Goal: Find specific page/section: Find specific page/section

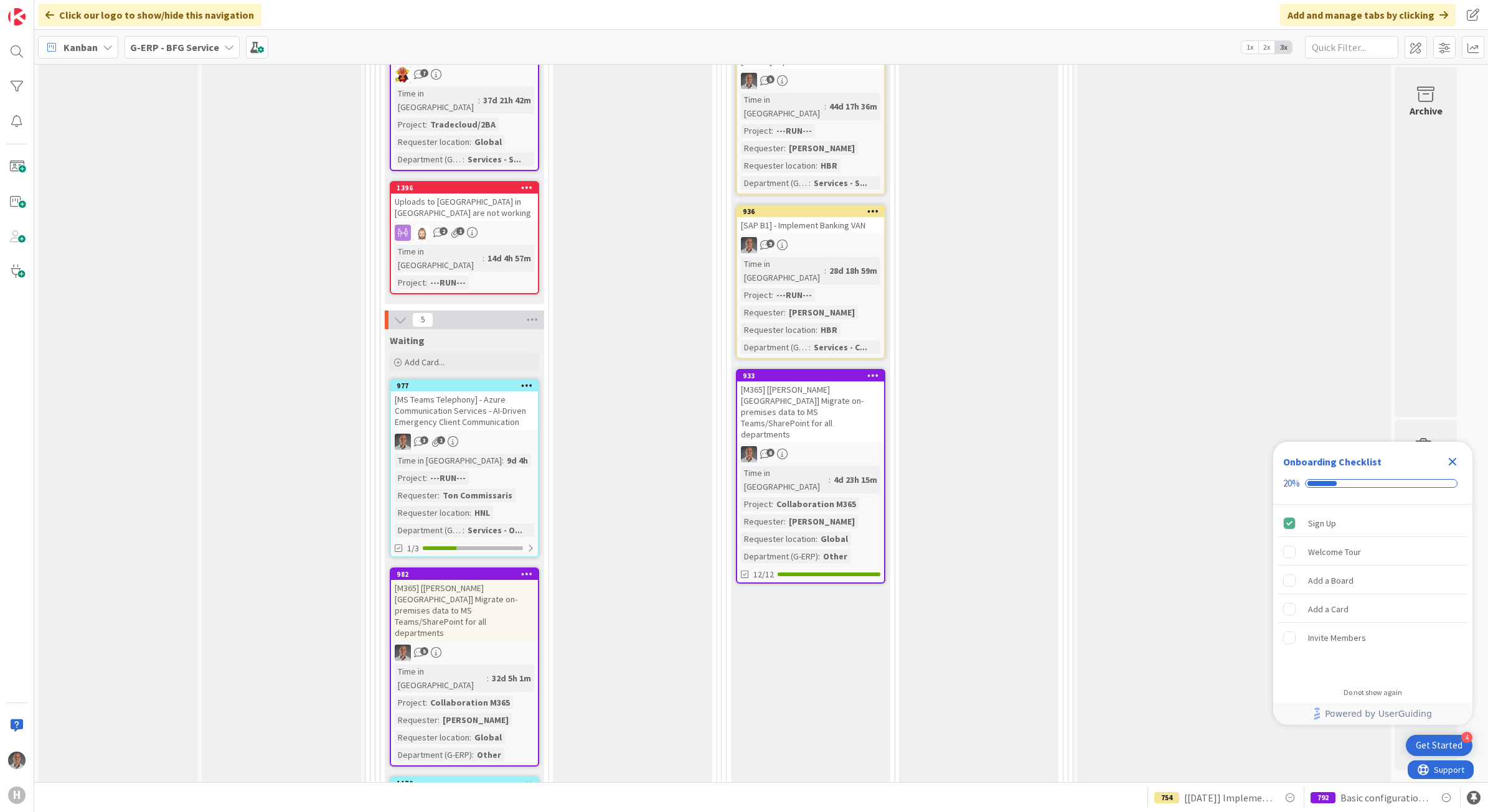
scroll to position [856, 0]
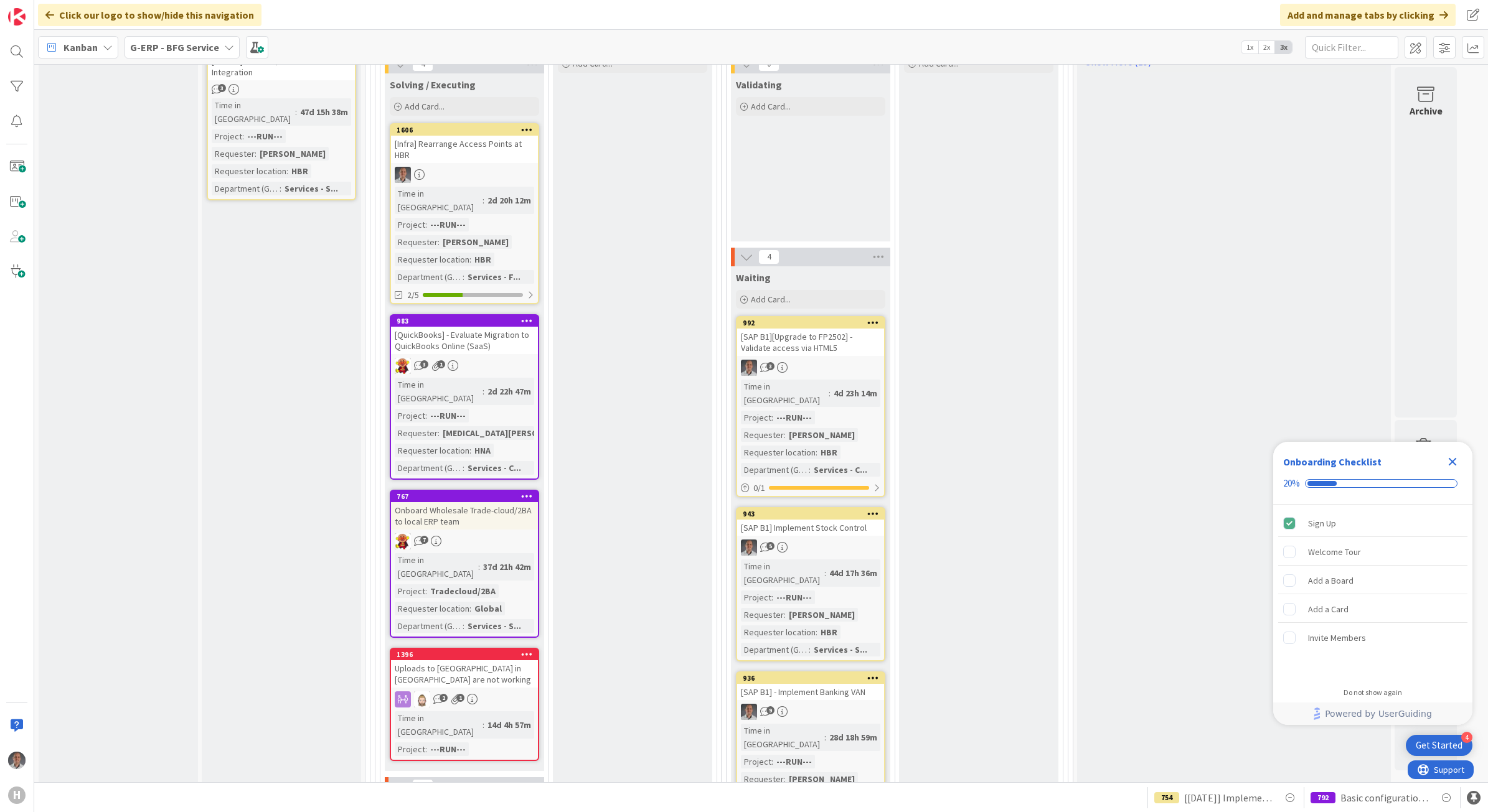
click at [495, 327] on div "[QuickBooks] - Evaluate Migration to QuickBooks Online (SaaS)" at bounding box center [464, 340] width 147 height 28
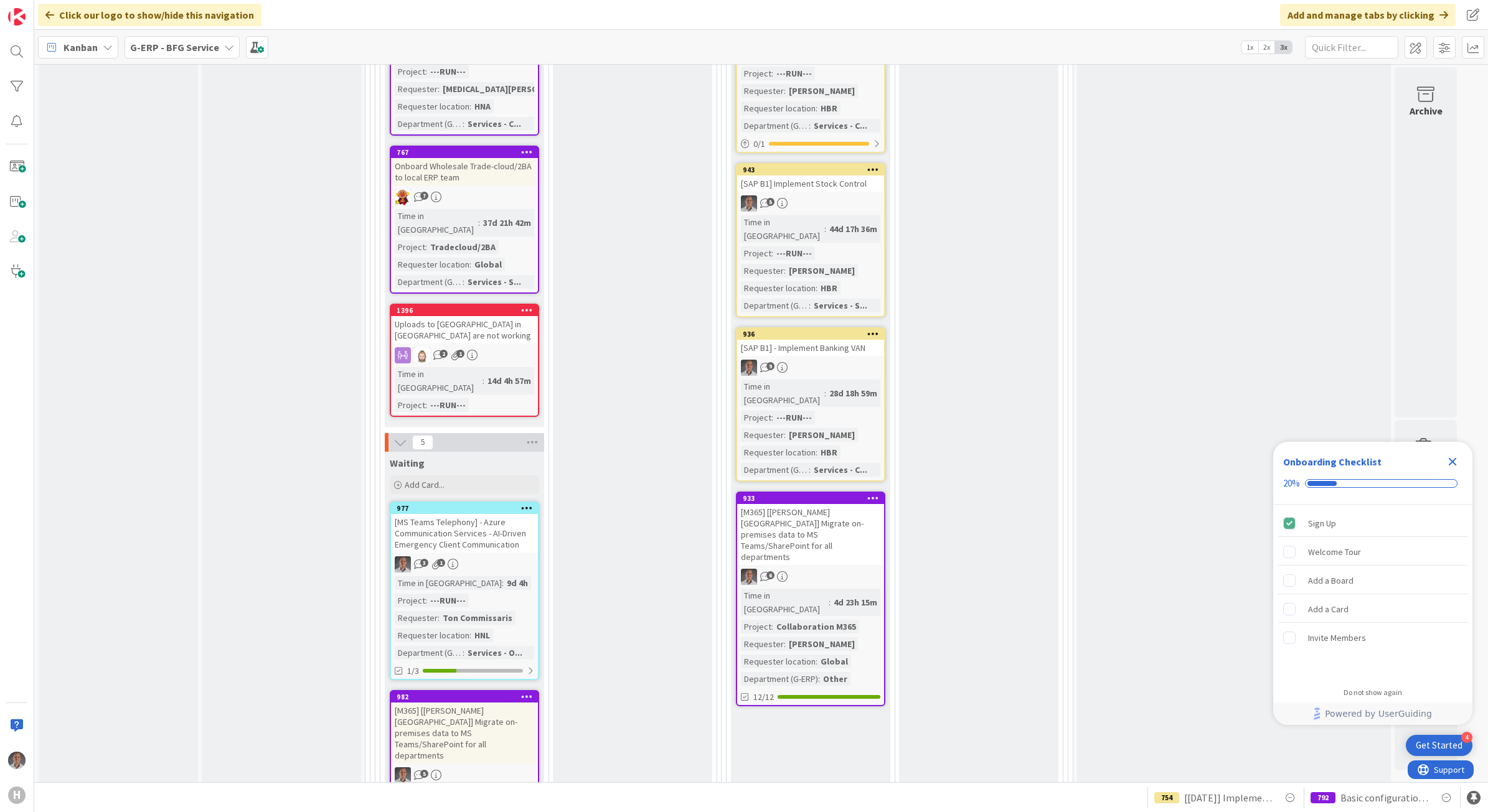
scroll to position [1245, 0]
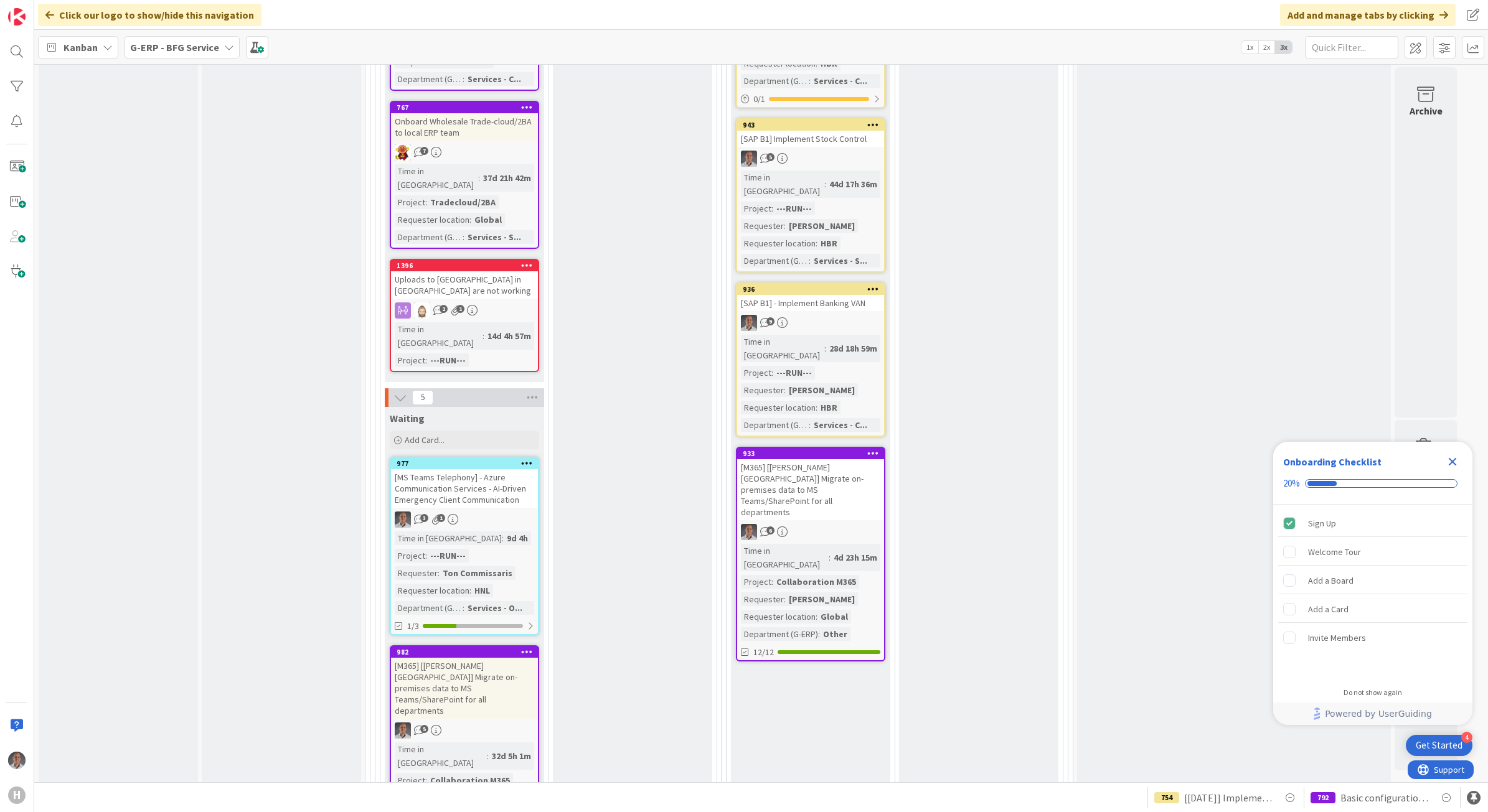
click at [508, 511] on div "3 1" at bounding box center [464, 519] width 147 height 16
click at [460, 469] on div "[MS Teams Telephony] - Azure Communication Services - AI-Driven Emergency Clien…" at bounding box center [464, 489] width 147 height 38
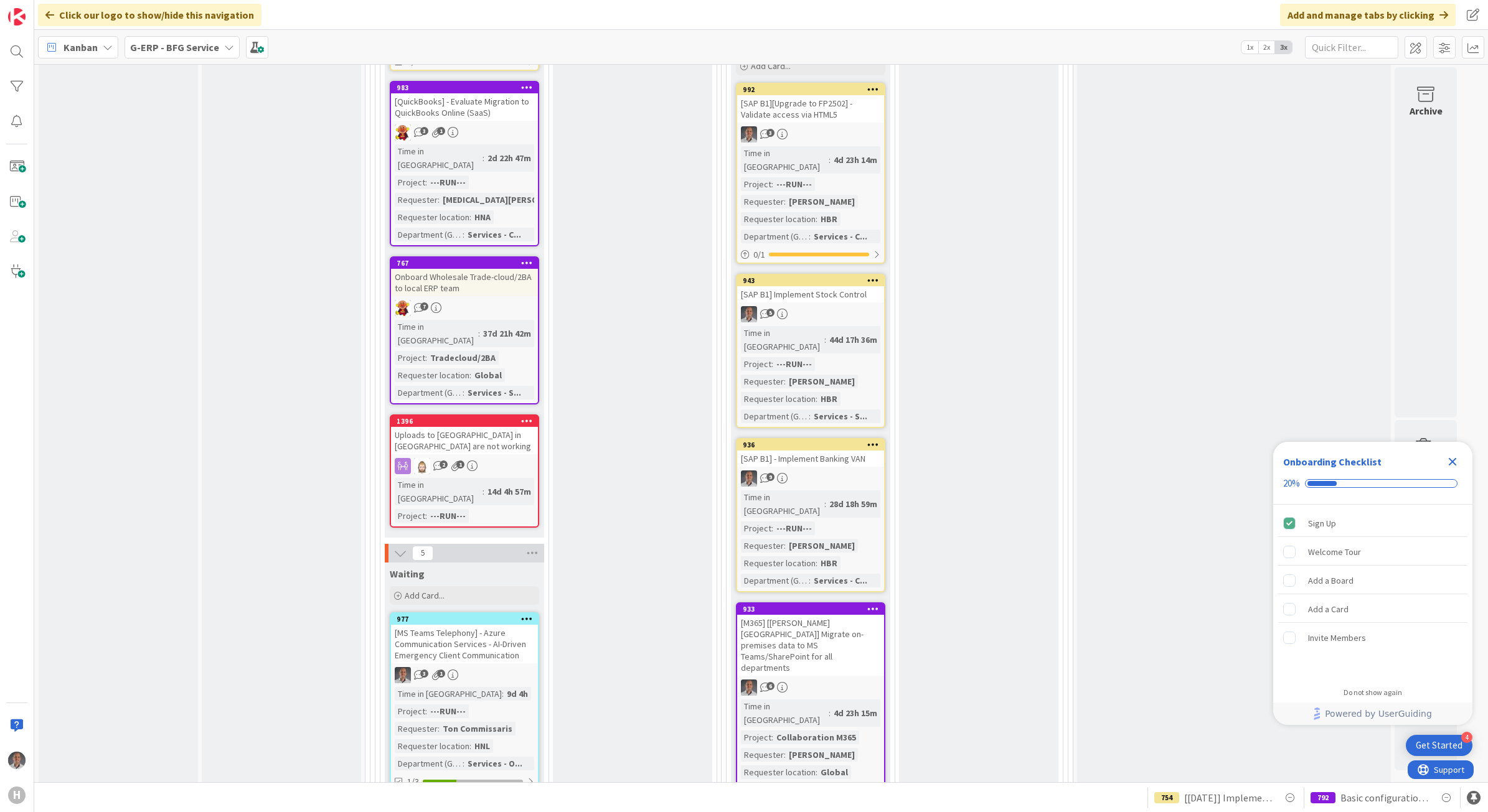
click at [823, 615] on div "[M365] [[PERSON_NAME] [GEOGRAPHIC_DATA]] Migrate on-premises data to MS Teams/S…" at bounding box center [810, 645] width 147 height 61
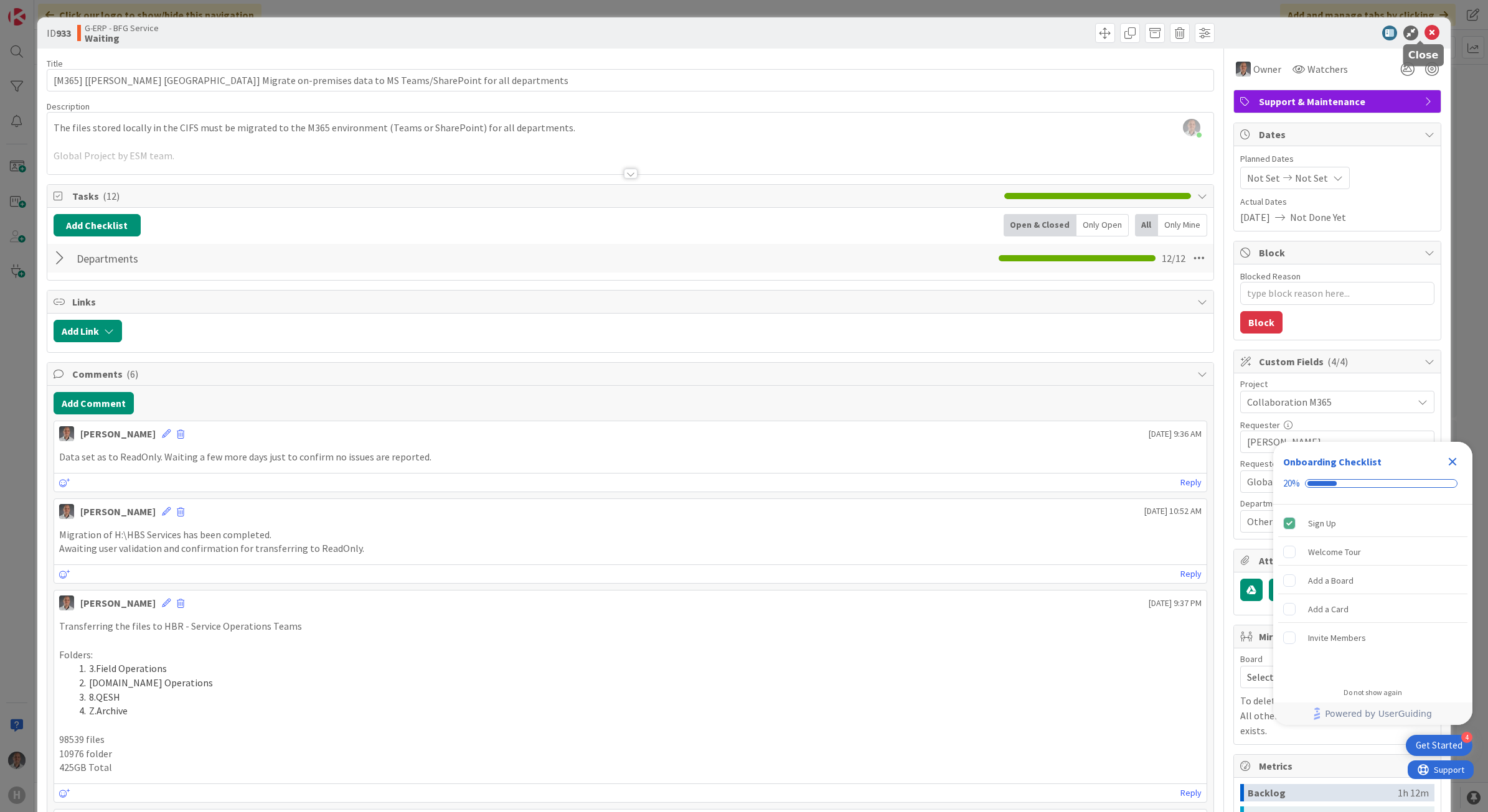
click at [1425, 35] on icon at bounding box center [1432, 33] width 15 height 15
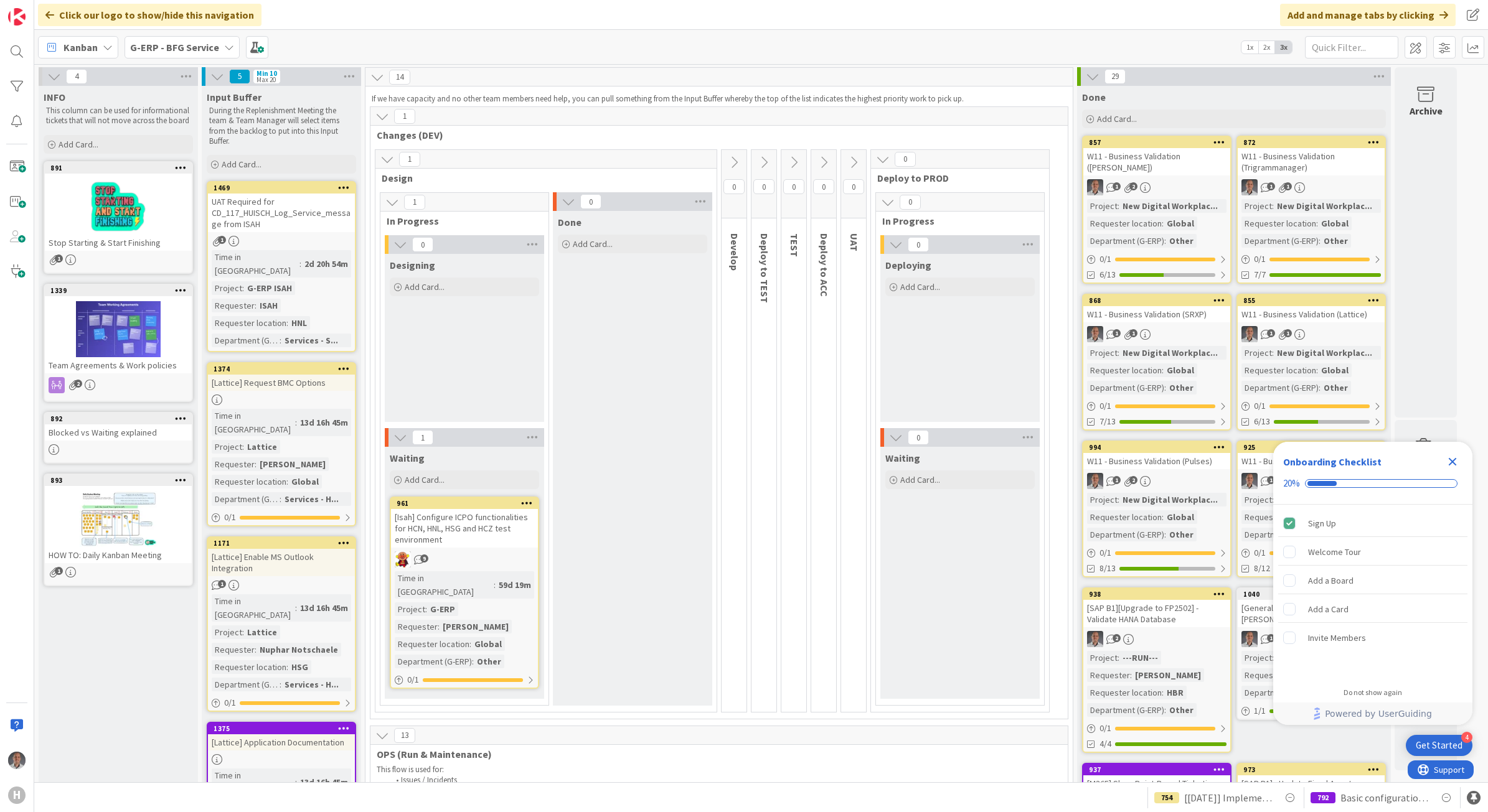
click at [175, 45] on b "G-ERP - BFG Service" at bounding box center [174, 48] width 89 height 13
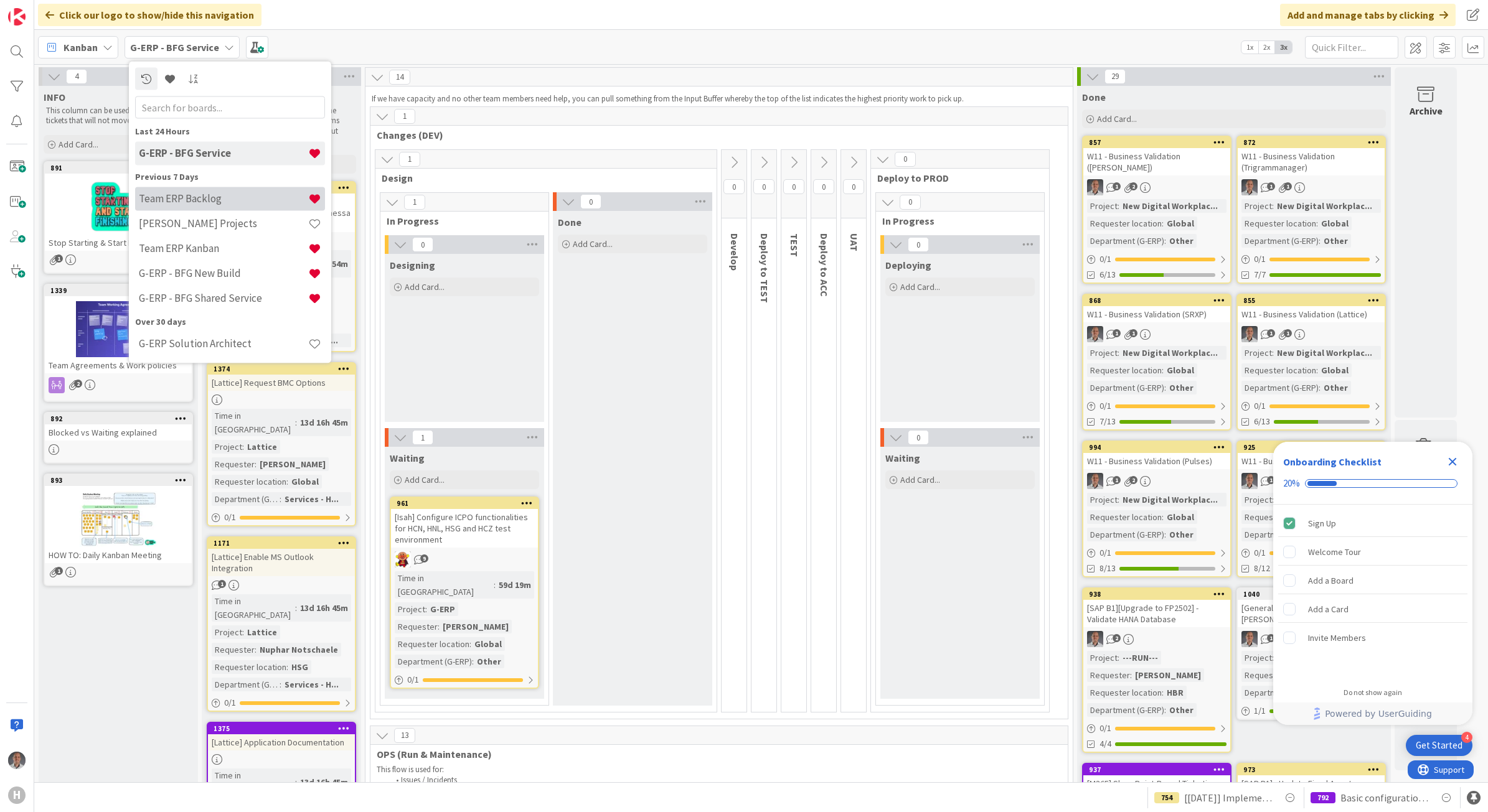
click at [218, 195] on h4 "Team ERP Backlog" at bounding box center [224, 199] width 170 height 13
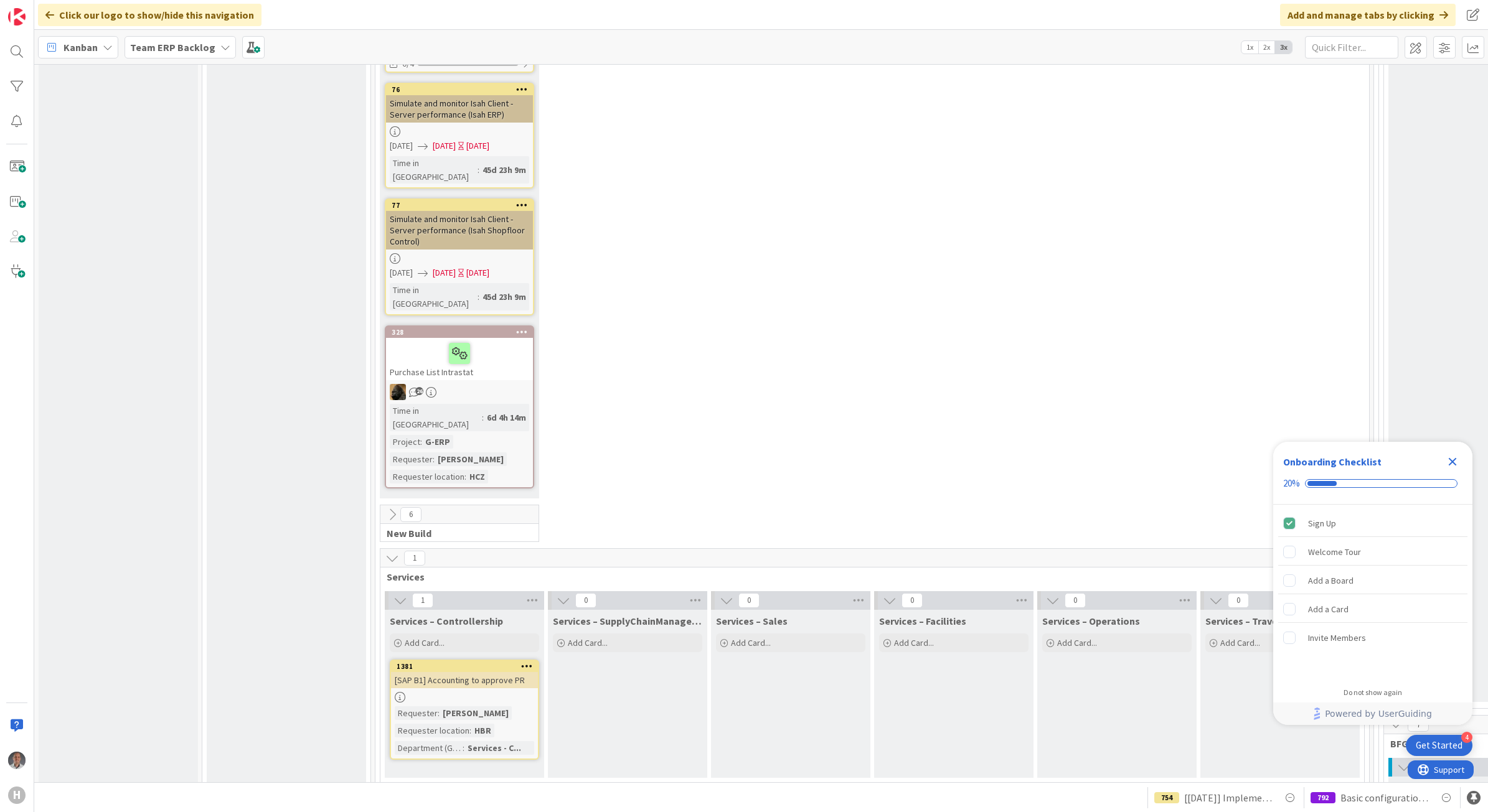
scroll to position [3189, 0]
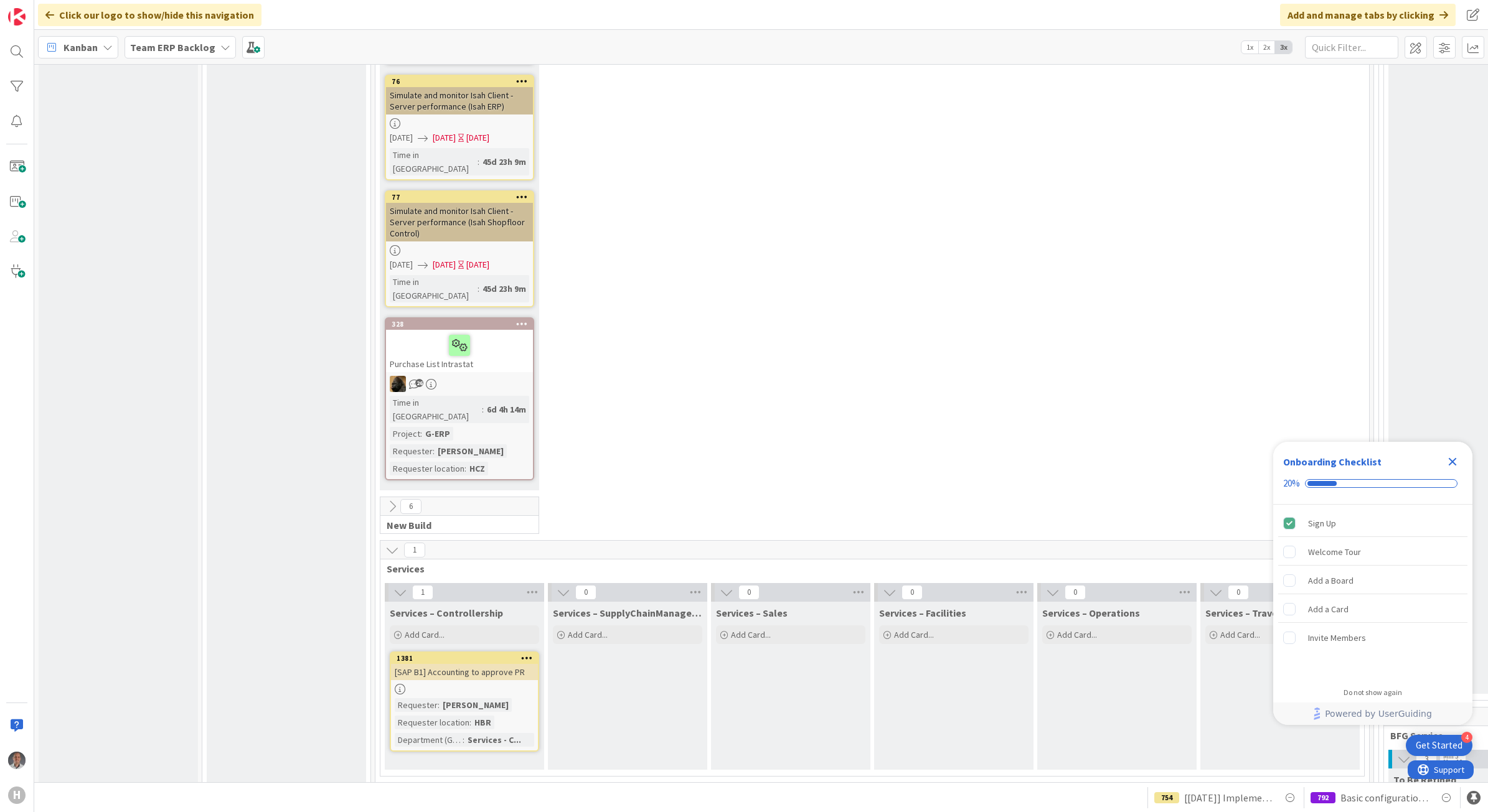
drag, startPoint x: 1455, startPoint y: 462, endPoint x: 1326, endPoint y: 489, distance: 131.8
click at [1455, 464] on icon "Close Checklist" at bounding box center [1453, 462] width 8 height 8
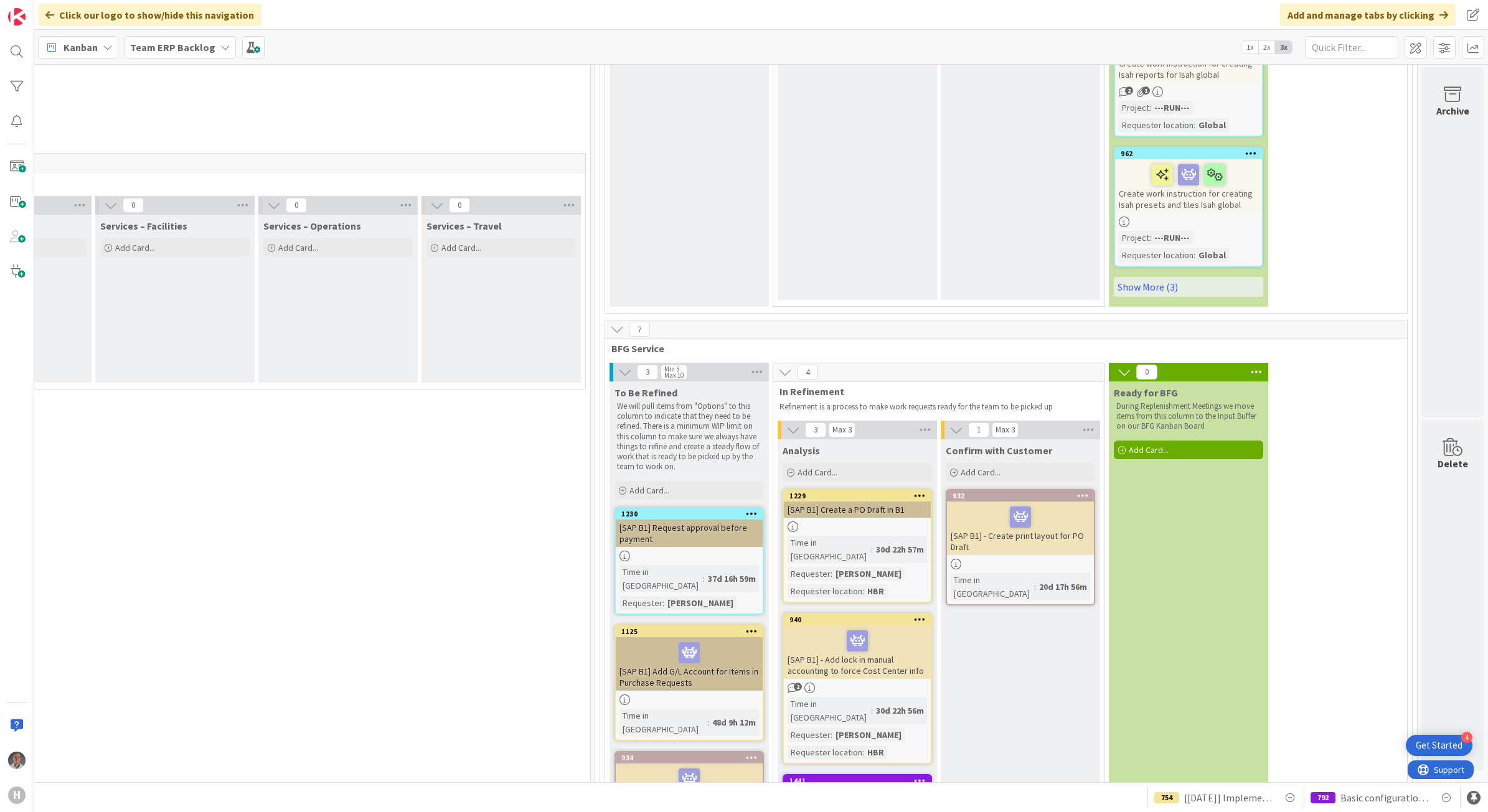
scroll to position [3578, 791]
click at [858, 785] on div "[PowerAutomate] Create process for PPE delivery" at bounding box center [857, 799] width 147 height 28
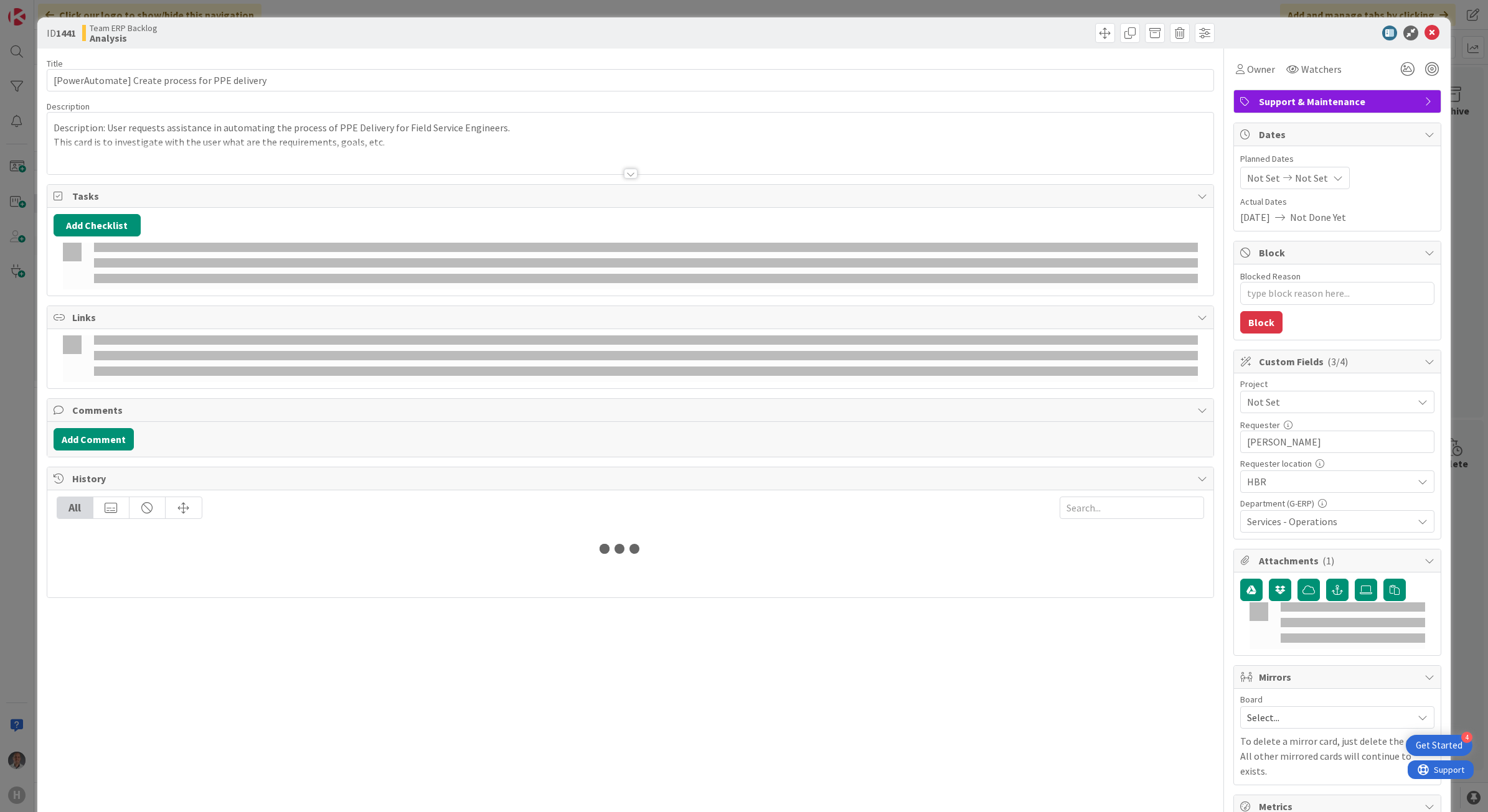
type textarea "x"
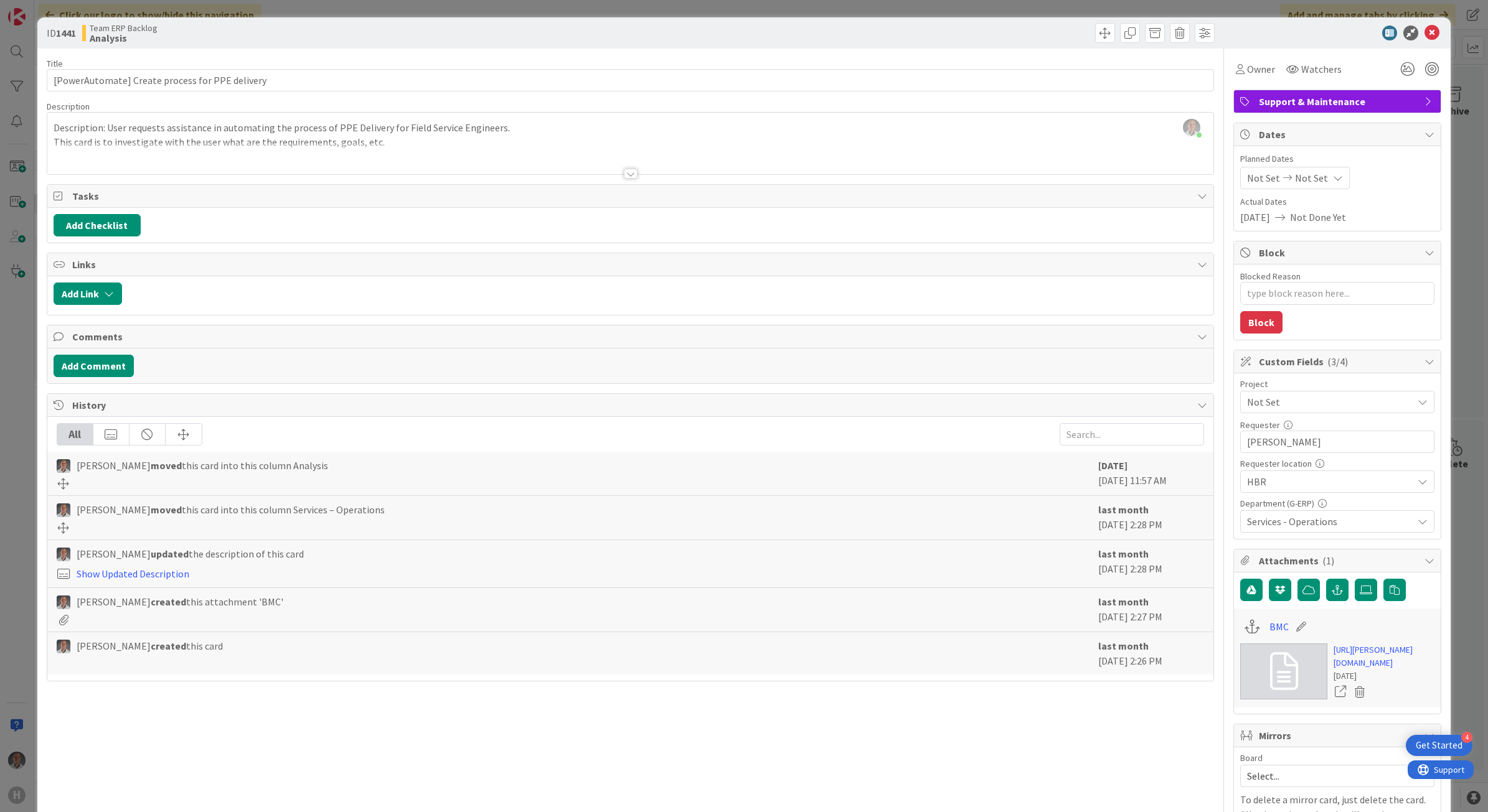
click at [624, 177] on div at bounding box center [630, 174] width 13 height 10
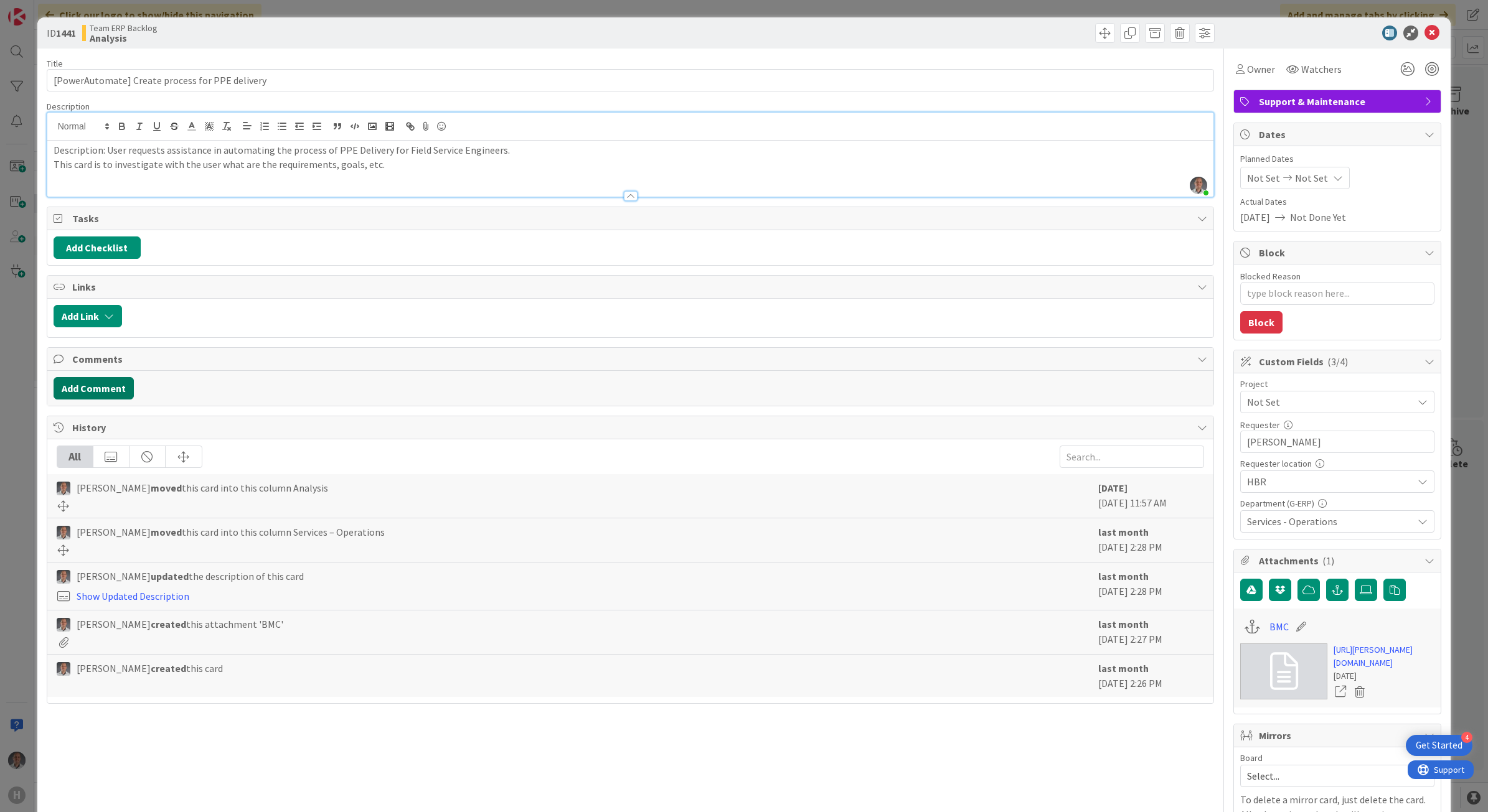
click at [76, 389] on button "Add Comment" at bounding box center [93, 389] width 80 height 23
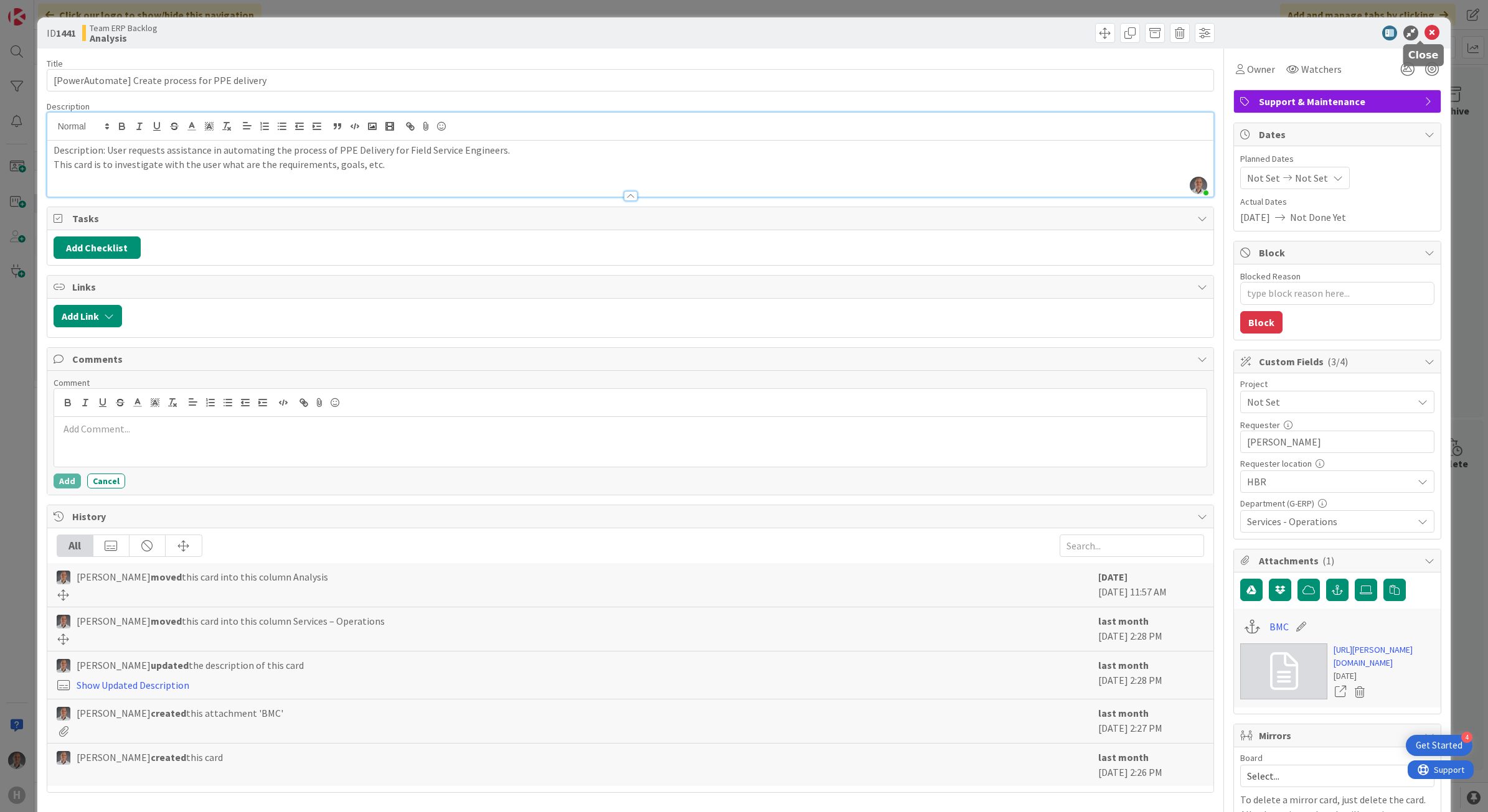
click at [1425, 38] on icon at bounding box center [1432, 33] width 15 height 15
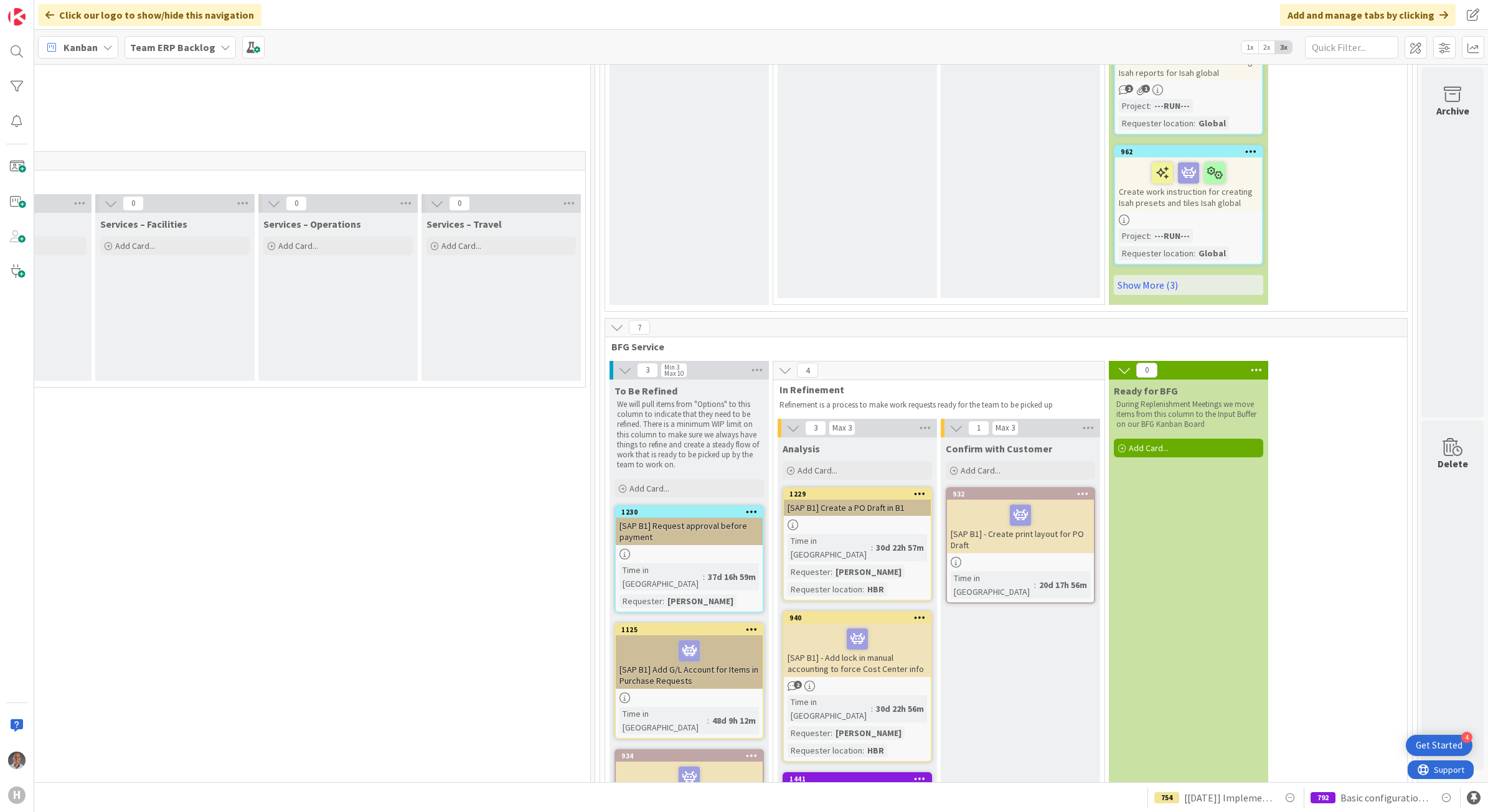
click at [860, 785] on div "[PowerAutomate] Create process for PPE delivery" at bounding box center [857, 799] width 147 height 28
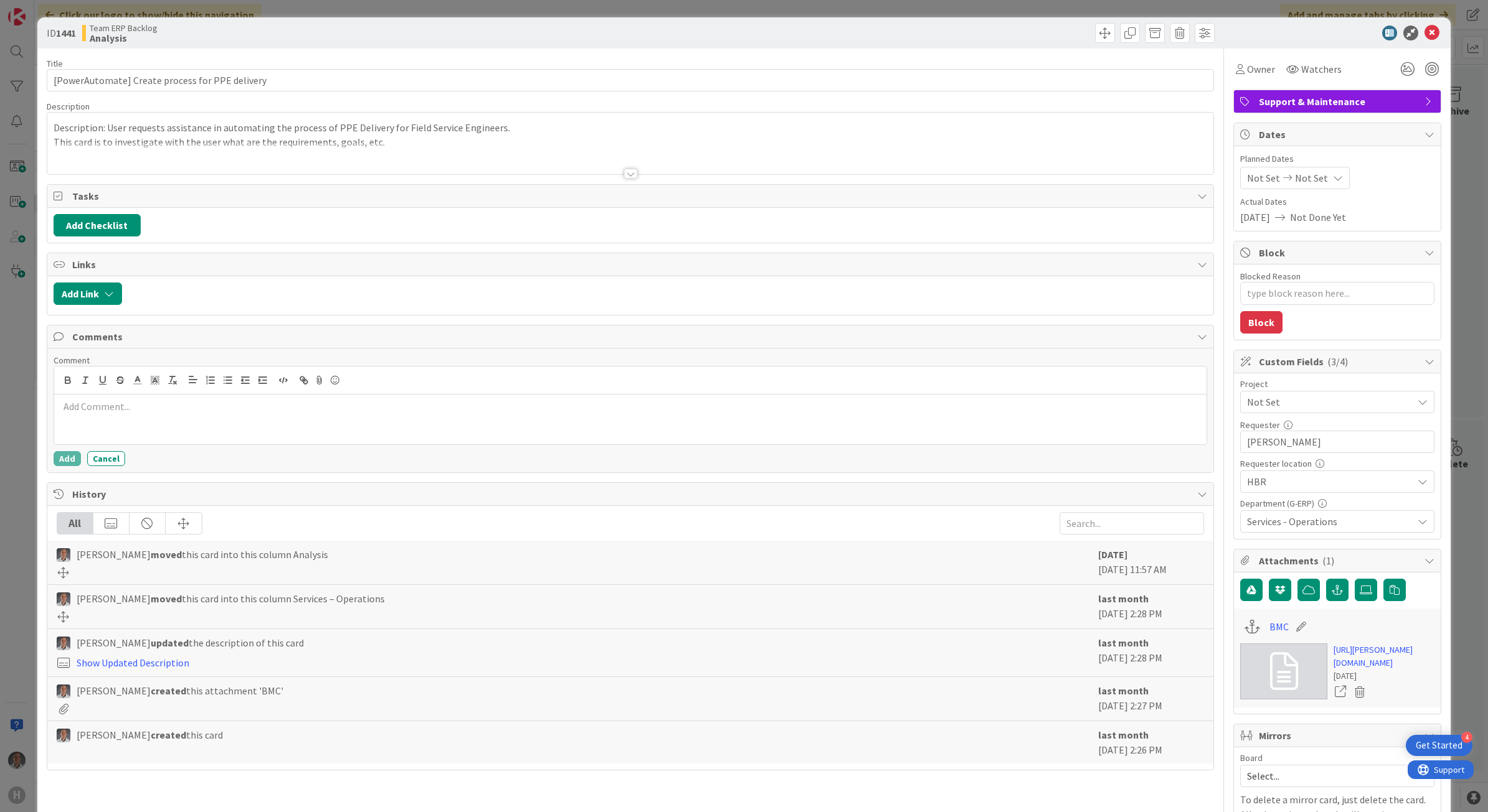
click at [1318, 399] on span "Not Set" at bounding box center [1327, 402] width 160 height 18
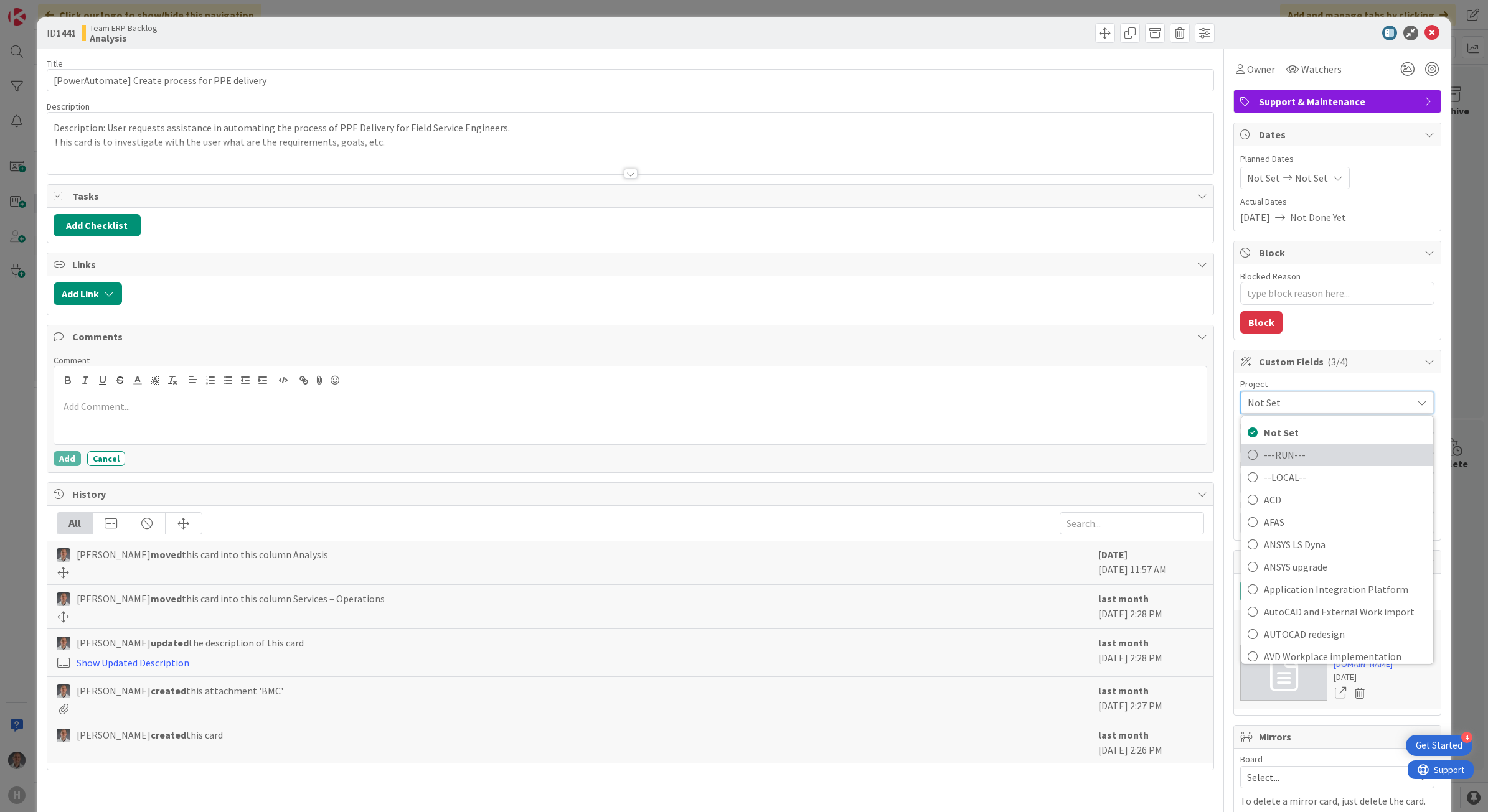
drag, startPoint x: 1280, startPoint y: 464, endPoint x: 1326, endPoint y: 390, distance: 87.1
click at [1280, 462] on span "---RUN---" at bounding box center [1345, 454] width 163 height 18
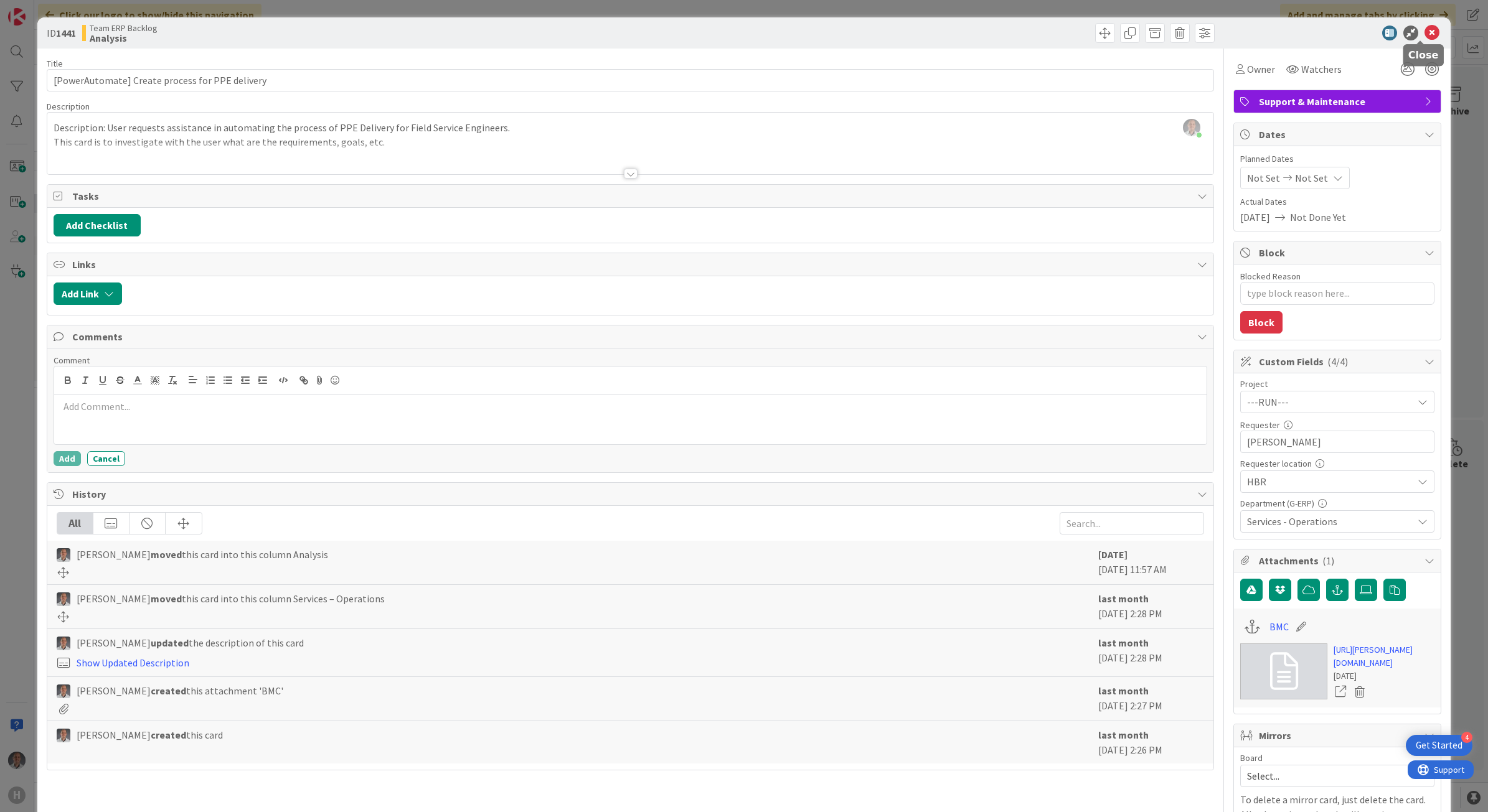
drag, startPoint x: 1420, startPoint y: 31, endPoint x: 1203, endPoint y: 296, distance: 342.5
click at [1425, 32] on icon at bounding box center [1432, 33] width 15 height 15
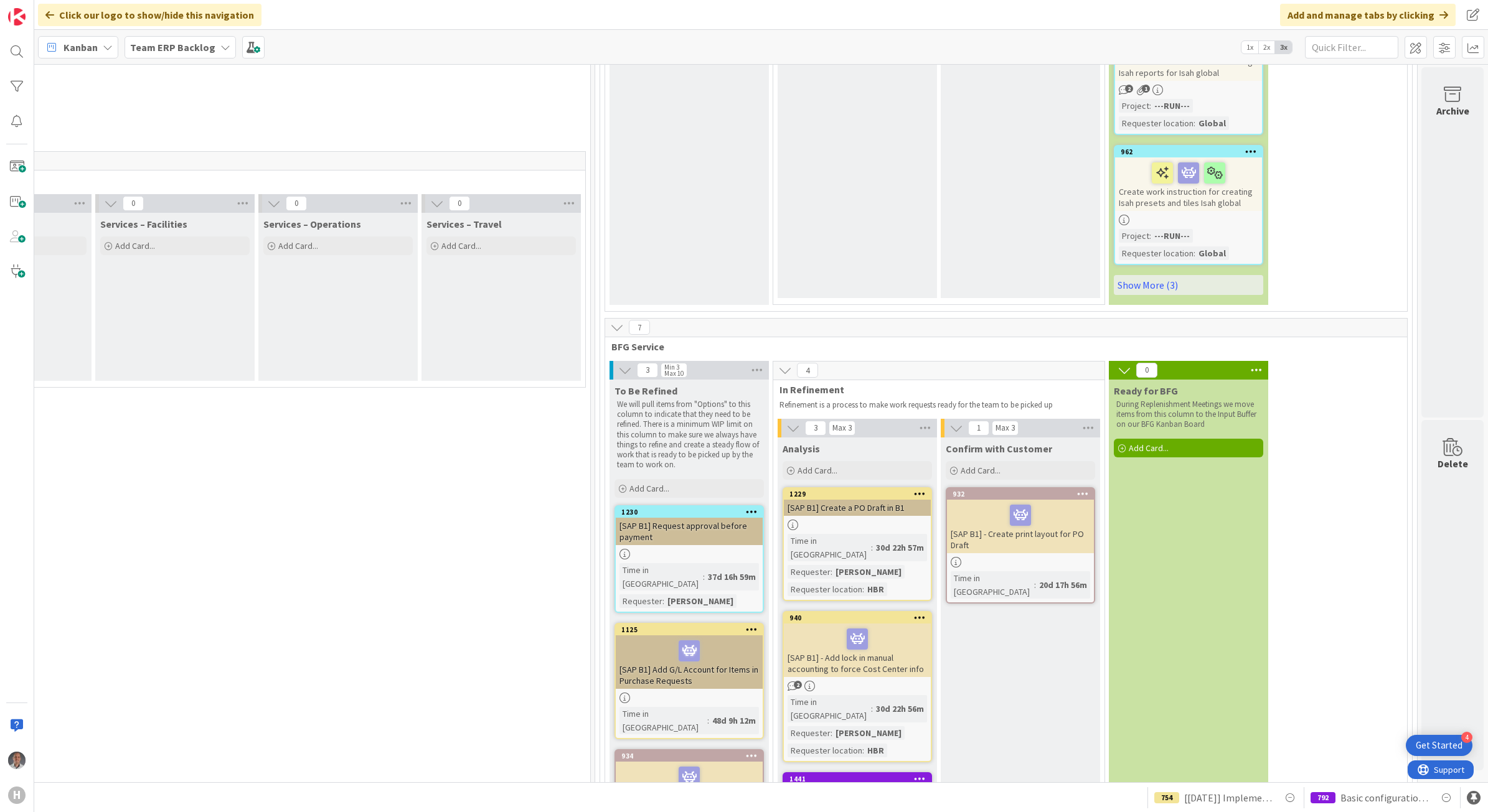
click at [891, 623] on div "[SAP B1] - Add lock in manual accounting to force Cost Center info" at bounding box center [857, 650] width 147 height 53
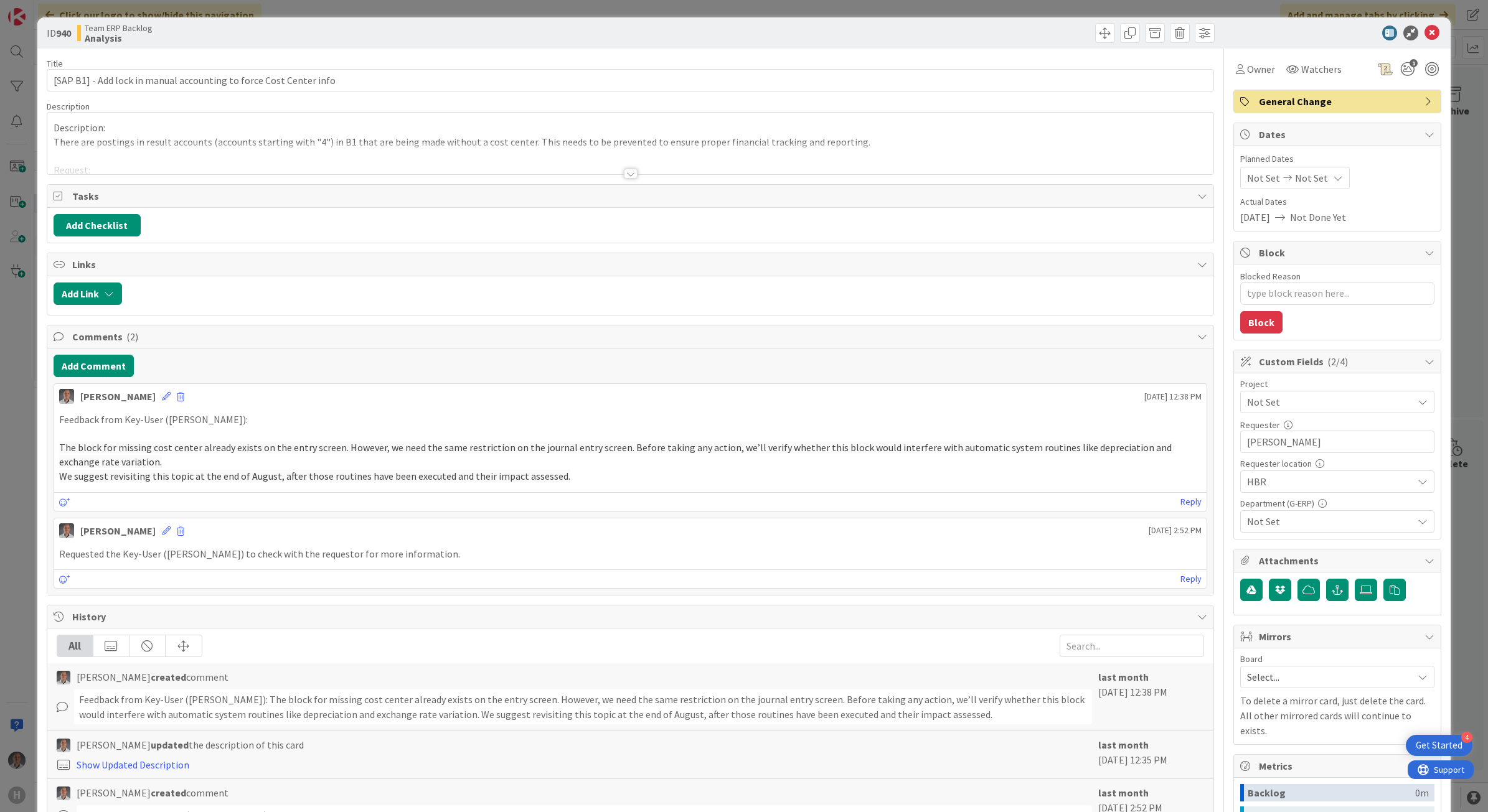
click at [1286, 404] on span "Not Set" at bounding box center [1327, 402] width 160 height 18
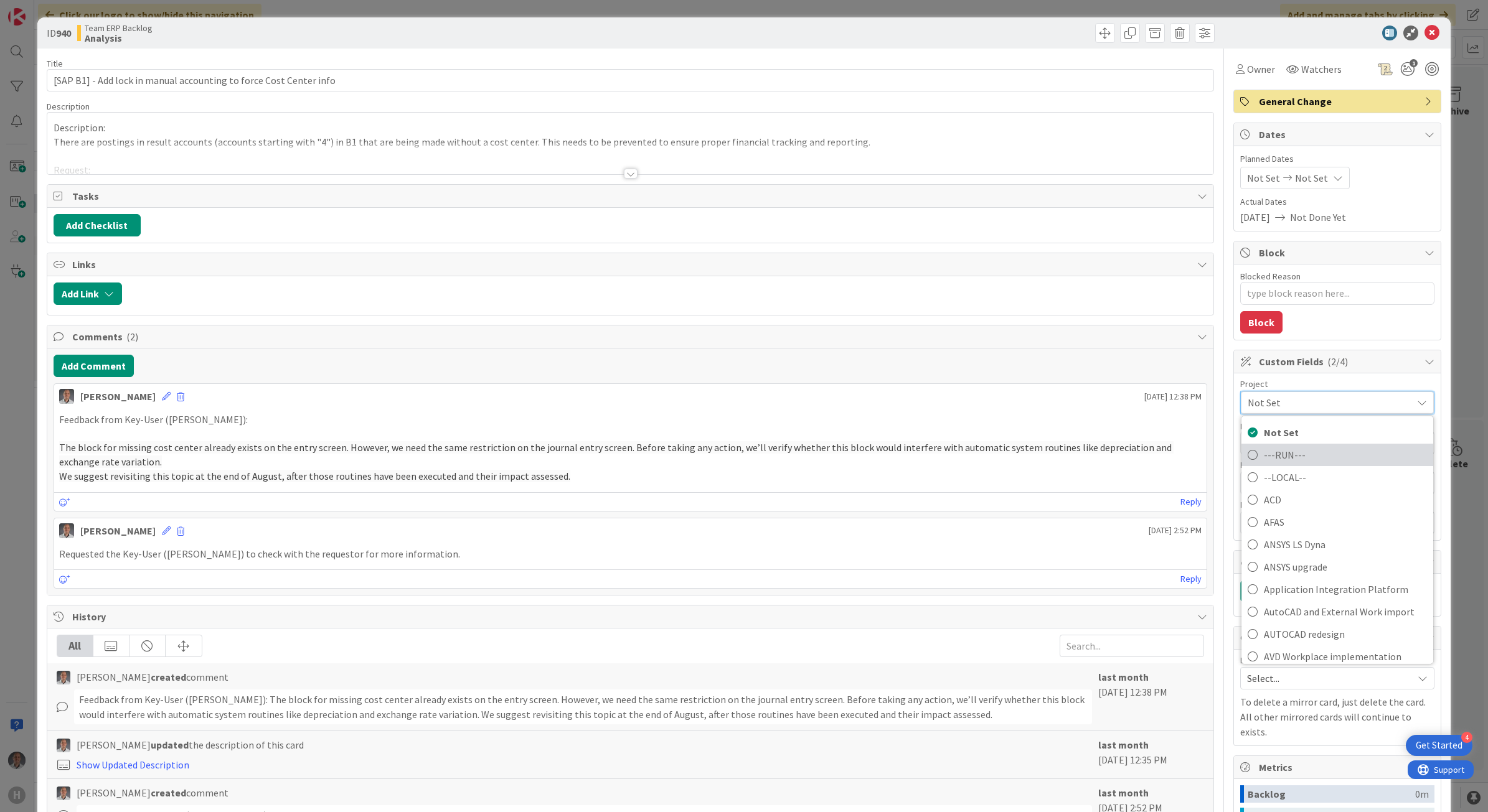
drag, startPoint x: 1274, startPoint y: 458, endPoint x: 1289, endPoint y: 418, distance: 42.7
click at [1272, 458] on span "---RUN---" at bounding box center [1345, 454] width 163 height 18
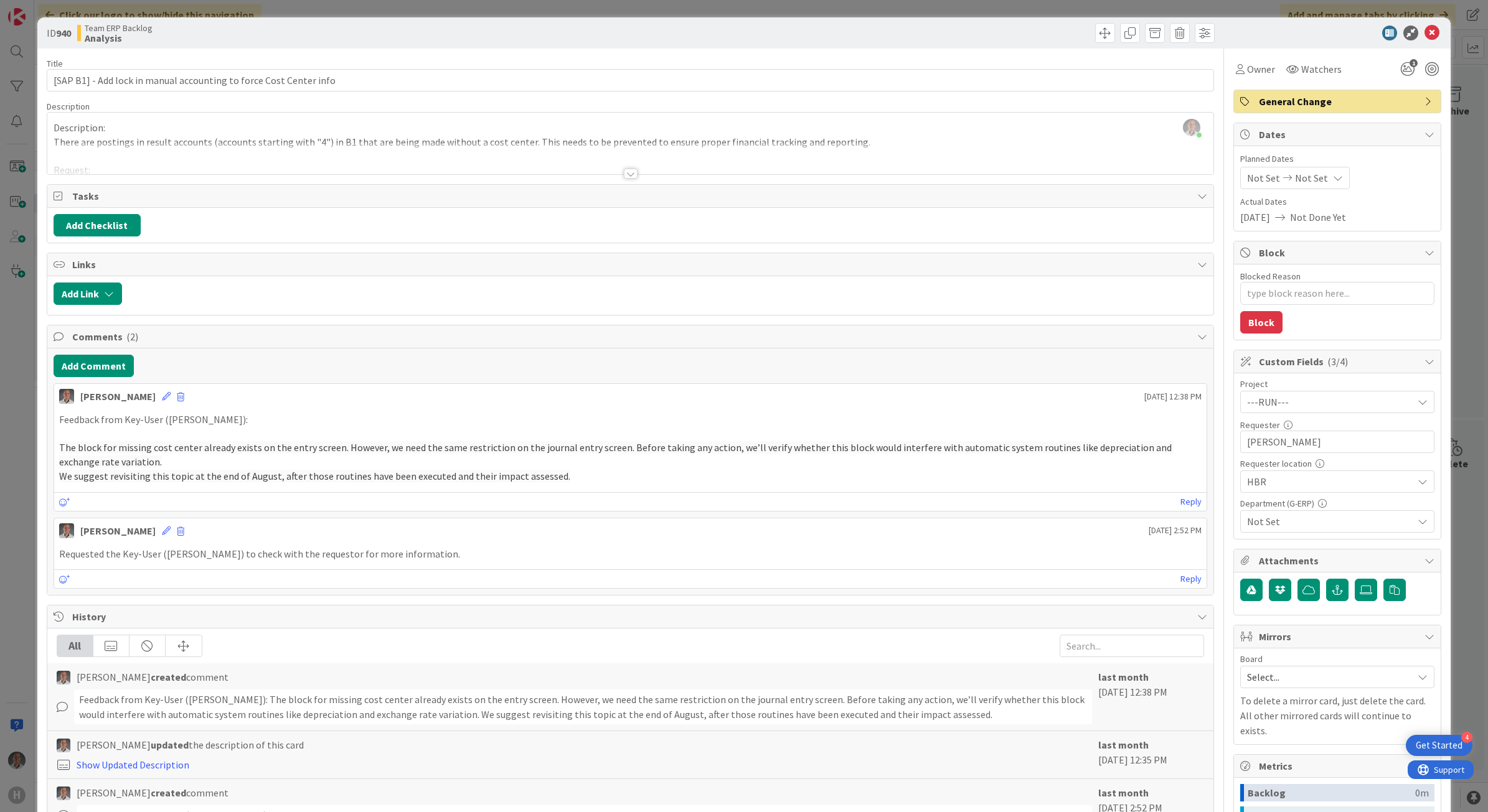
click at [1421, 40] on div "ID 940 Team ERP Backlog Analysis" at bounding box center [744, 33] width 1414 height 31
click at [1425, 34] on icon at bounding box center [1432, 33] width 15 height 15
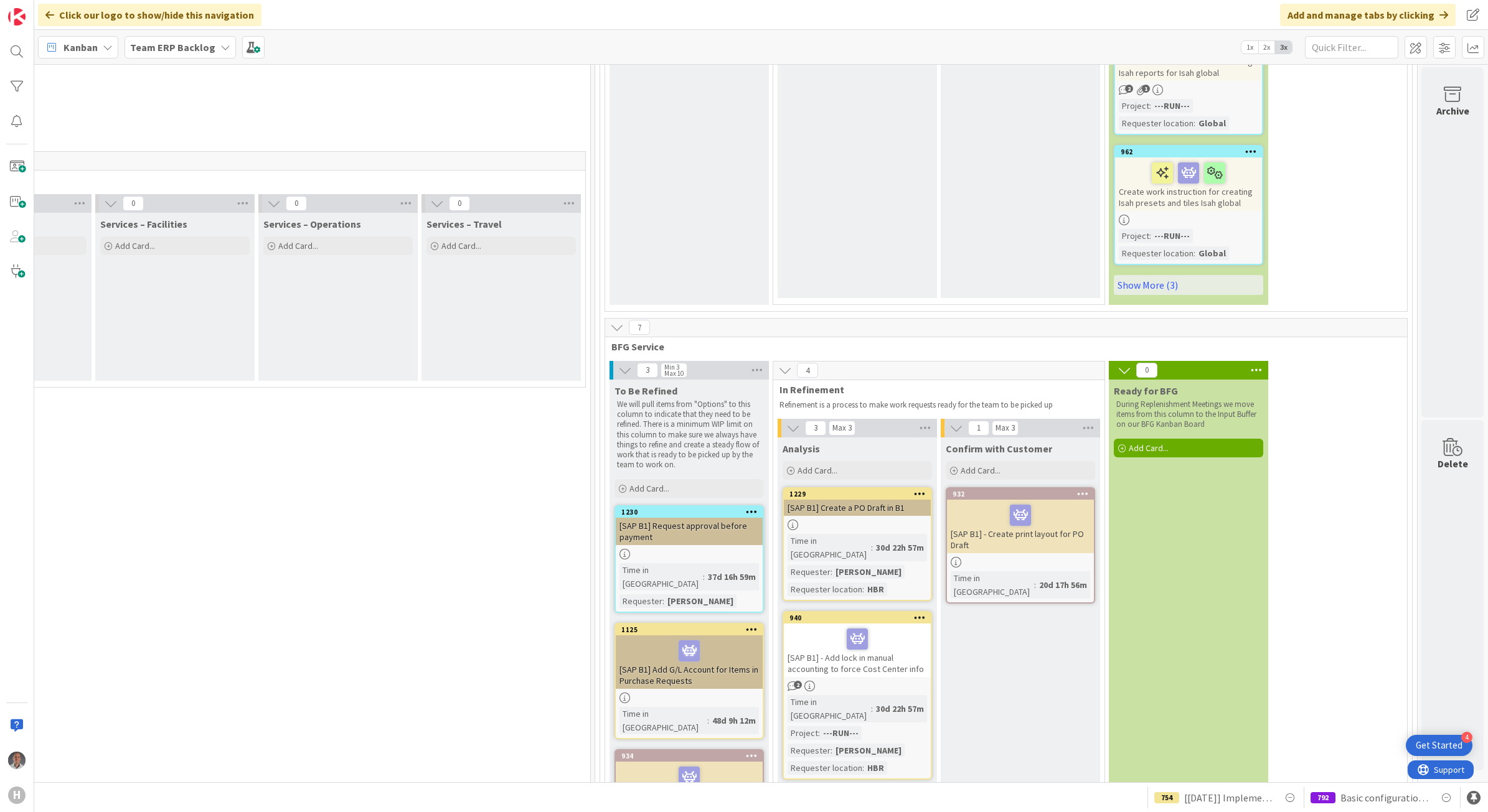
click at [1010, 487] on link "932 [SAP B1] - Create print layout for PO Draft Time in Column : 20d 17h 56m" at bounding box center [1020, 545] width 150 height 116
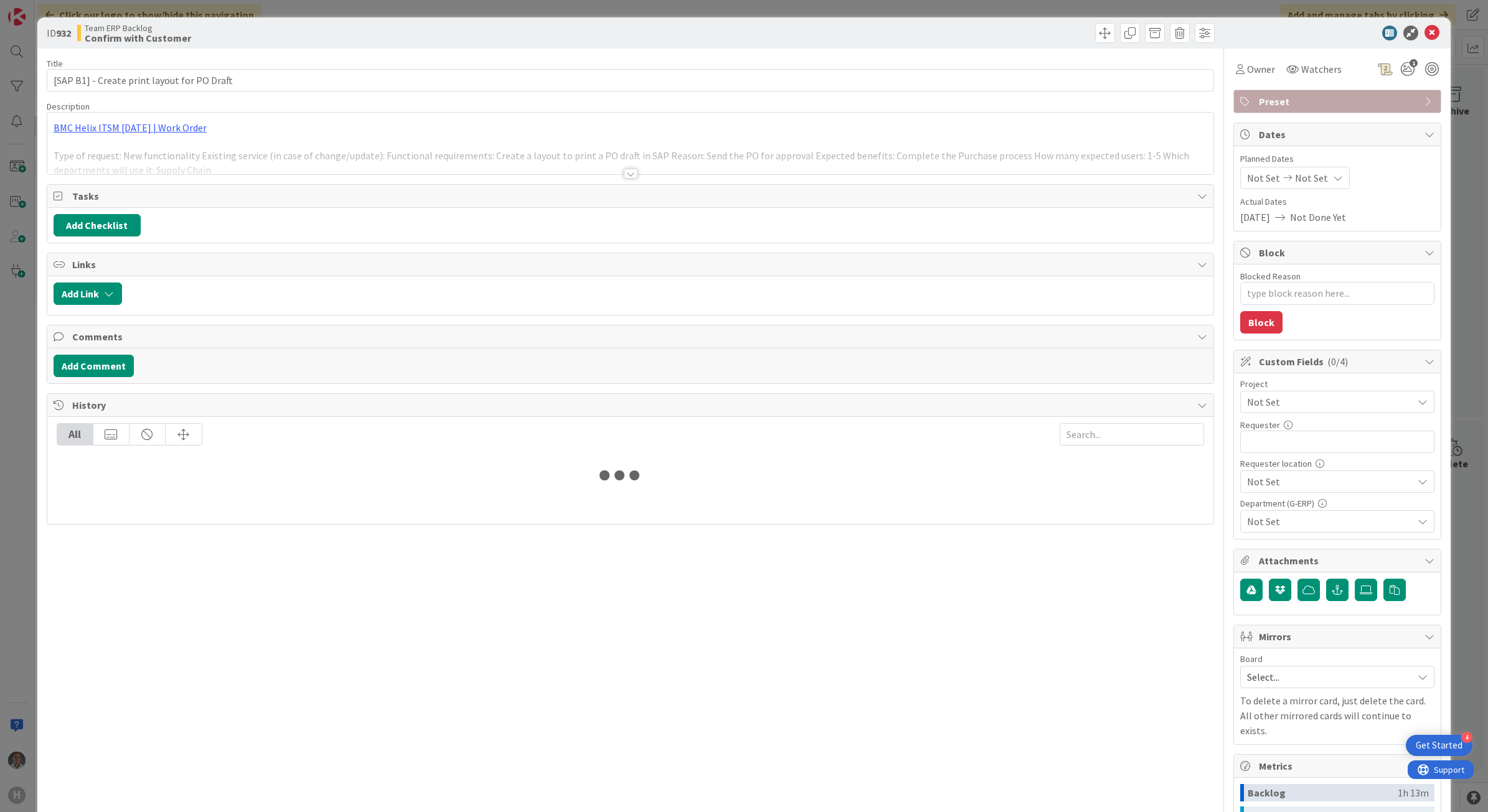
type textarea "x"
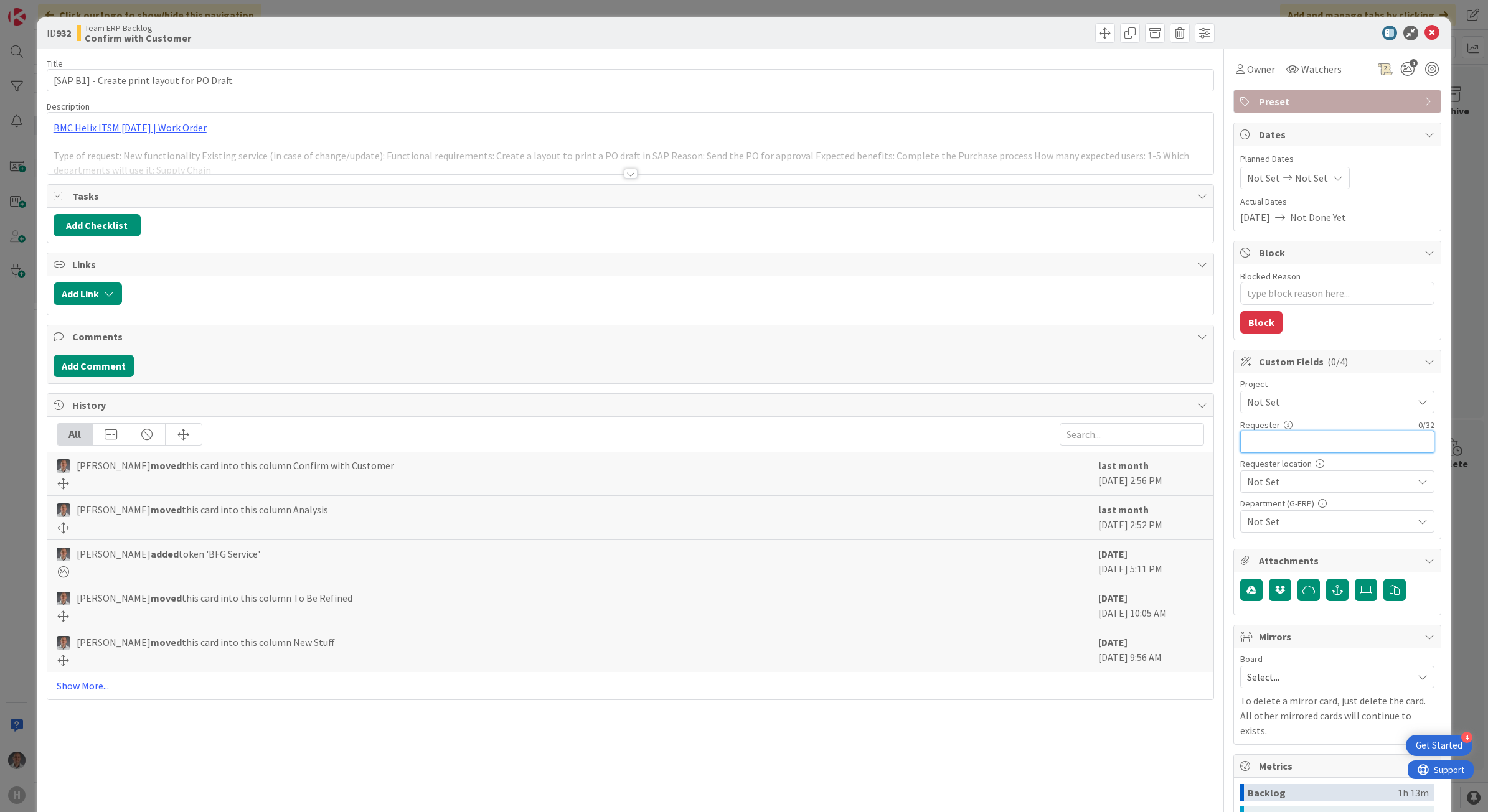
click at [1339, 450] on input "text" at bounding box center [1338, 442] width 194 height 23
type input "Iza"
type textarea "x"
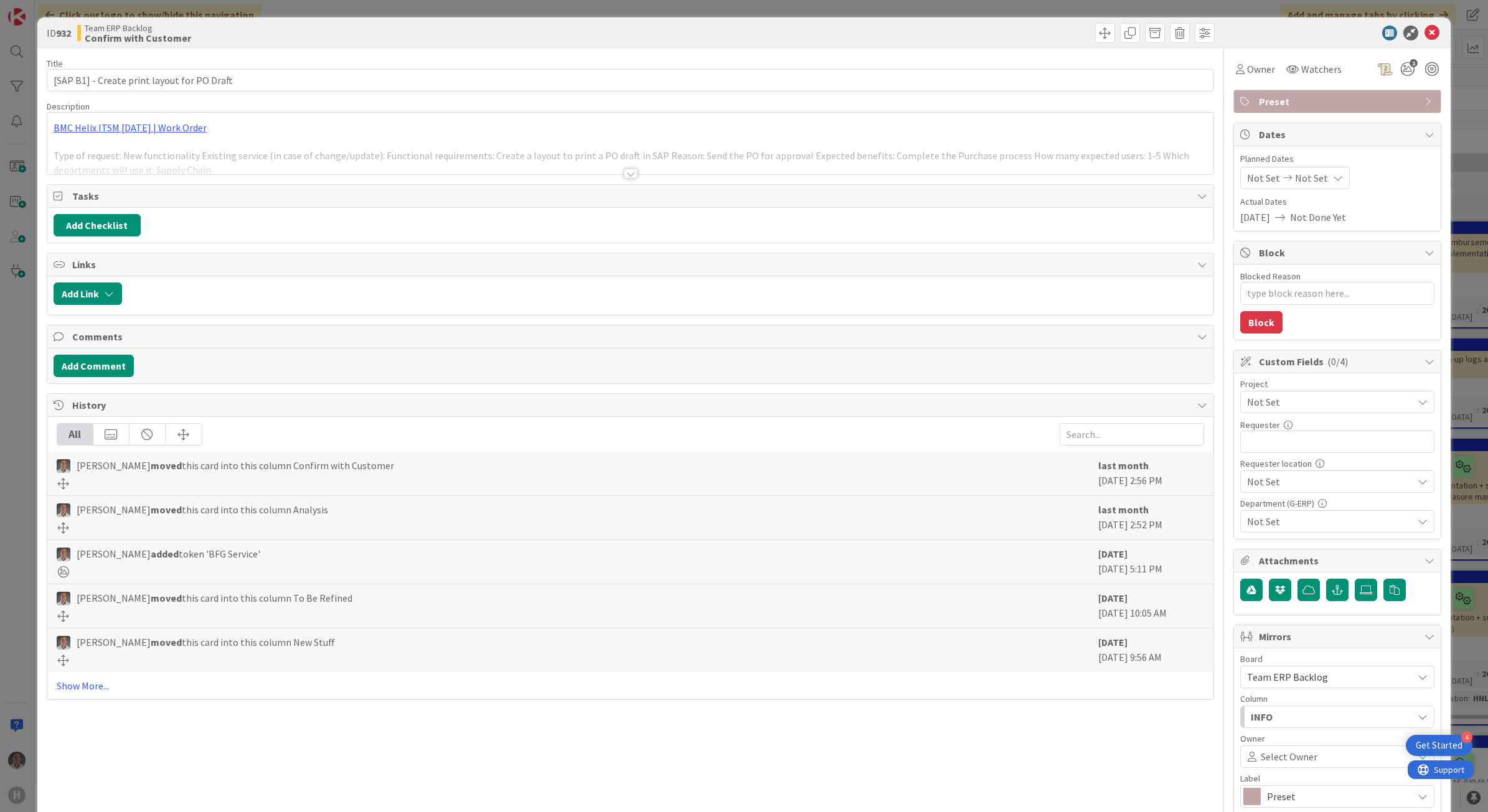
click at [1286, 404] on span "Not Set" at bounding box center [1327, 402] width 160 height 18
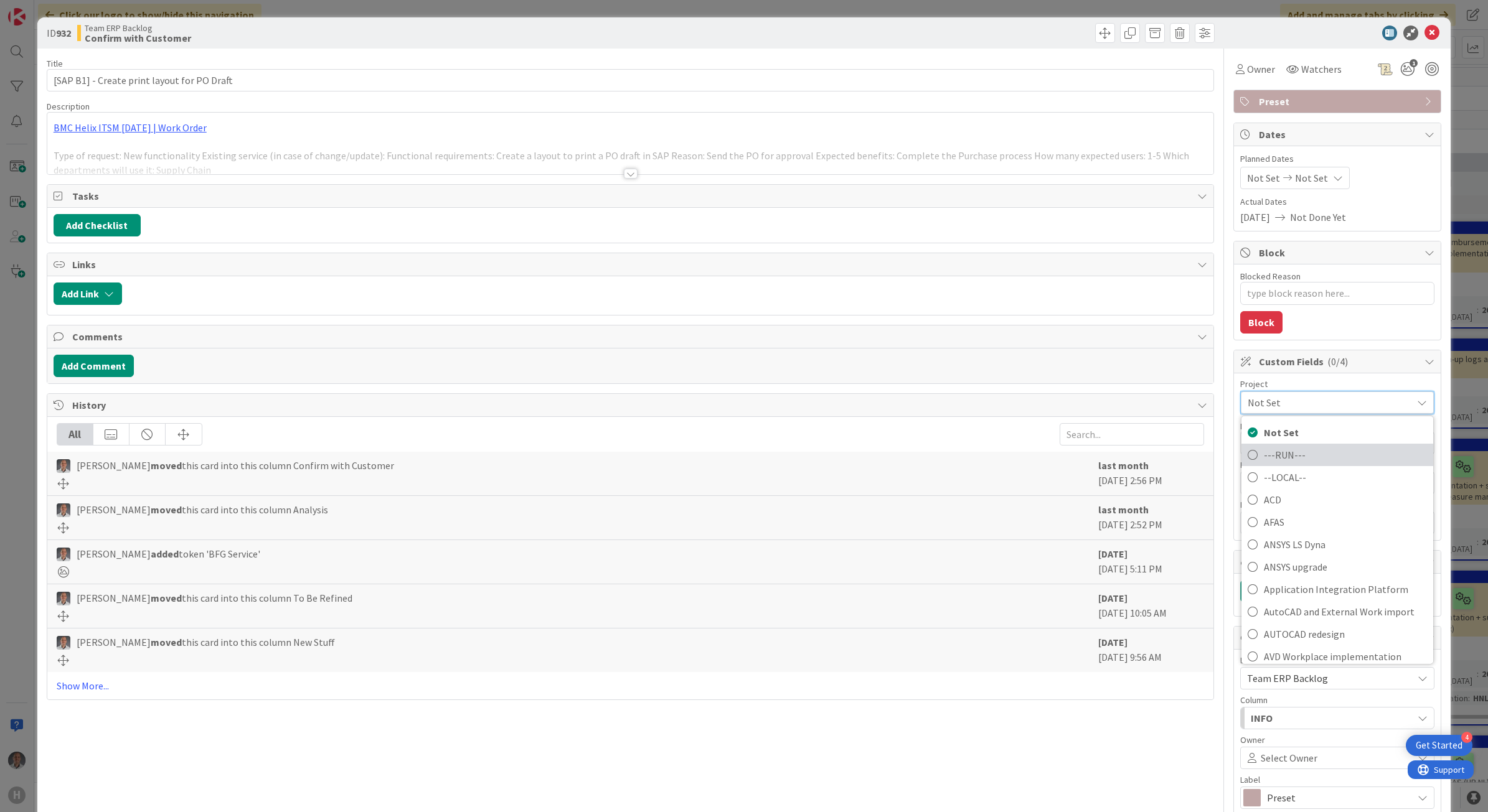
click at [1274, 450] on span "---RUN---" at bounding box center [1345, 454] width 163 height 18
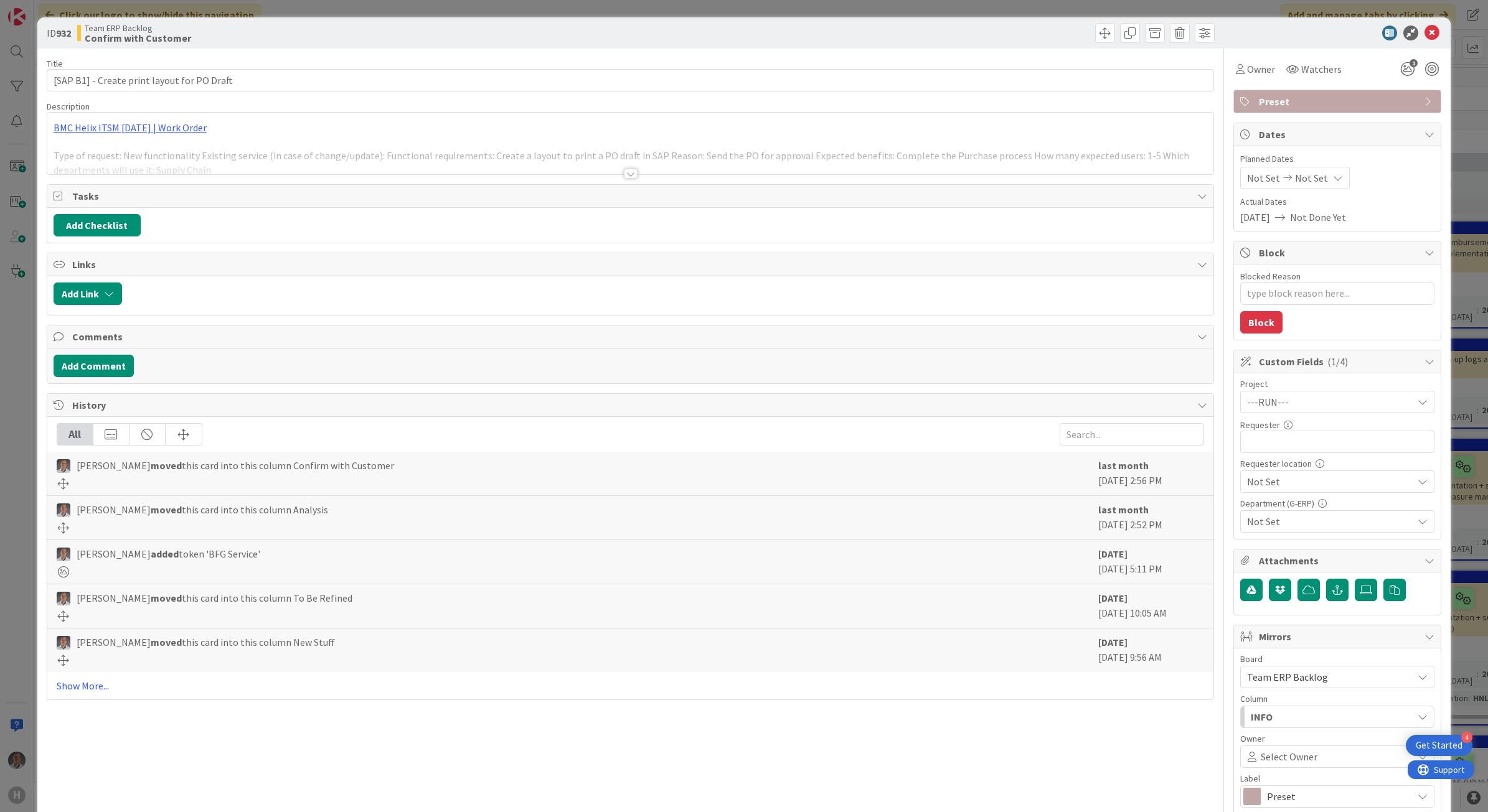
type textarea "x"
click at [1279, 445] on input "text" at bounding box center [1338, 442] width 194 height 23
type input "[PERSON_NAME]"
type textarea "x"
type input "[PERSON_NAME]"
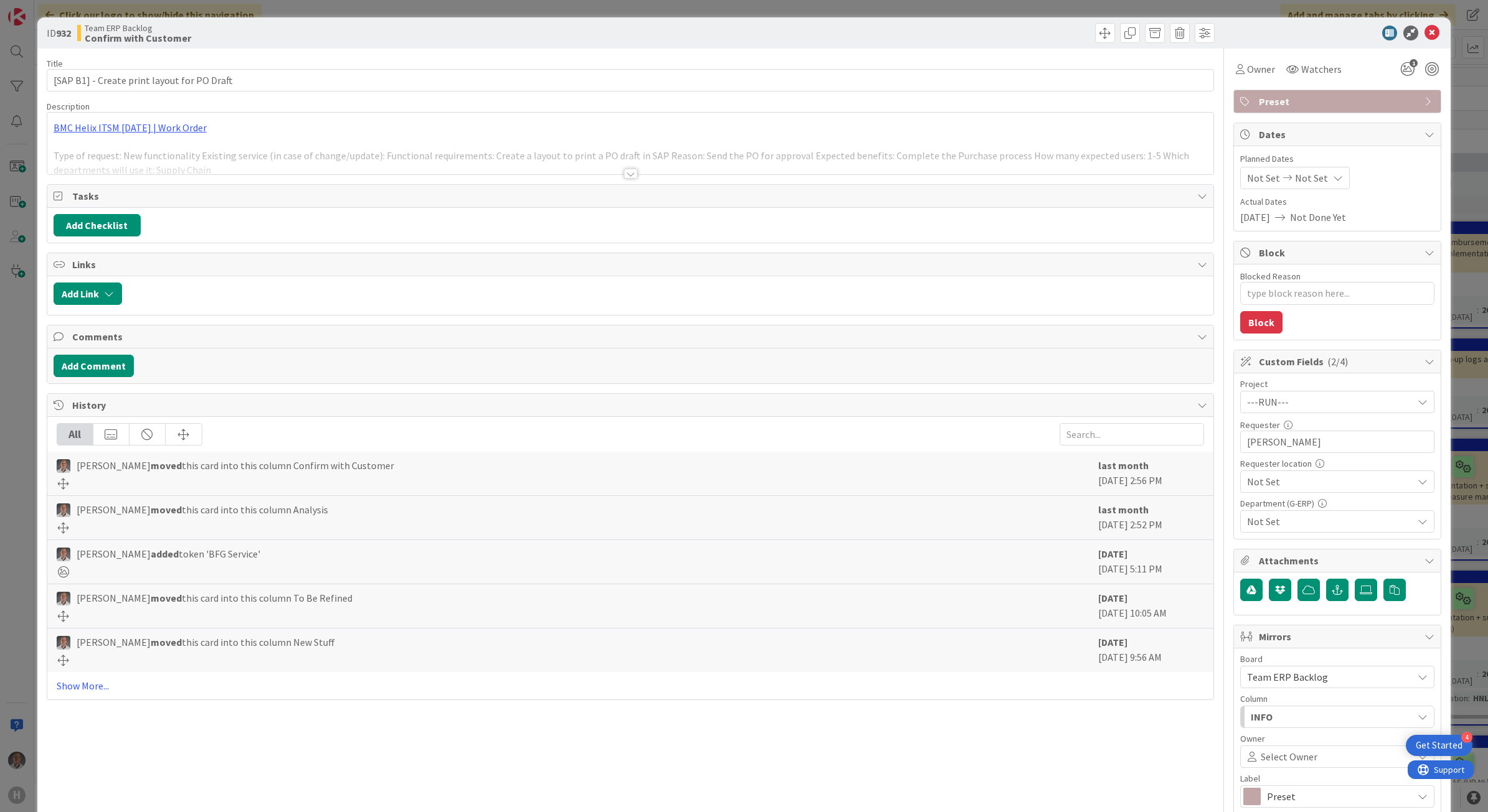
click at [1274, 411] on span "Not Set" at bounding box center [1327, 402] width 160 height 18
click at [1264, 669] on span "HBR" at bounding box center [1345, 668] width 163 height 18
click at [1277, 523] on span "Not Set" at bounding box center [1330, 521] width 165 height 15
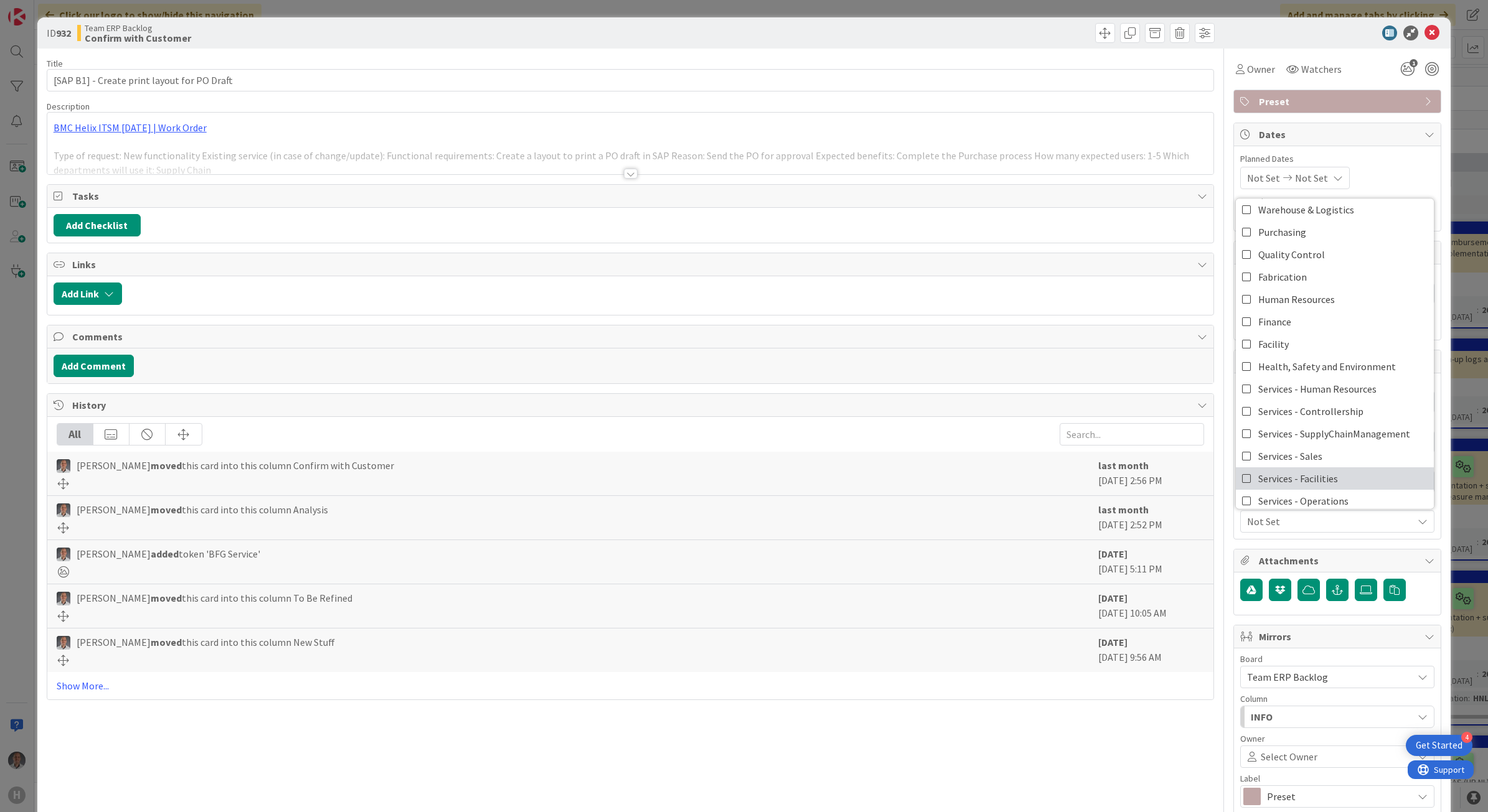
scroll to position [104, 0]
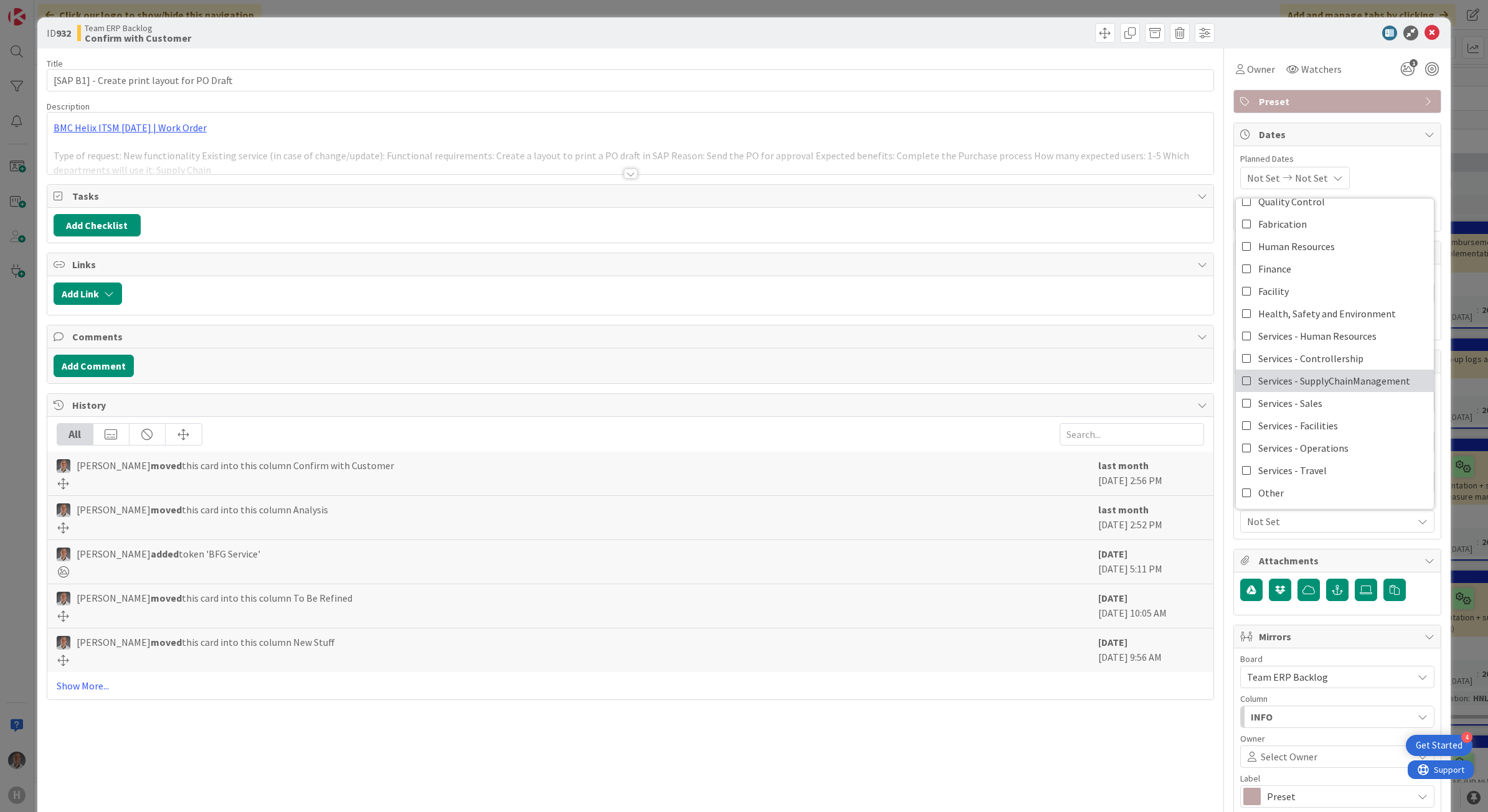
click at [1330, 377] on span "Services - SupplyChainManagement" at bounding box center [1334, 380] width 152 height 18
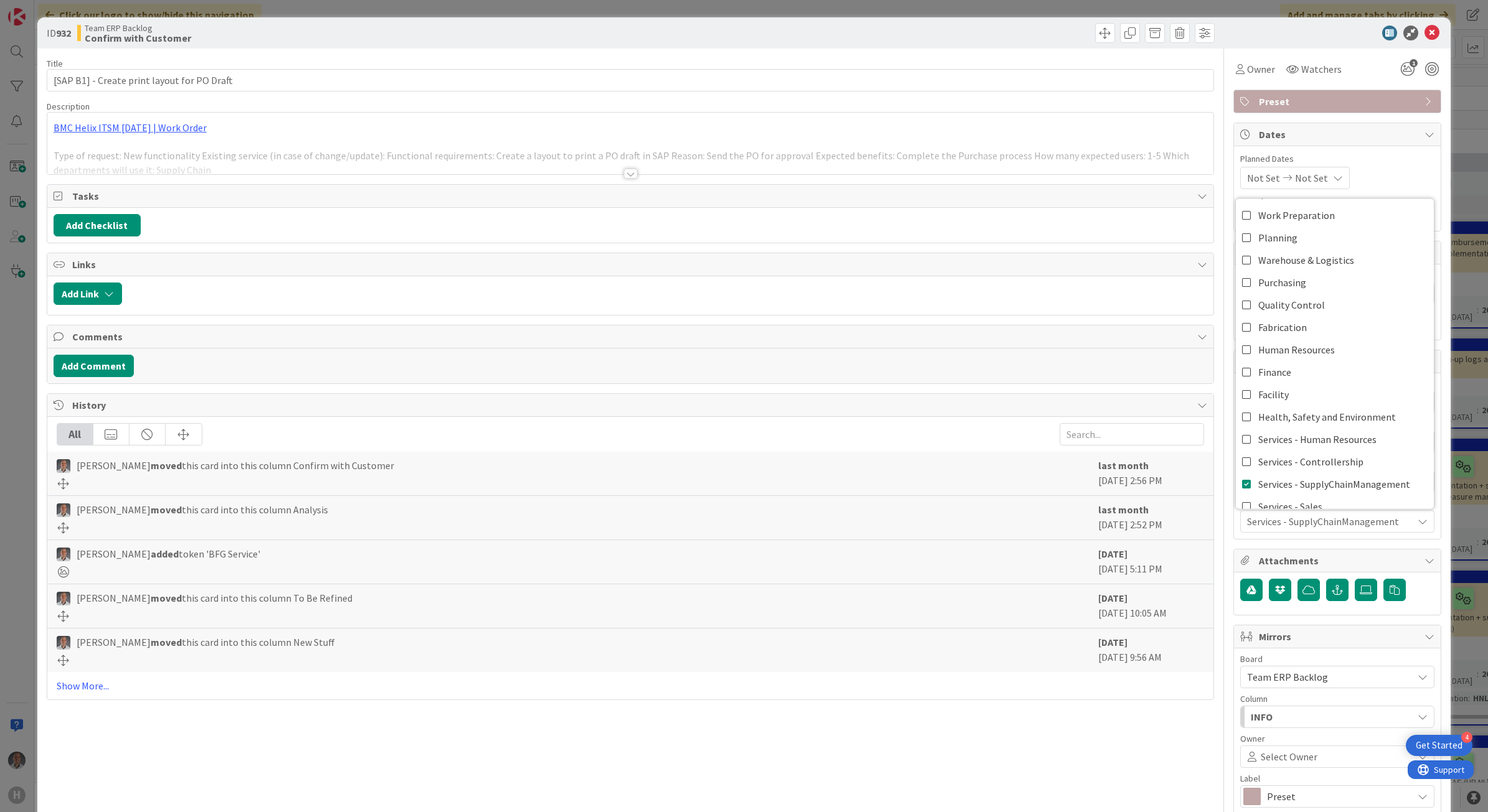
click at [1203, 296] on div "Title 43 / 128 [SAP B1] - Create print layout for PO Draft Description BMC Heli…" at bounding box center [744, 593] width 1395 height 1090
click at [1425, 34] on icon at bounding box center [1432, 33] width 15 height 15
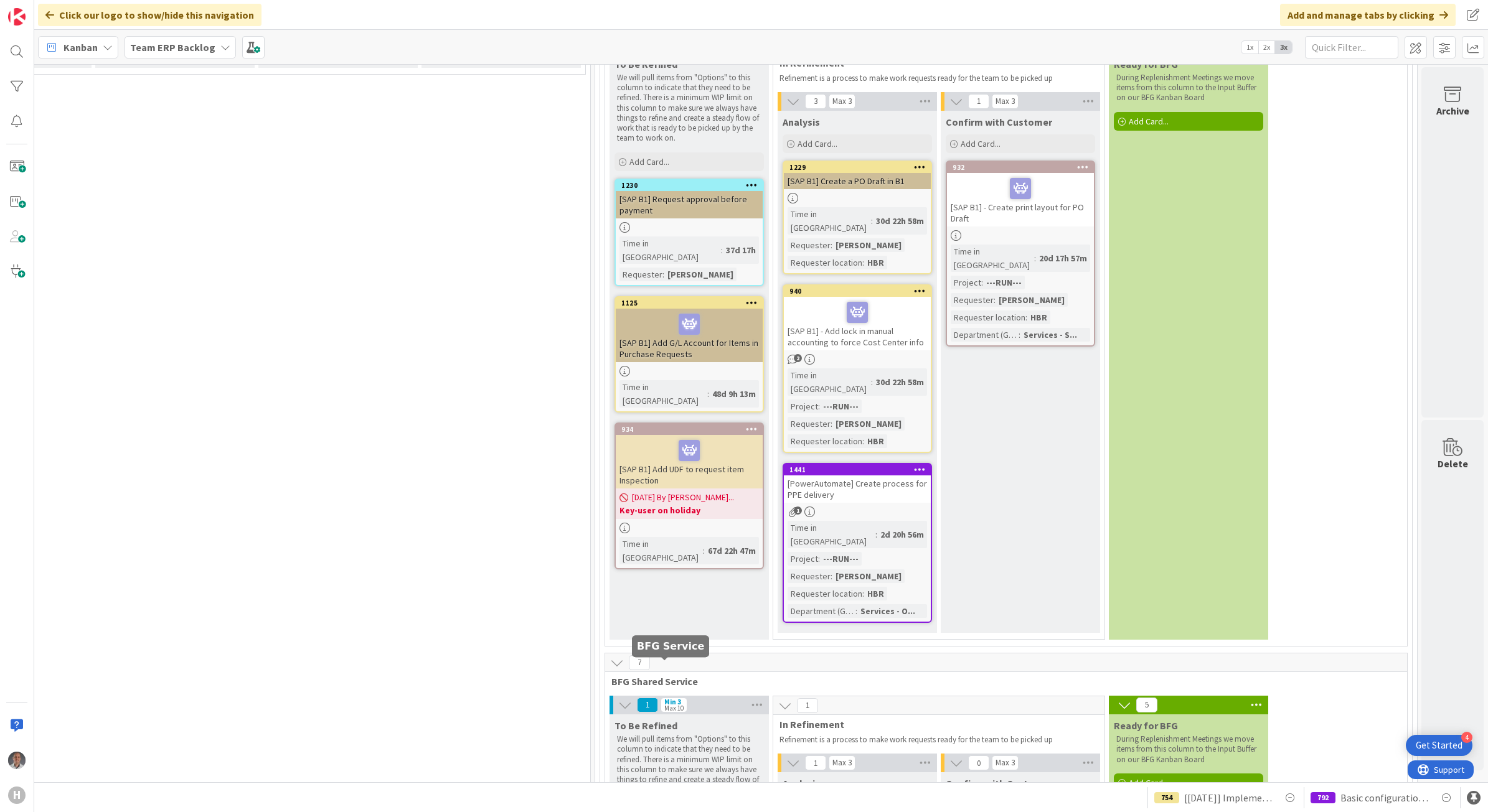
scroll to position [3736, 791]
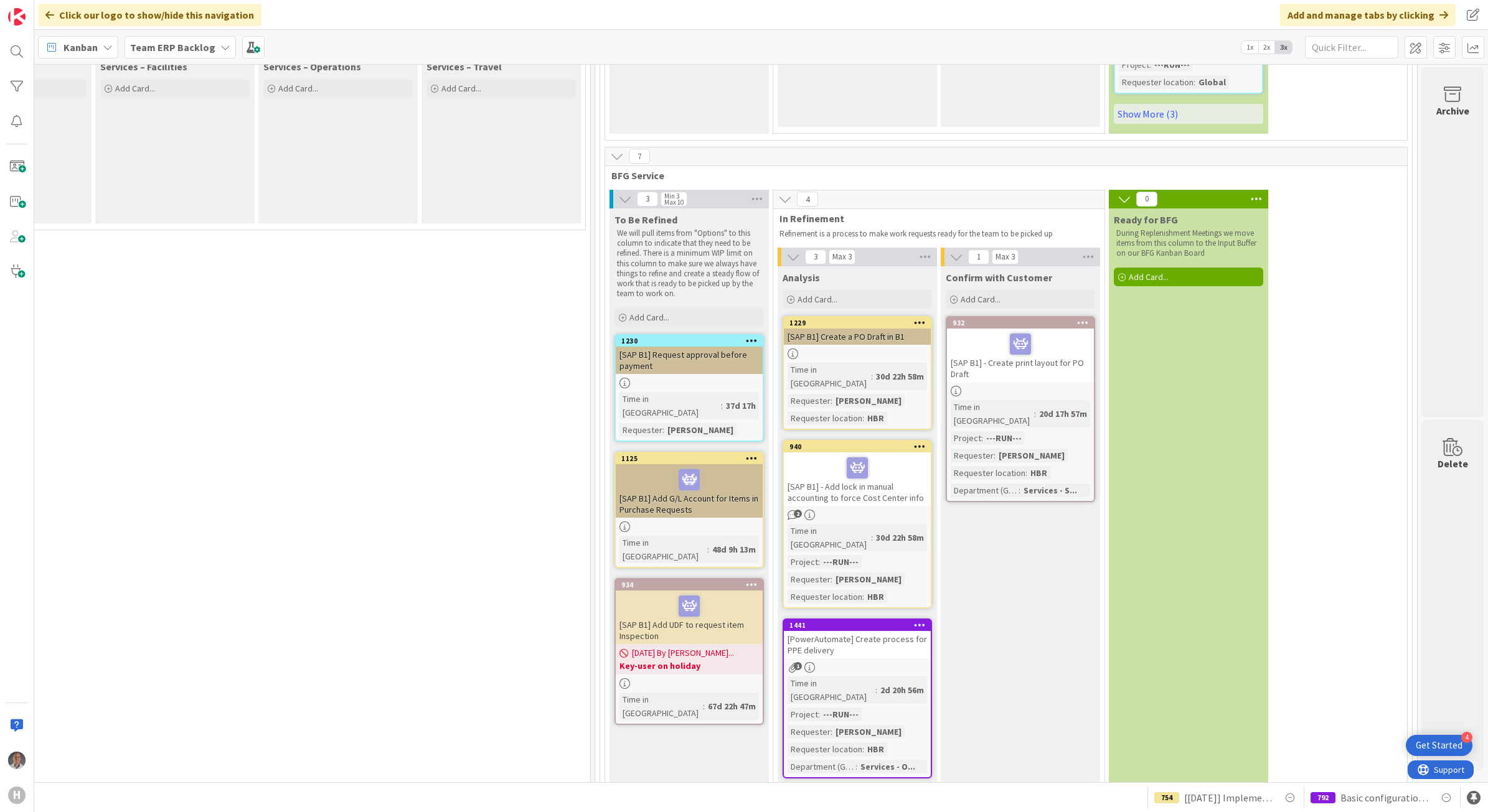
click at [839, 316] on link "1229 [SAP B1] Create a PO Draft in B1 Time in [GEOGRAPHIC_DATA] : 30d 22h 58m R…" at bounding box center [857, 373] width 150 height 114
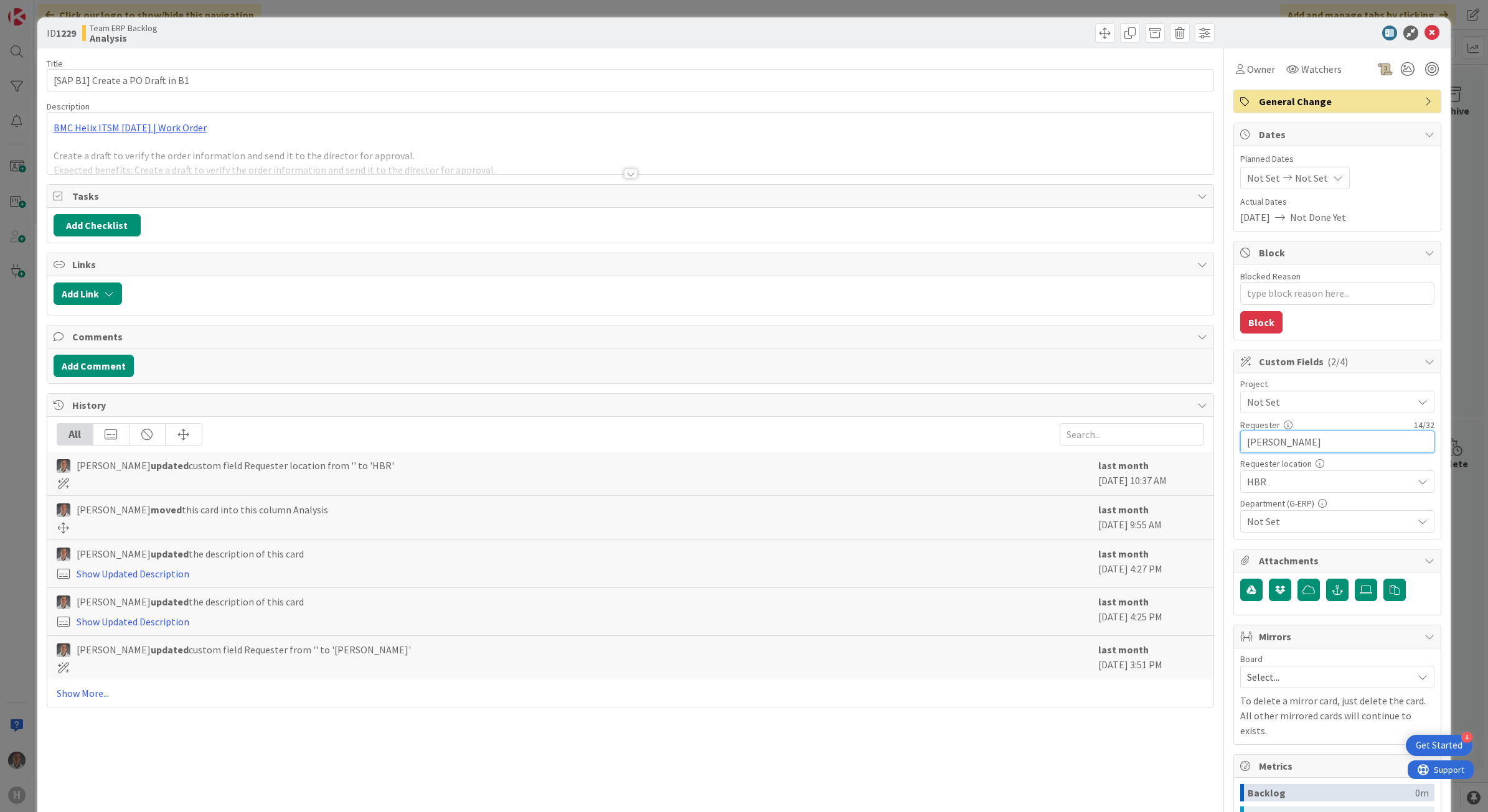
click at [1264, 440] on input "[PERSON_NAME]" at bounding box center [1338, 442] width 194 height 23
click at [1255, 406] on span "Not Set" at bounding box center [1327, 402] width 160 height 18
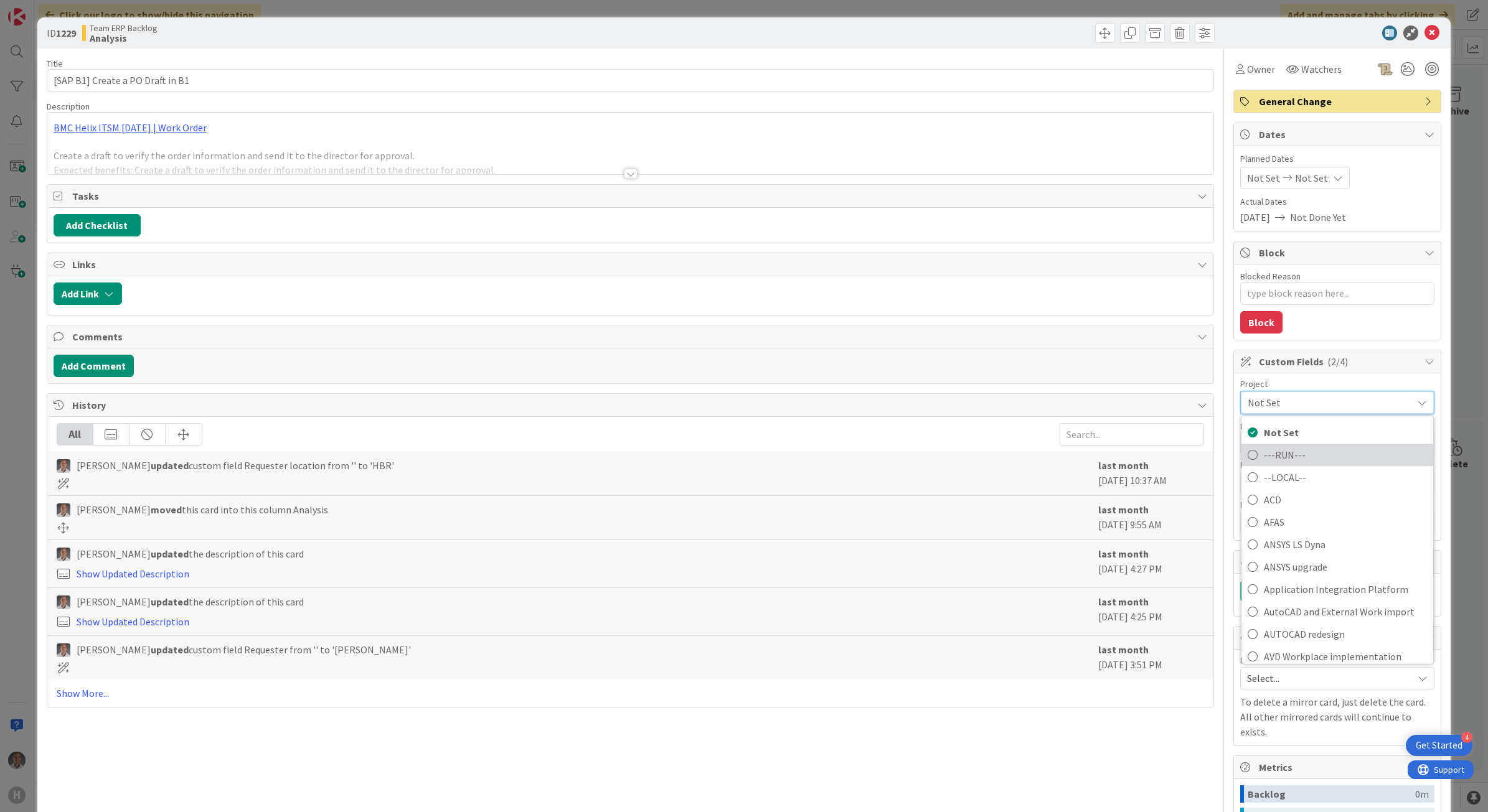
click at [1264, 451] on span "---RUN---" at bounding box center [1345, 454] width 163 height 18
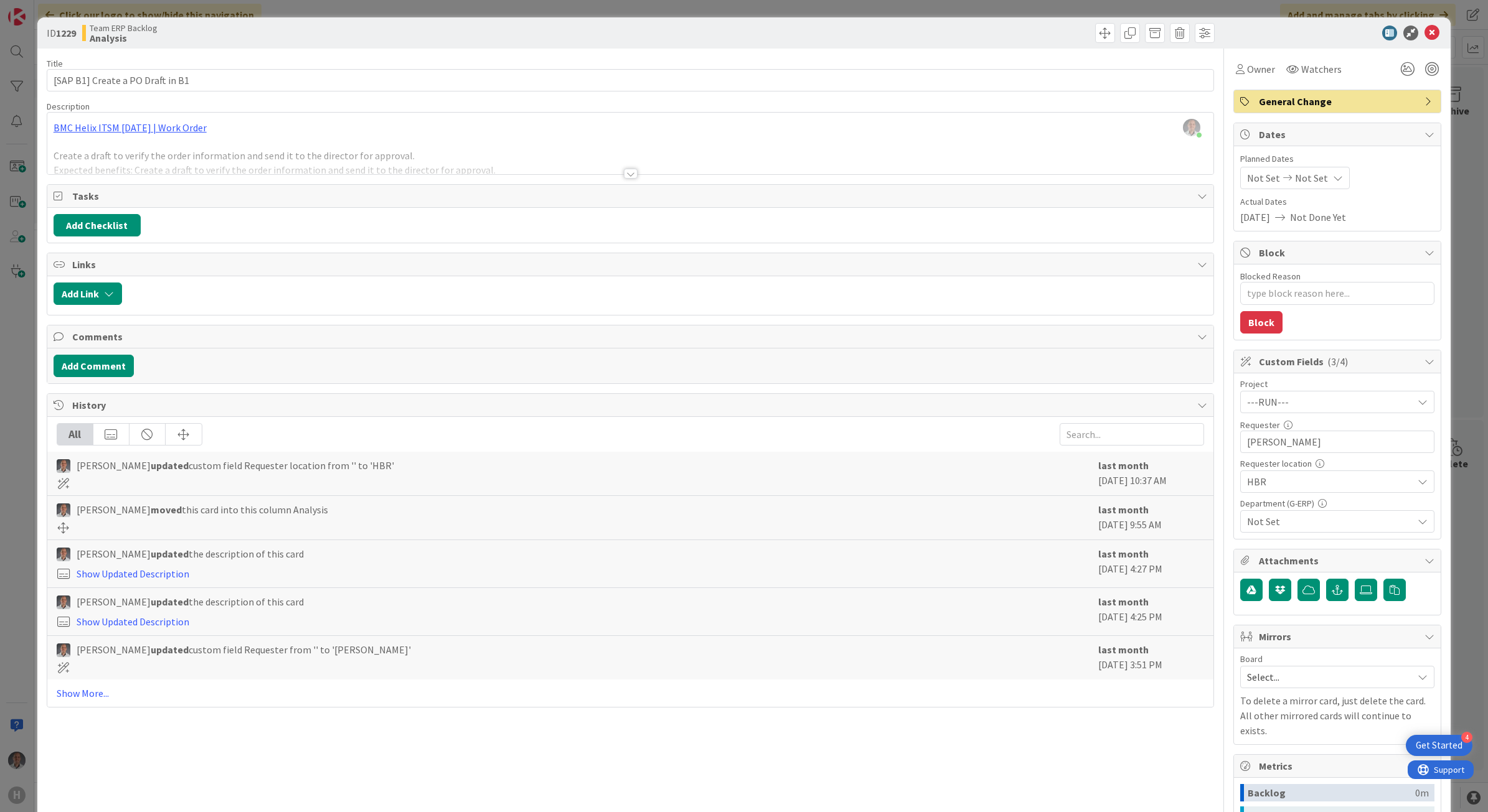
click at [1286, 521] on span "Not Set" at bounding box center [1330, 521] width 165 height 15
click at [1331, 478] on span "Services - SupplyChainManagement" at bounding box center [1334, 484] width 152 height 18
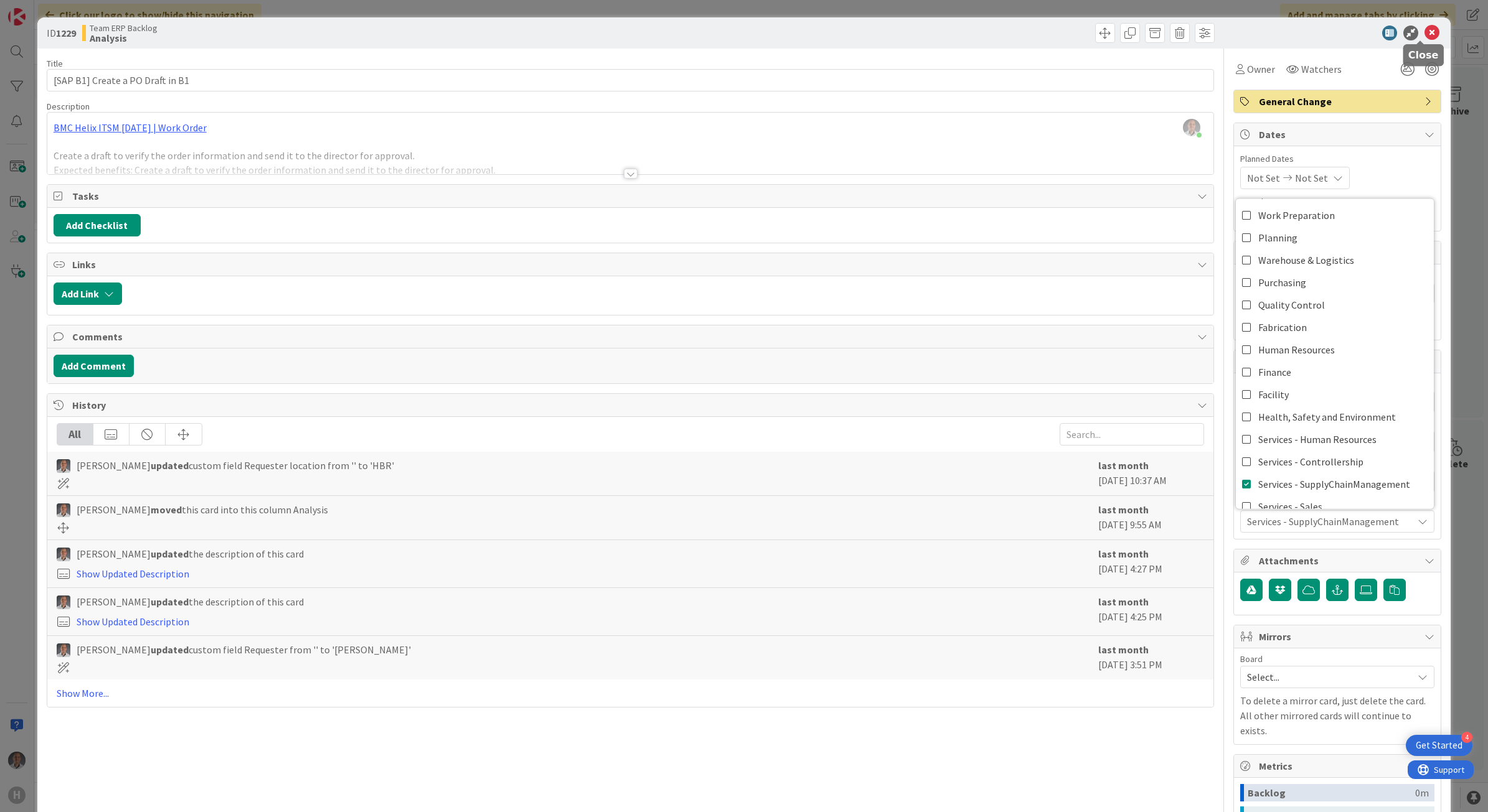
click at [1425, 33] on icon at bounding box center [1432, 33] width 15 height 15
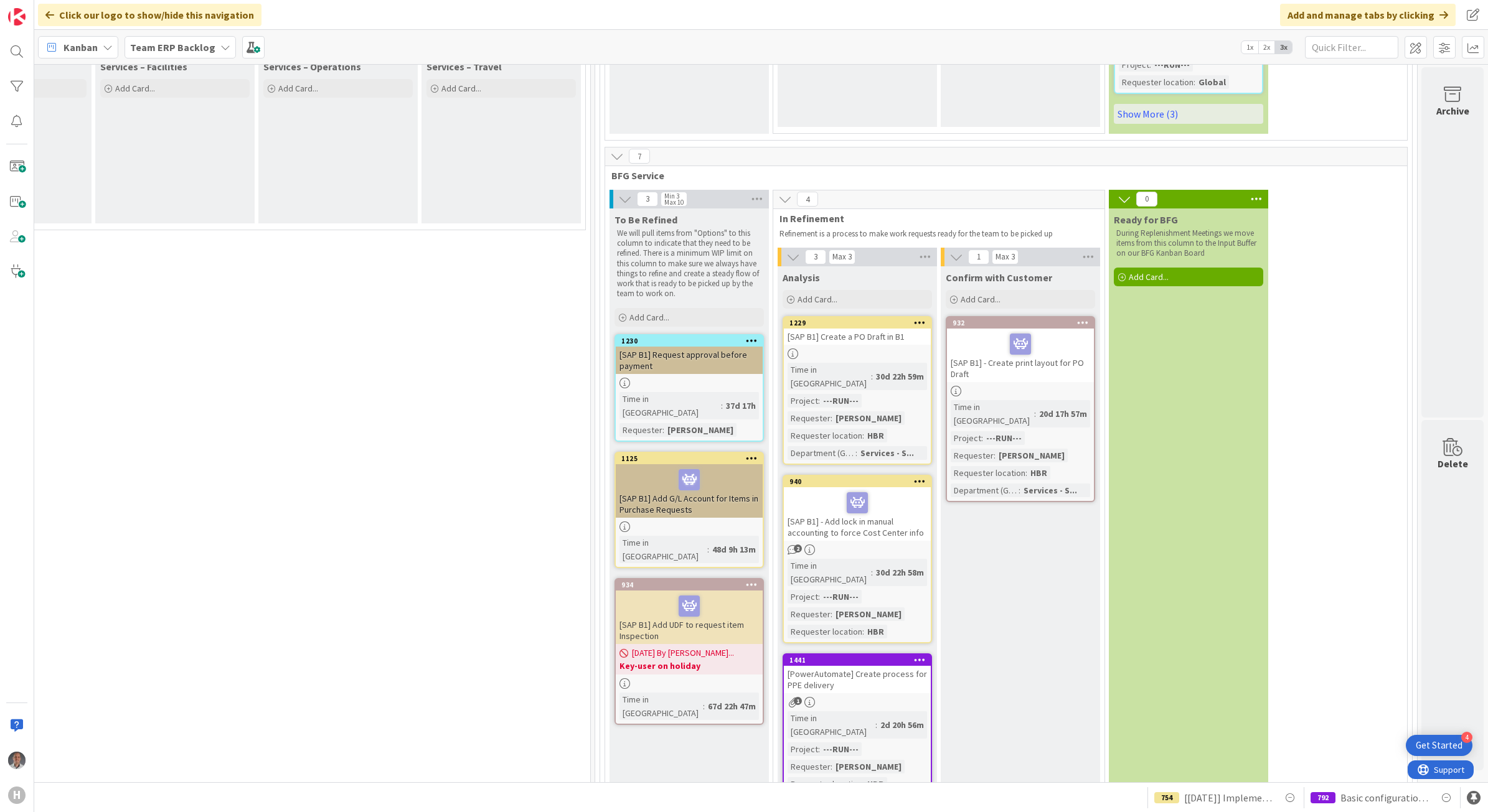
click at [705, 591] on div "[SAP B1] Add UDF to request item Inspection" at bounding box center [689, 617] width 147 height 53
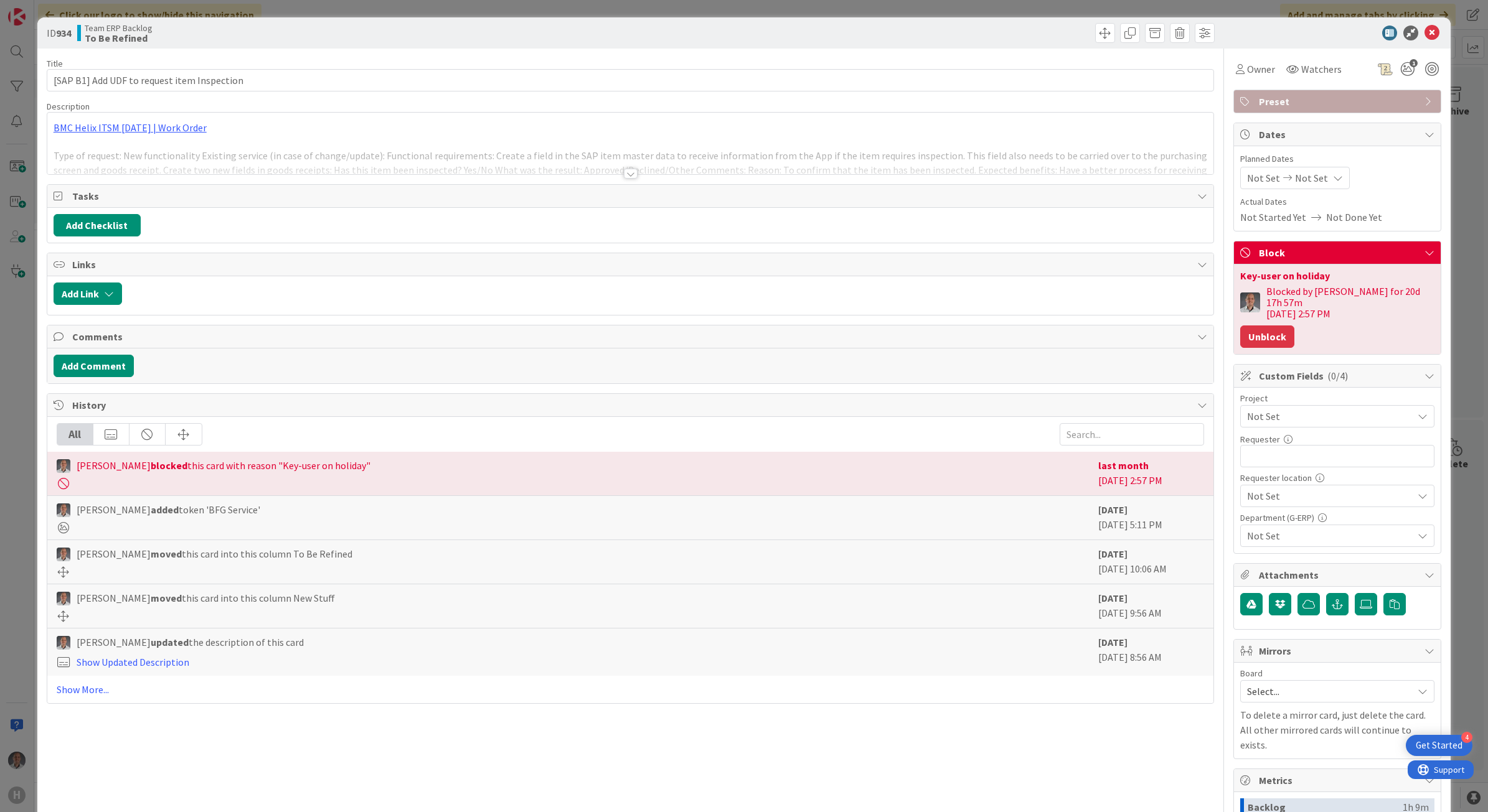
click at [1264, 328] on button "Unblock" at bounding box center [1267, 337] width 54 height 23
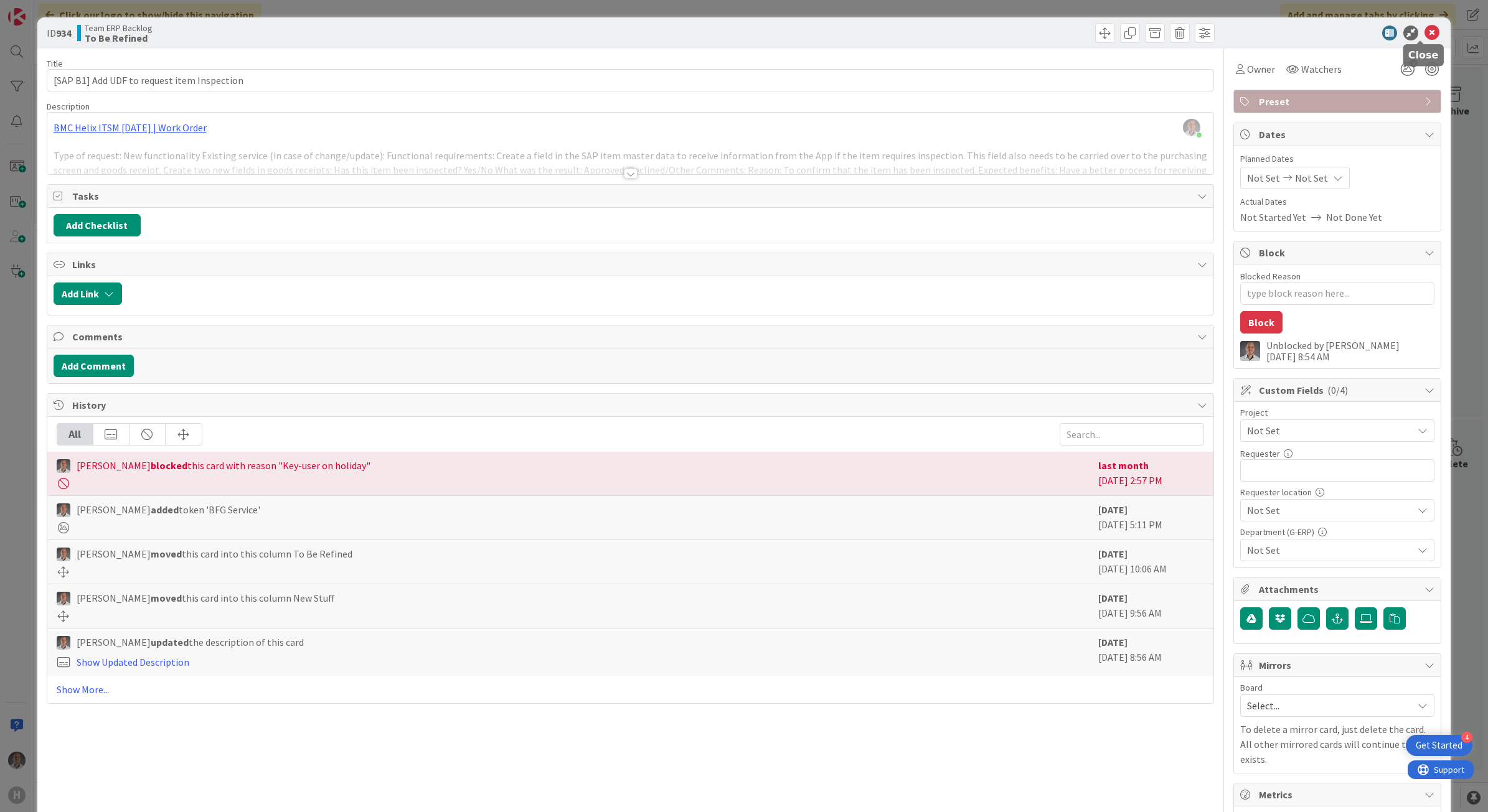
click at [1425, 33] on icon at bounding box center [1432, 33] width 15 height 15
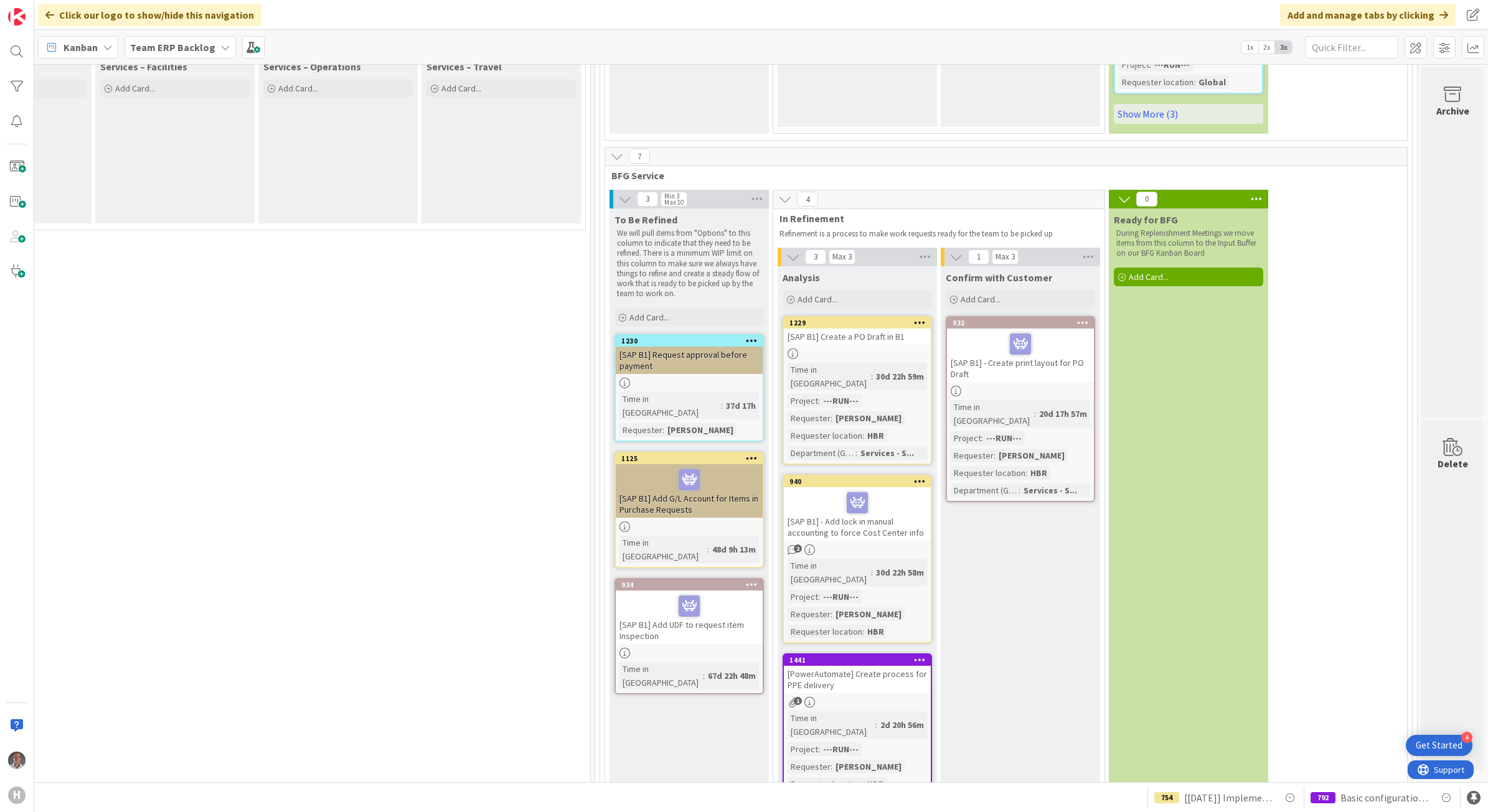
click at [695, 347] on div "[SAP B1] Request approval before payment" at bounding box center [689, 360] width 147 height 28
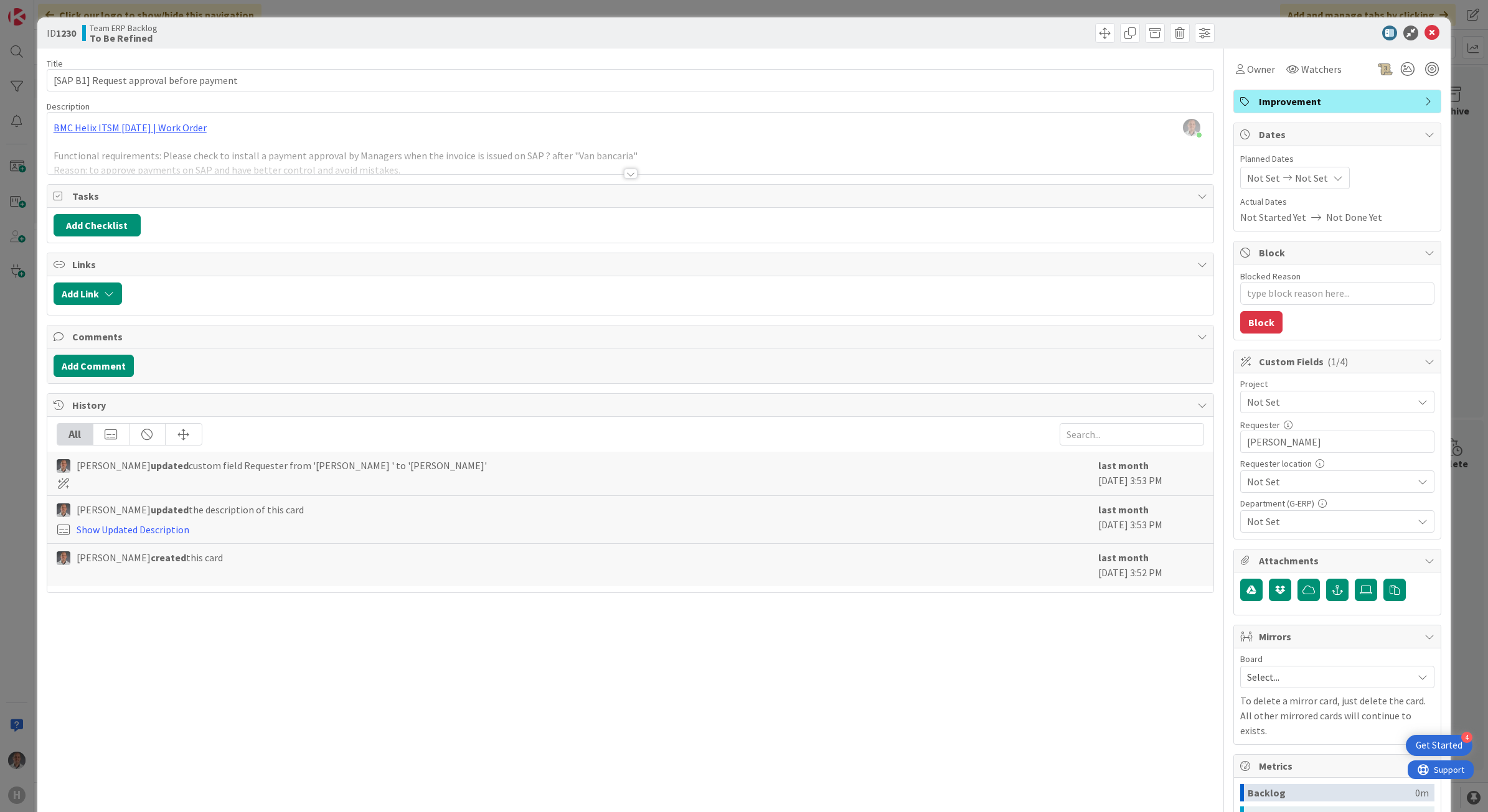
click at [628, 181] on div "Title 40 / 128 [SAP B1] Request approval before payment Description [PERSON_NAM…" at bounding box center [631, 519] width 1168 height 942
click at [624, 177] on div at bounding box center [630, 174] width 13 height 10
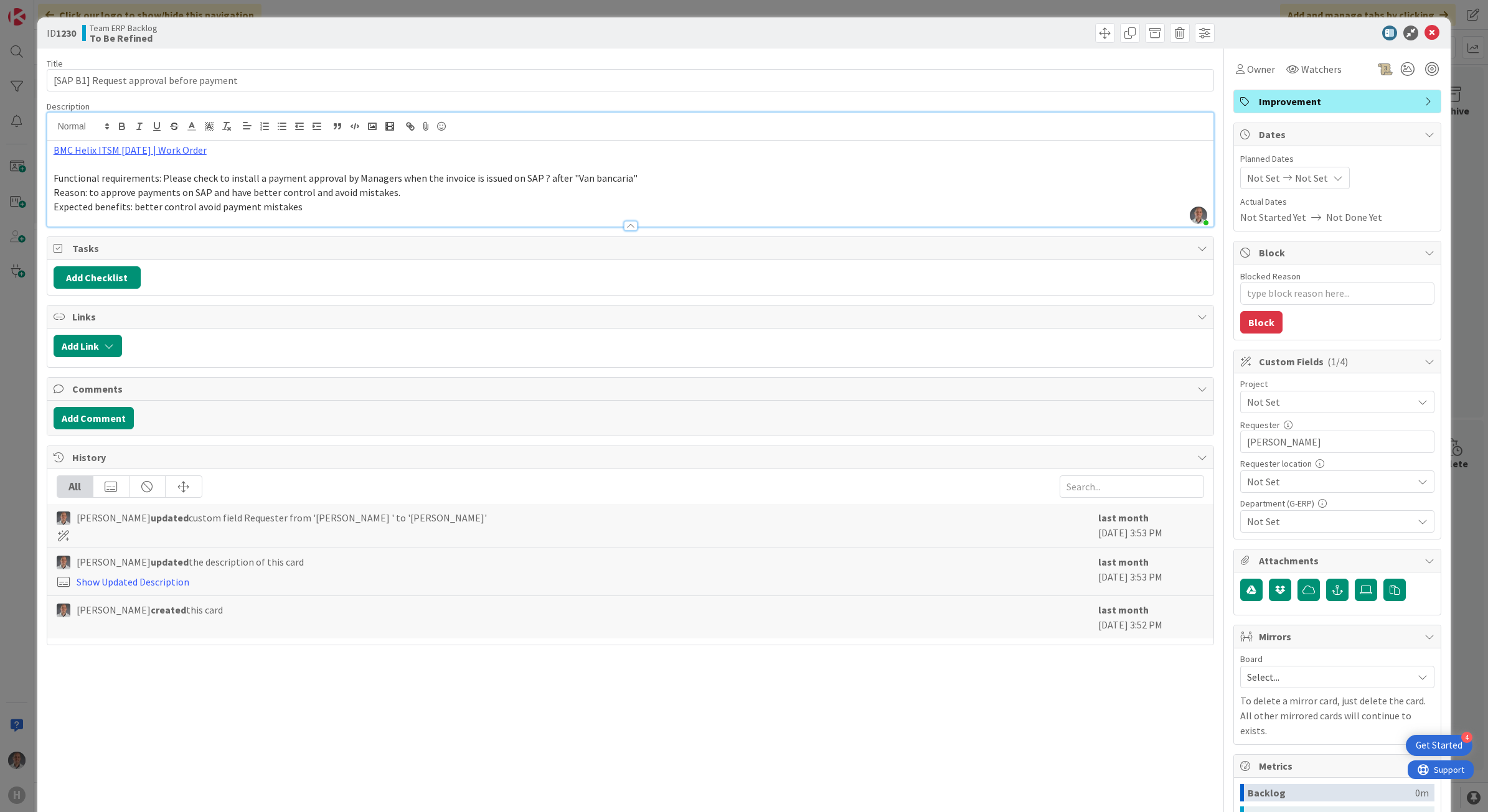
click at [1291, 395] on span "Not Set" at bounding box center [1327, 402] width 160 height 18
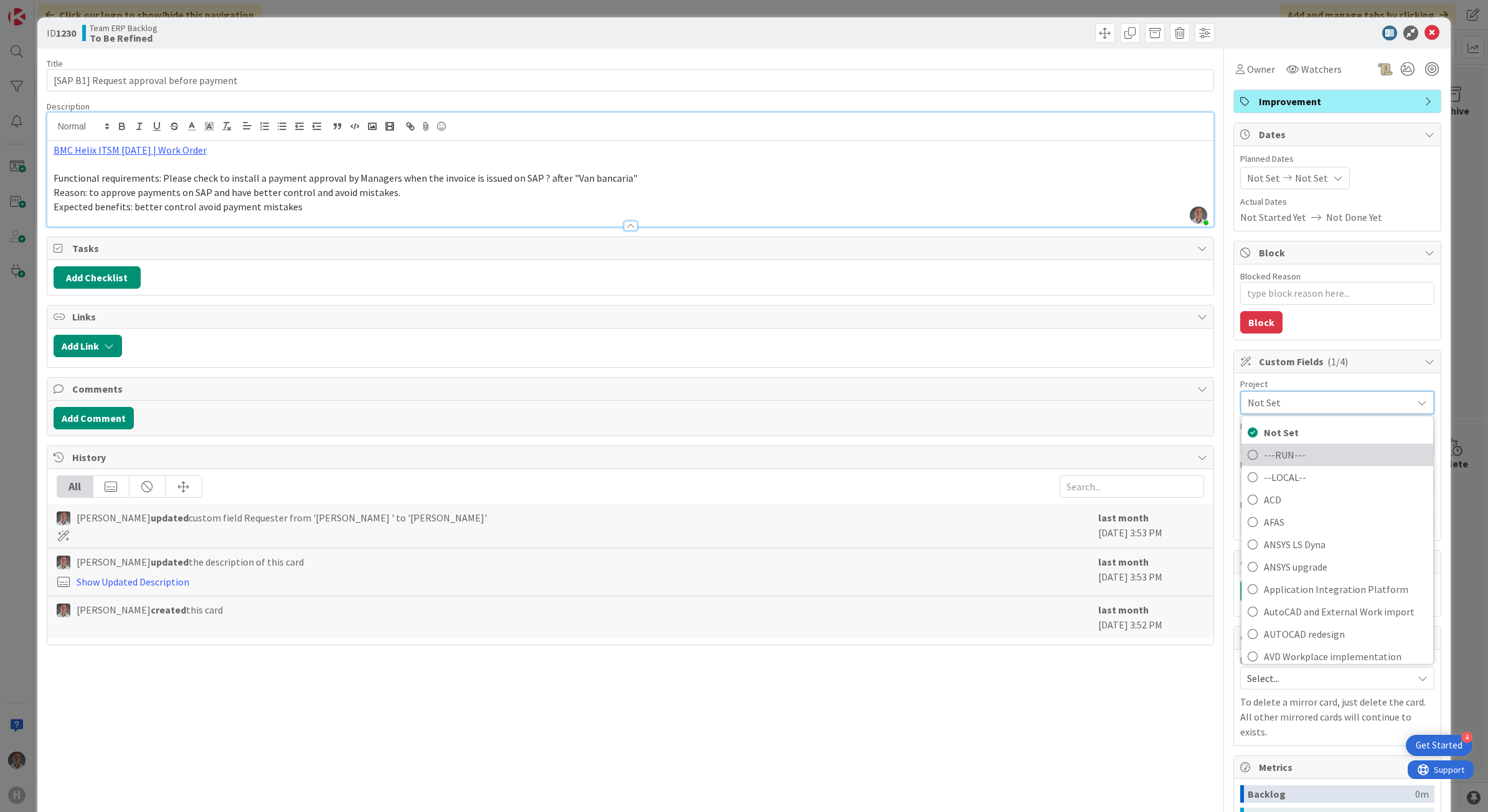
click at [1277, 451] on span "---RUN---" at bounding box center [1345, 454] width 163 height 18
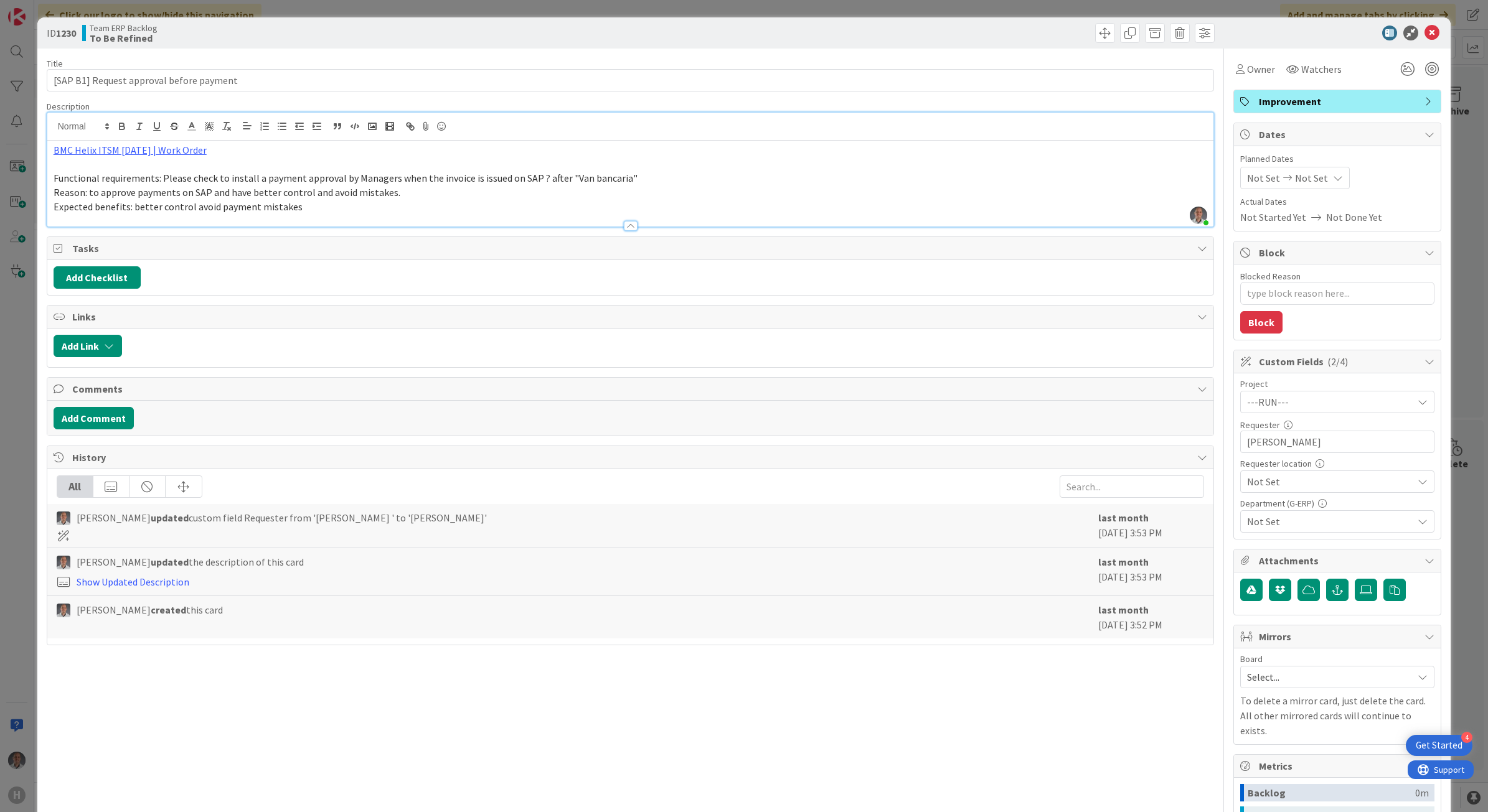
click at [1280, 411] on span "Not Set" at bounding box center [1327, 402] width 160 height 18
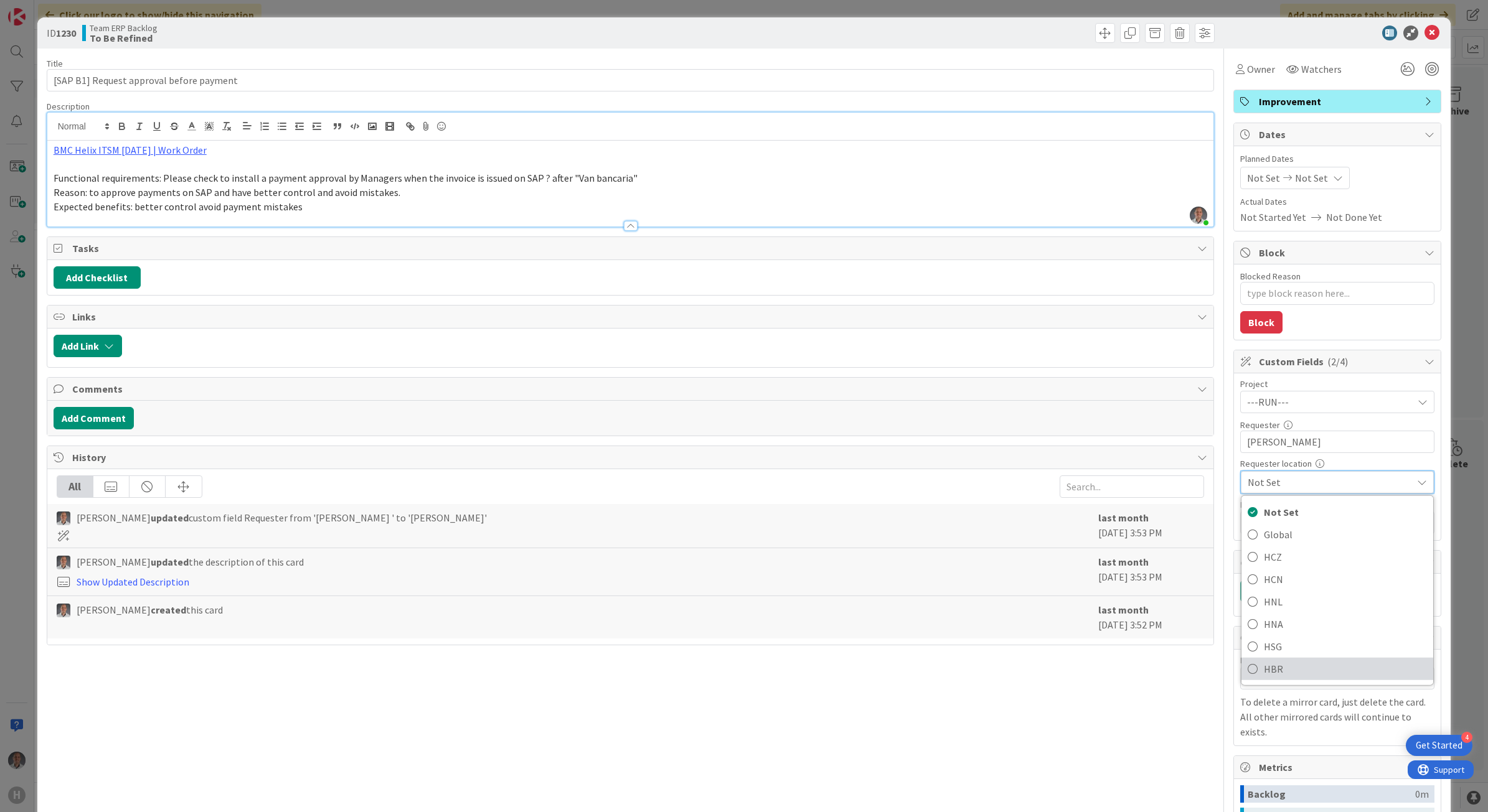
click at [1271, 671] on span "HBR" at bounding box center [1345, 668] width 163 height 18
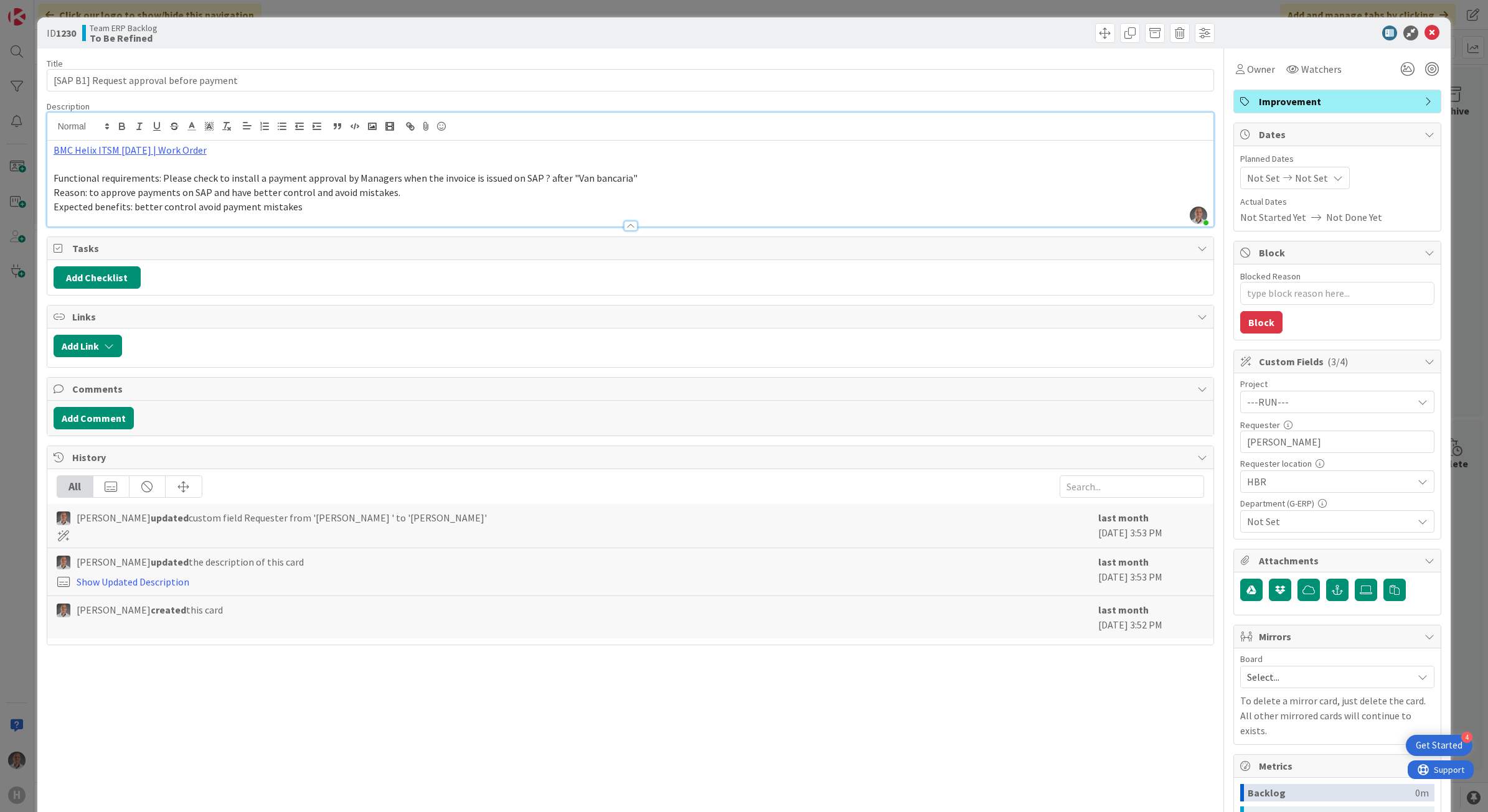
click at [1291, 533] on div "Not Set" at bounding box center [1338, 522] width 194 height 23
click at [1340, 489] on span "Services - SupplyChainManagement" at bounding box center [1334, 484] width 152 height 18
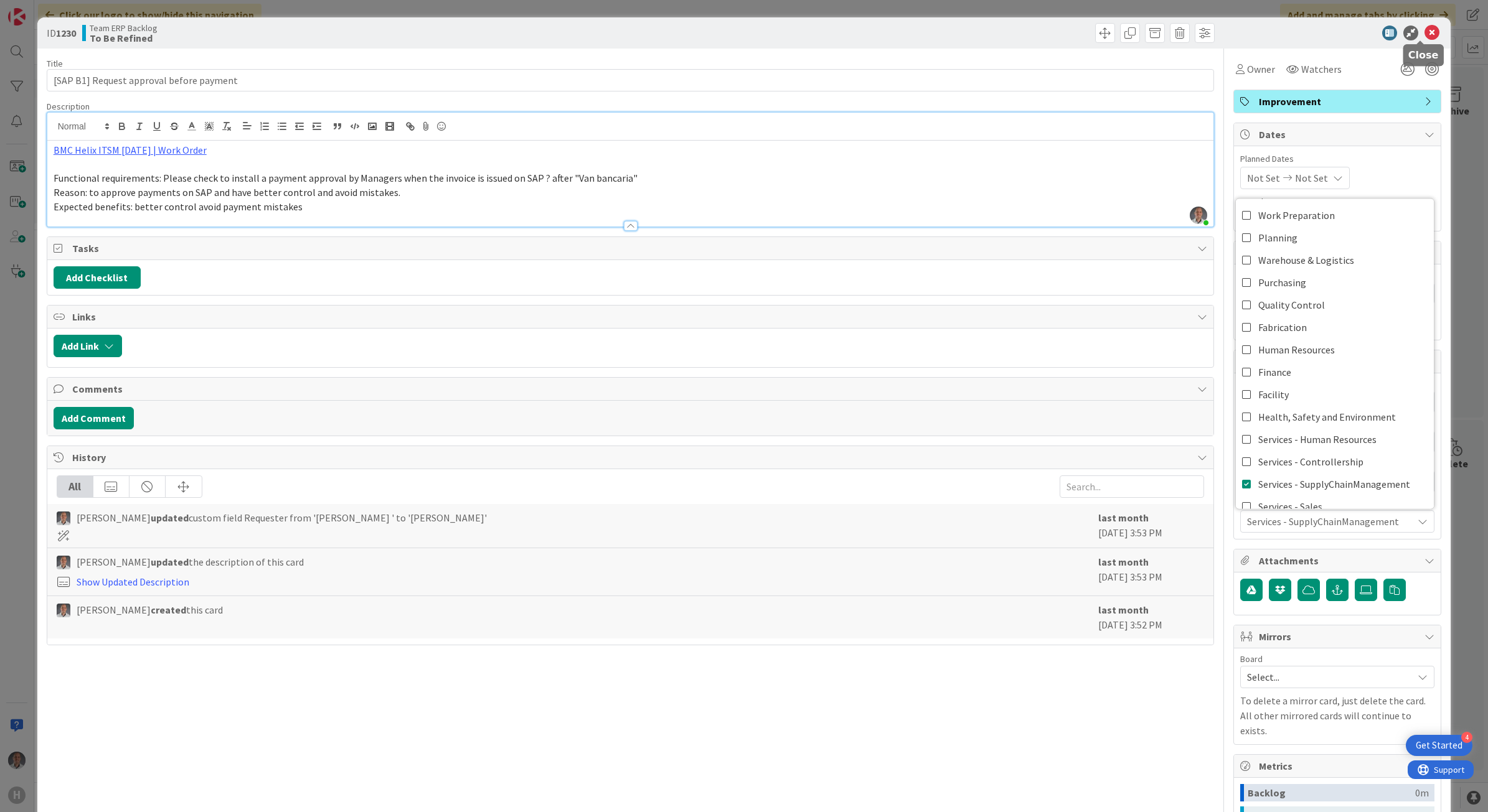
click at [1425, 30] on icon at bounding box center [1432, 33] width 15 height 15
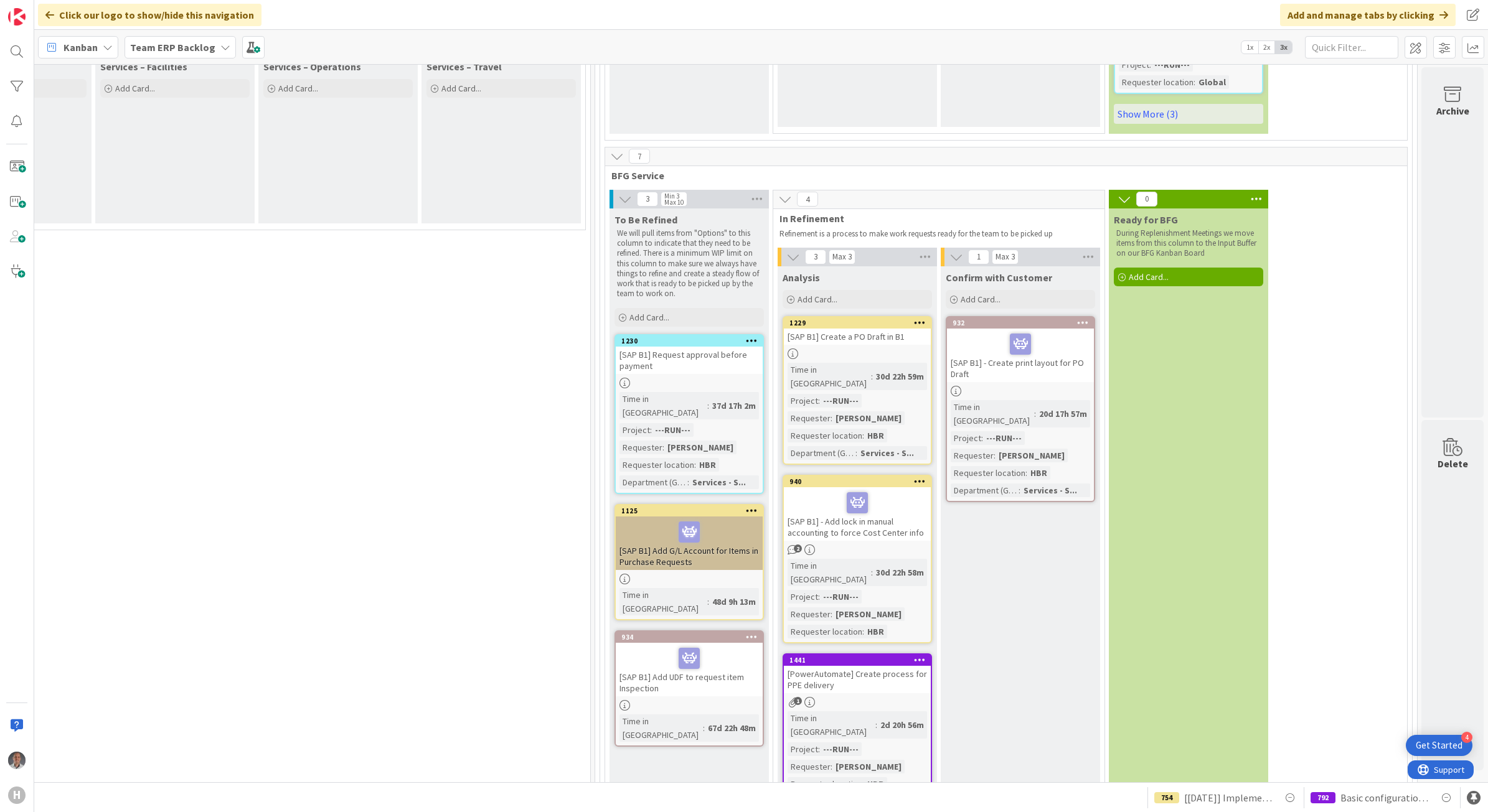
click at [732, 519] on div at bounding box center [689, 532] width 140 height 26
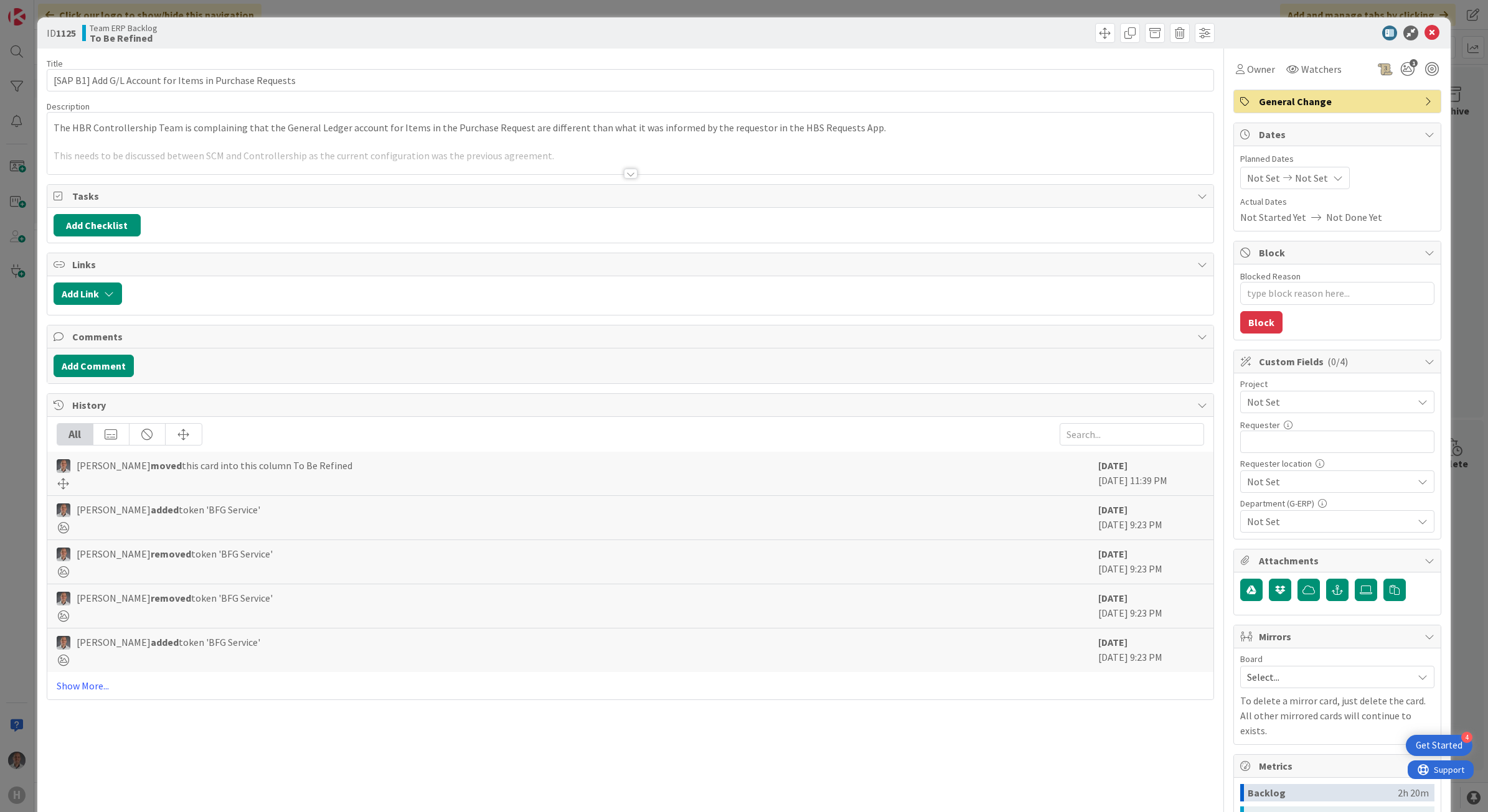
drag, startPoint x: 1284, startPoint y: 404, endPoint x: 1282, endPoint y: 412, distance: 8.2
click at [1284, 405] on span "Not Set" at bounding box center [1327, 402] width 160 height 18
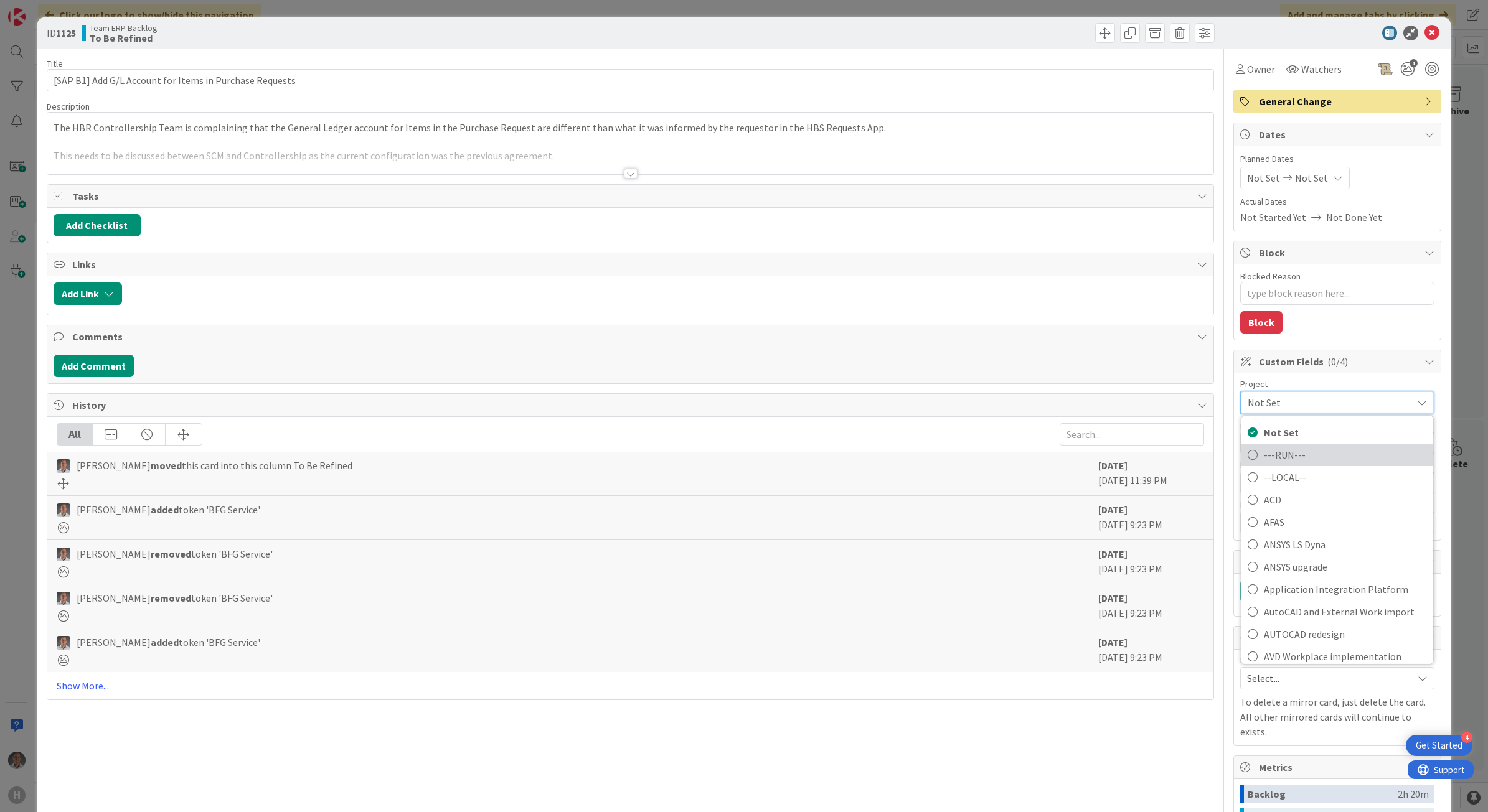
click at [1268, 455] on span "---RUN---" at bounding box center [1345, 454] width 163 height 18
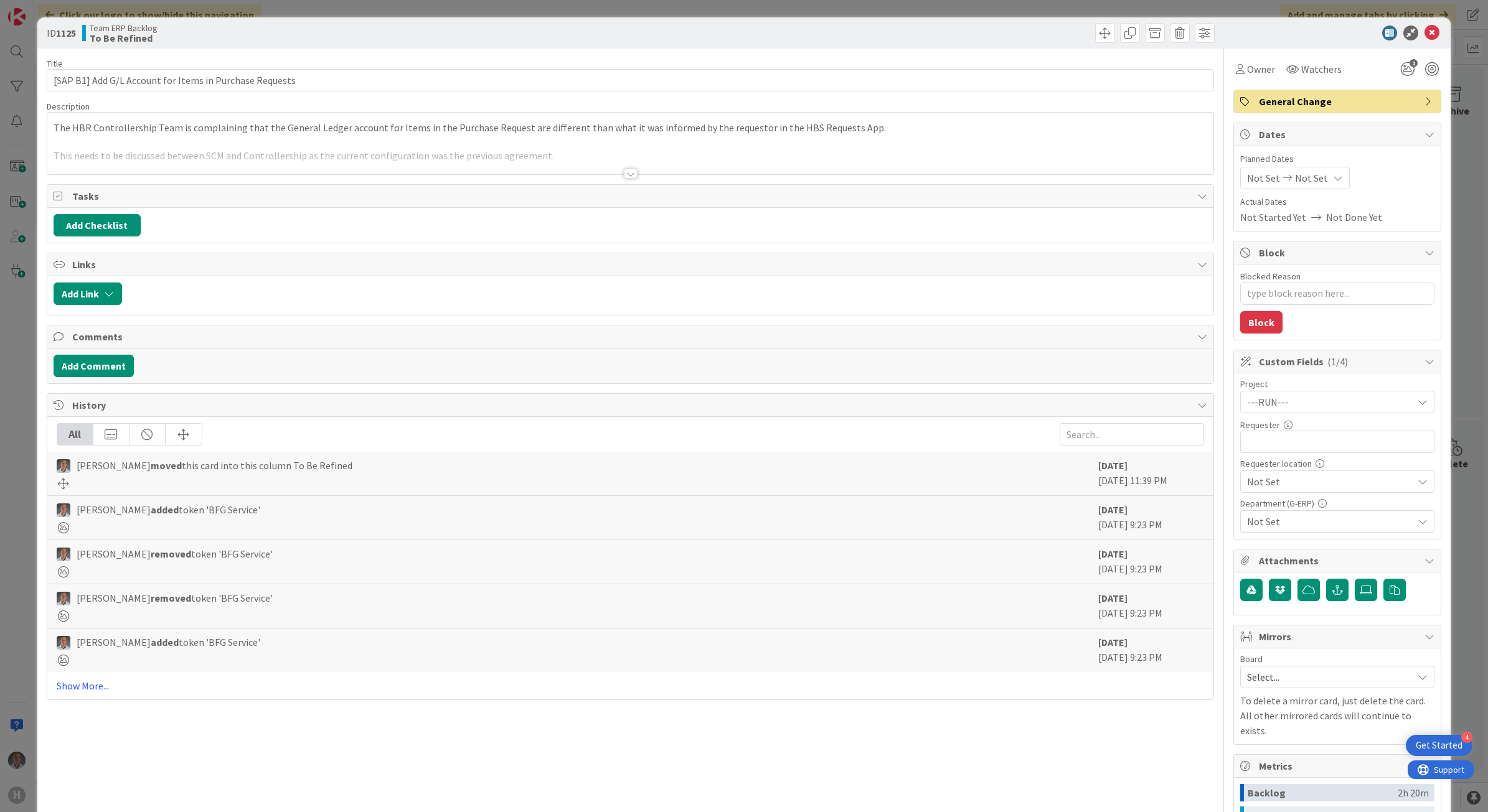
type textarea "x"
click at [1274, 452] on input "text" at bounding box center [1338, 442] width 194 height 23
click at [624, 177] on div at bounding box center [630, 174] width 13 height 10
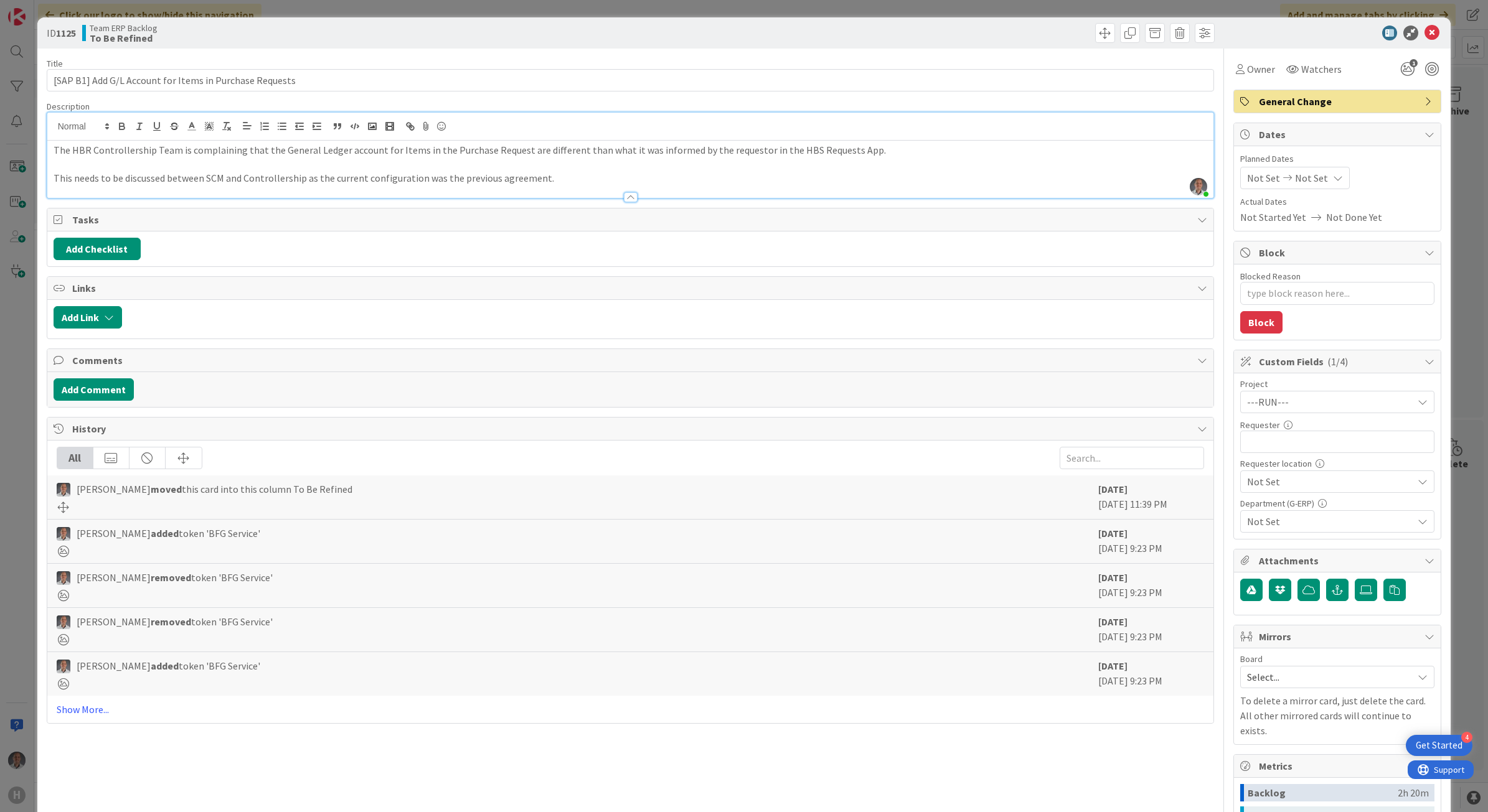
click at [1296, 402] on span "---RUN---" at bounding box center [1327, 402] width 160 height 18
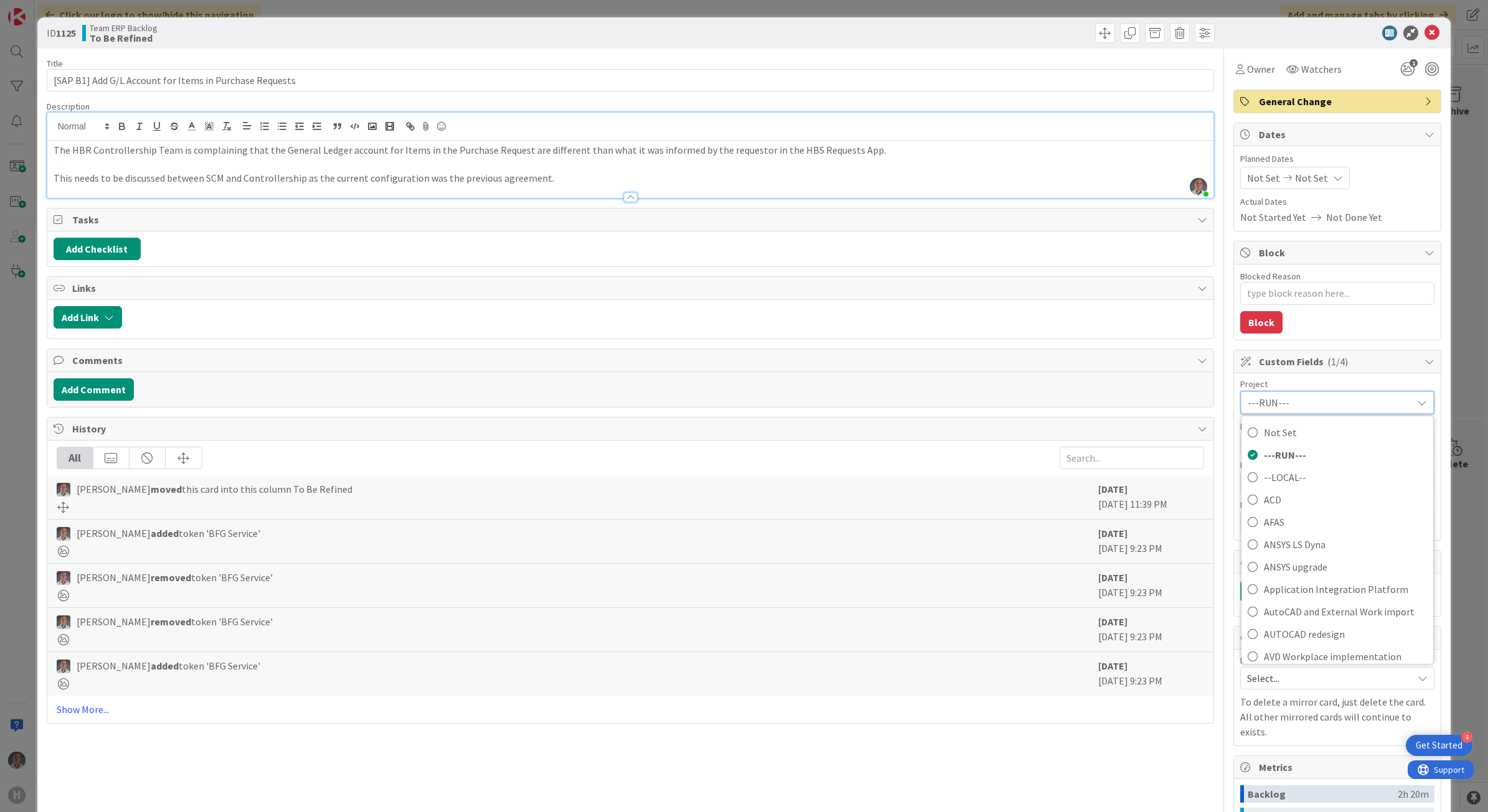
click at [1436, 418] on div "ID 1125 Team ERP Backlog To Be Refined Title 55 / 128 [SAP B1] Add G/L Account …" at bounding box center [744, 509] width 1414 height 983
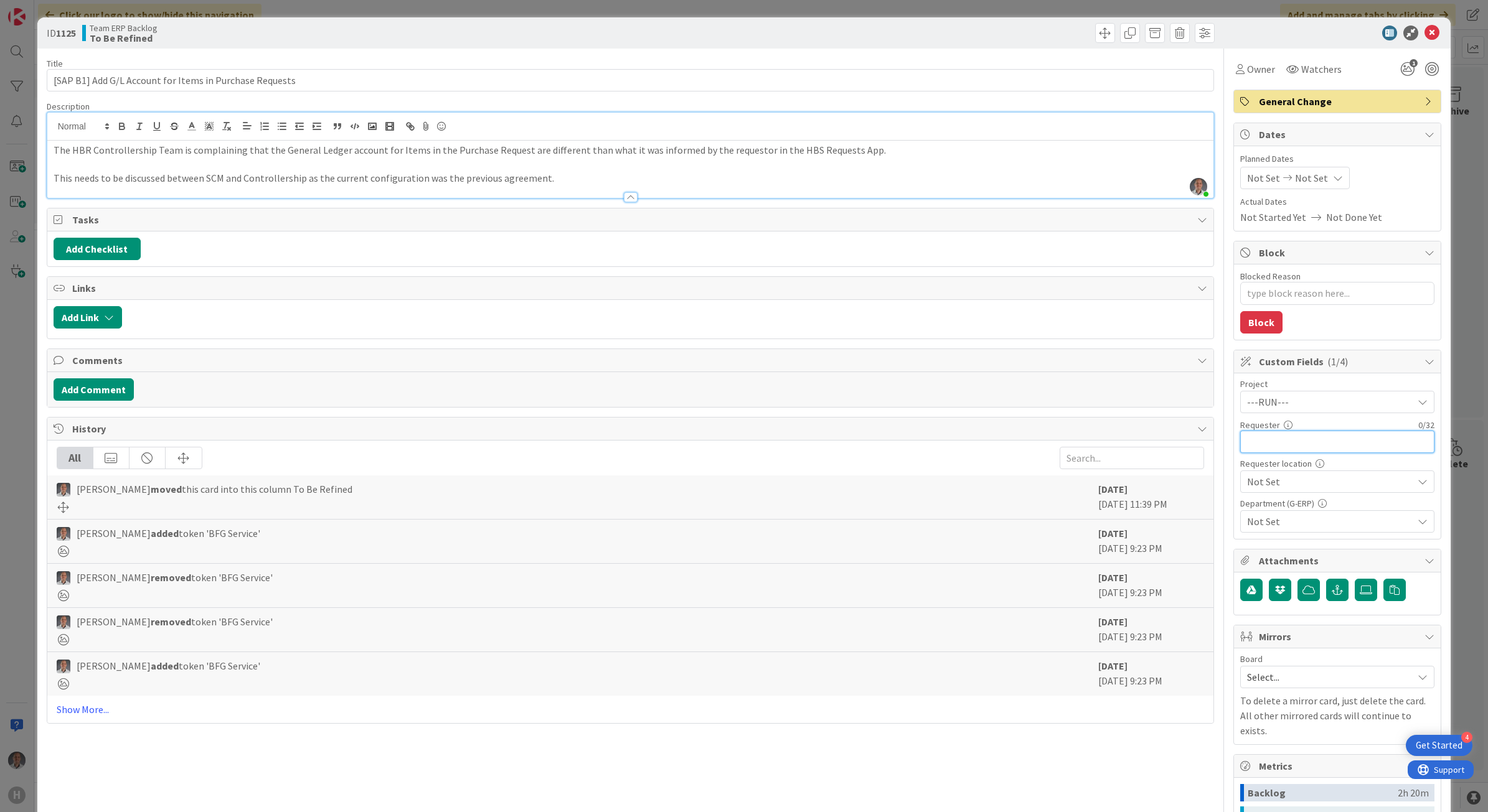
click at [1335, 446] on input "text" at bounding box center [1338, 442] width 194 height 23
type input "Jna"
type textarea "x"
type input "J"
type textarea "x"
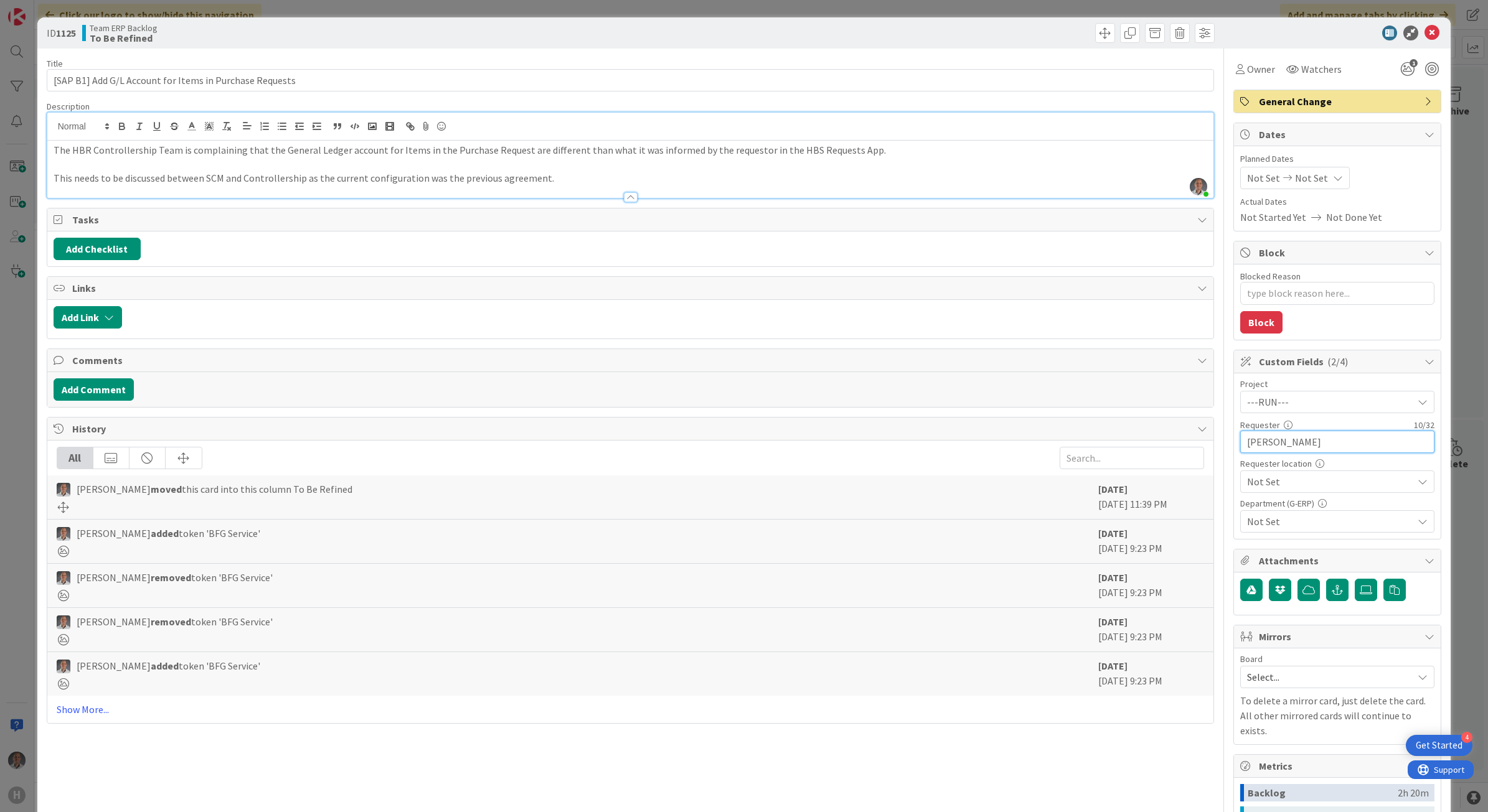
type input "[PERSON_NAME]"
type textarea "x"
type input "[PERSON_NAME]"
click at [1304, 411] on span "Not Set" at bounding box center [1327, 402] width 160 height 18
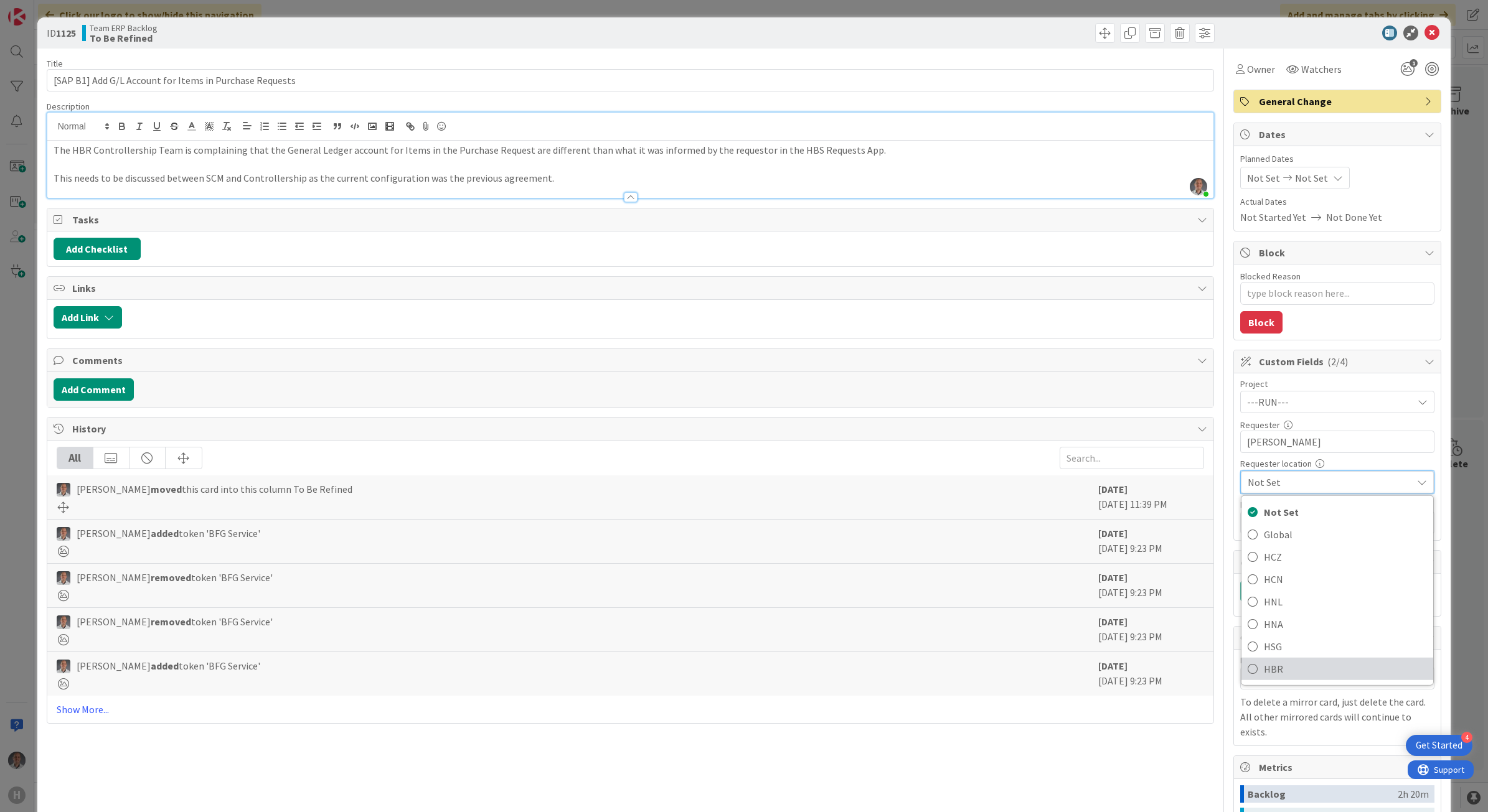
click at [1267, 673] on span "HBR" at bounding box center [1345, 668] width 163 height 18
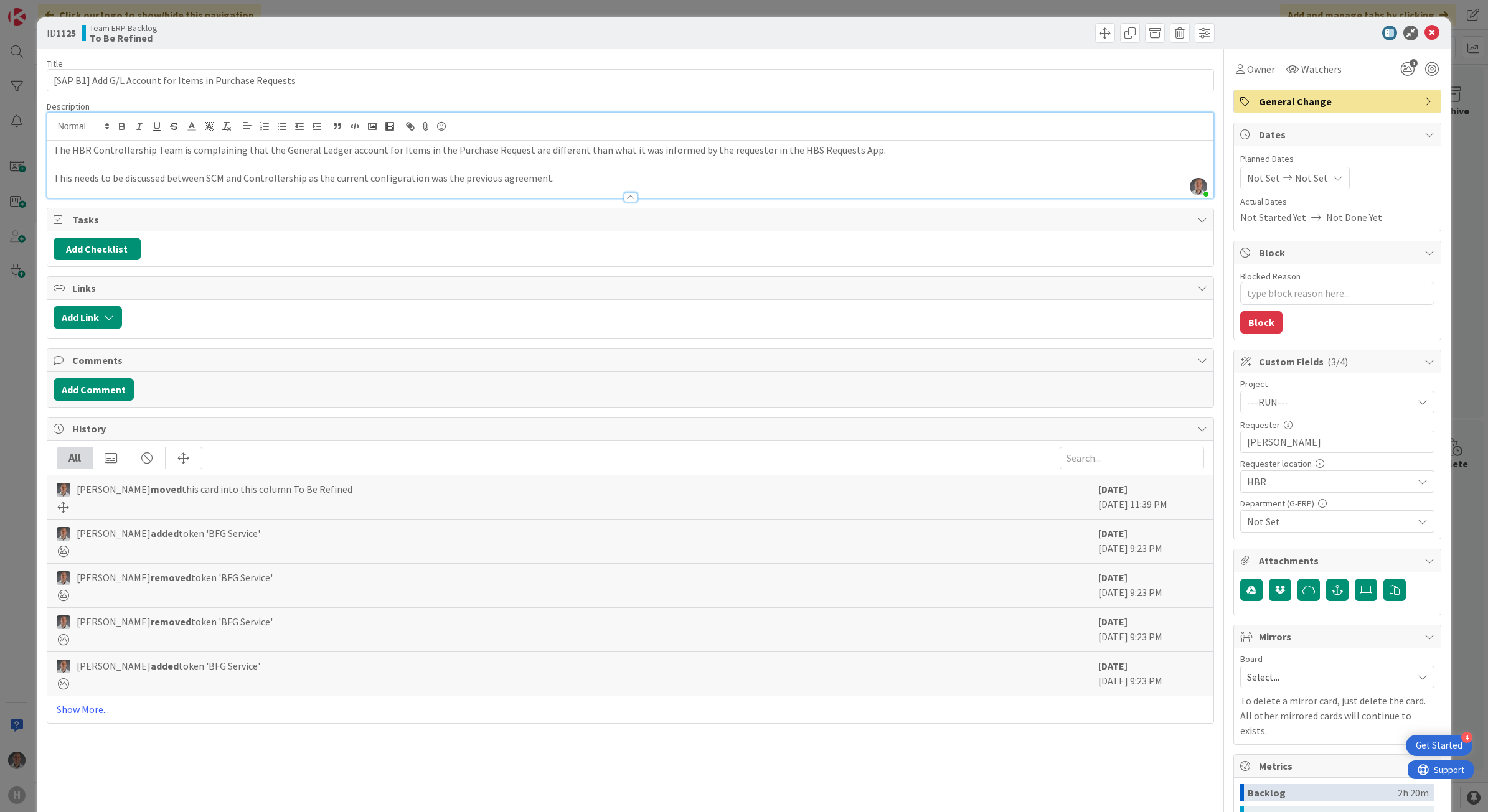
click at [1275, 524] on span "Not Set" at bounding box center [1330, 521] width 165 height 15
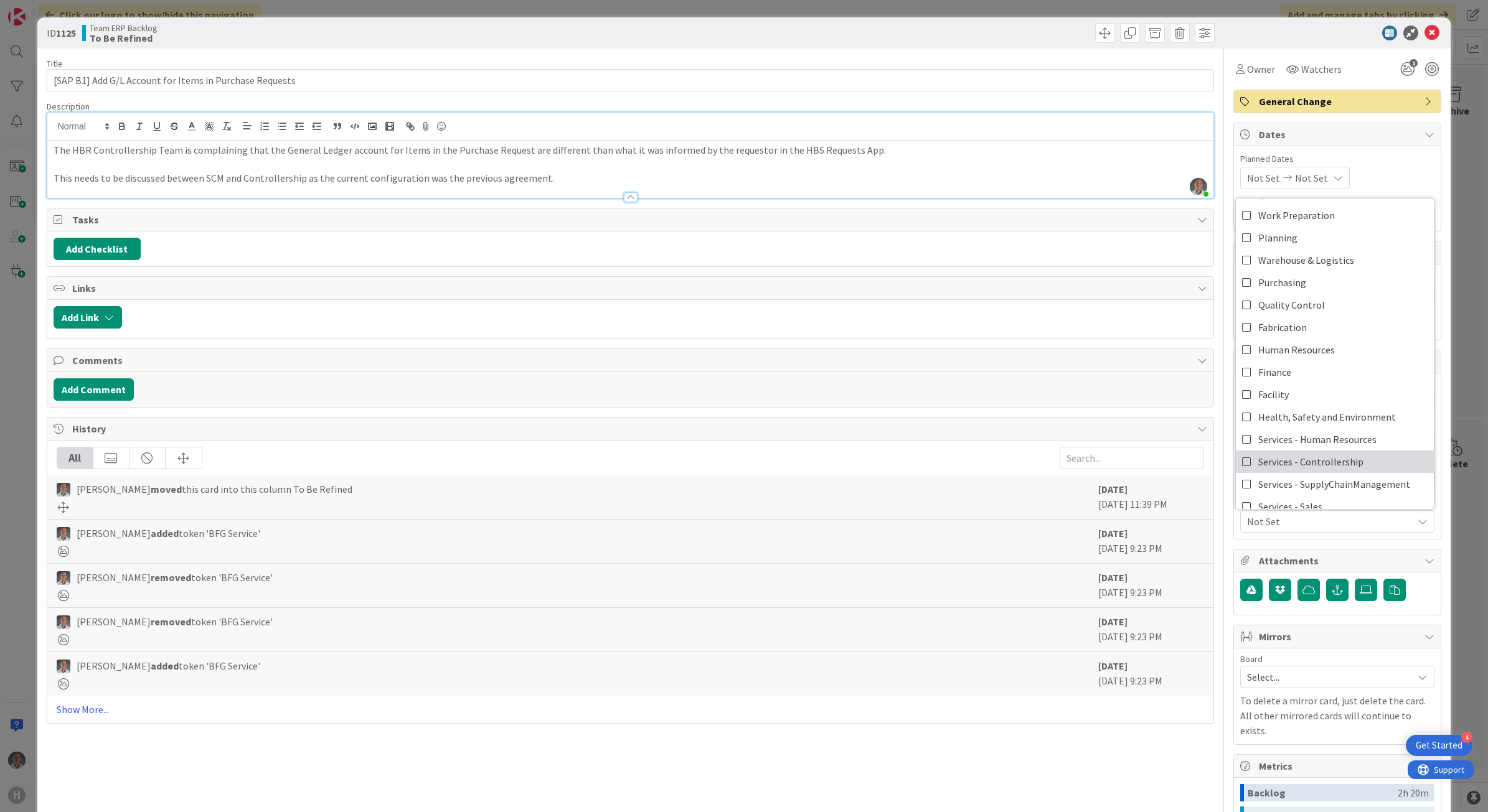
click at [1333, 462] on span "Services - Controllership" at bounding box center [1311, 461] width 105 height 18
click at [1426, 31] on icon at bounding box center [1432, 33] width 15 height 15
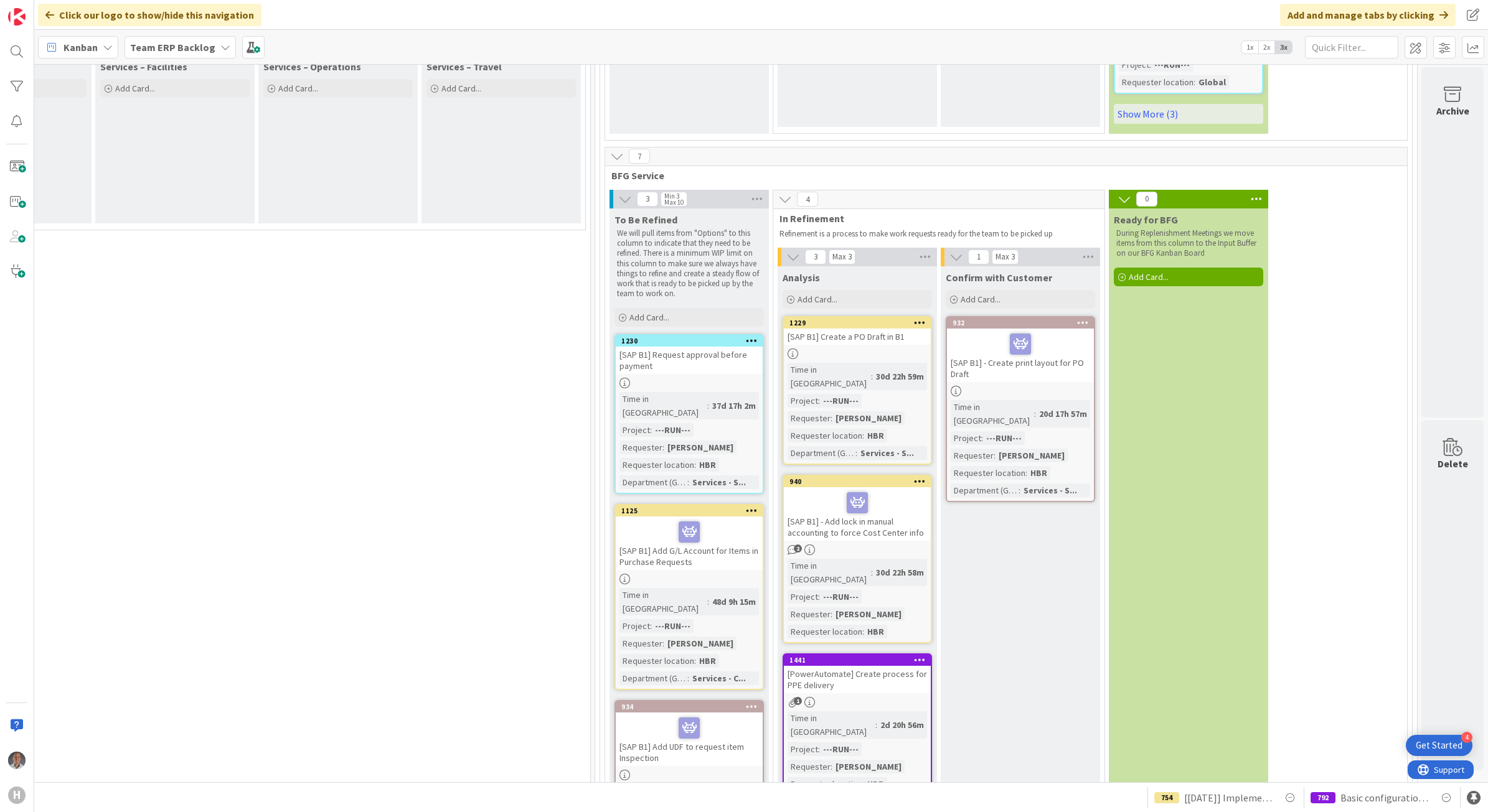
click at [736, 715] on div at bounding box center [689, 728] width 140 height 26
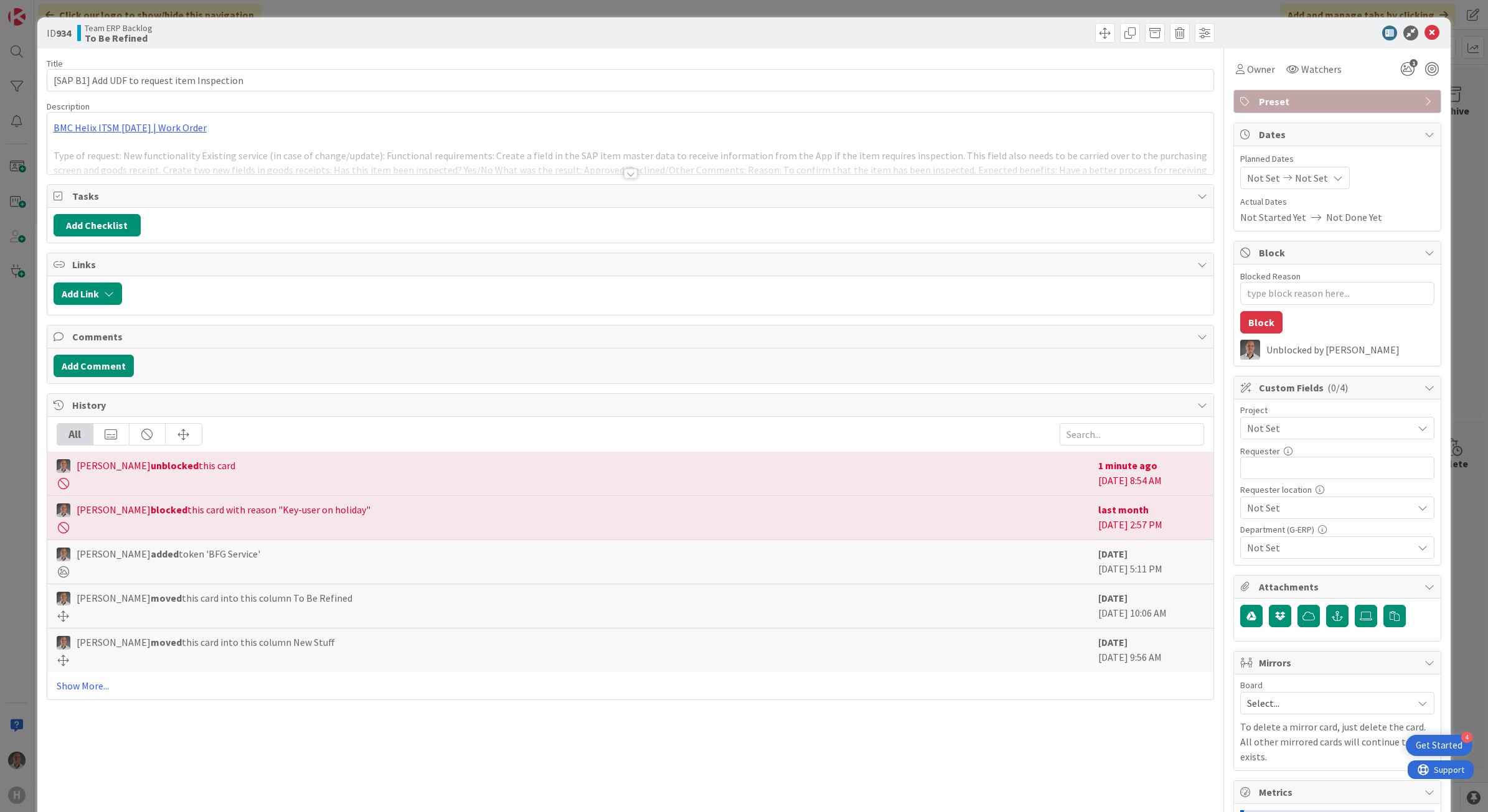
click at [1279, 435] on span "Not Set" at bounding box center [1327, 428] width 160 height 18
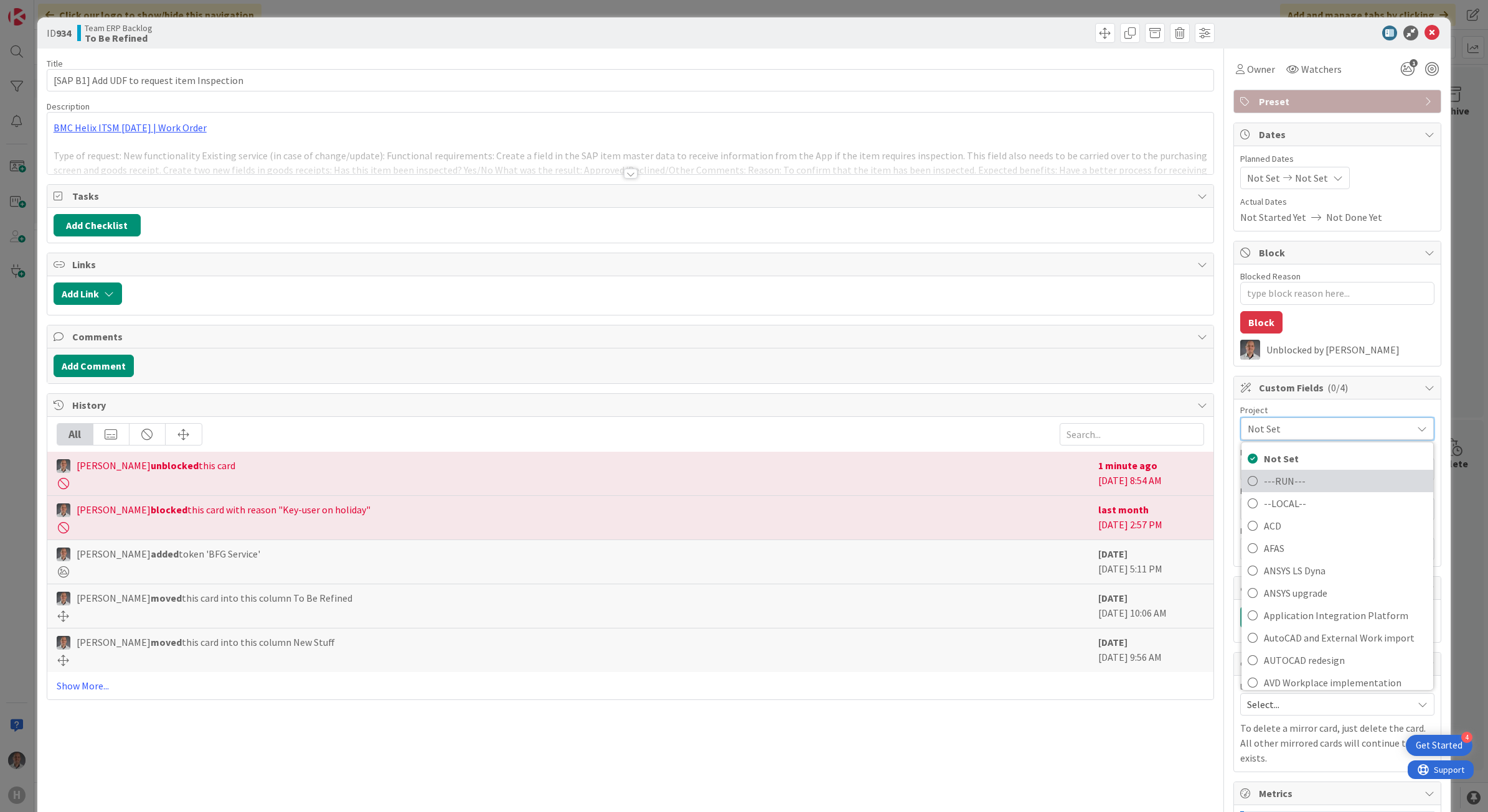
click at [1277, 474] on span "---RUN---" at bounding box center [1345, 480] width 163 height 18
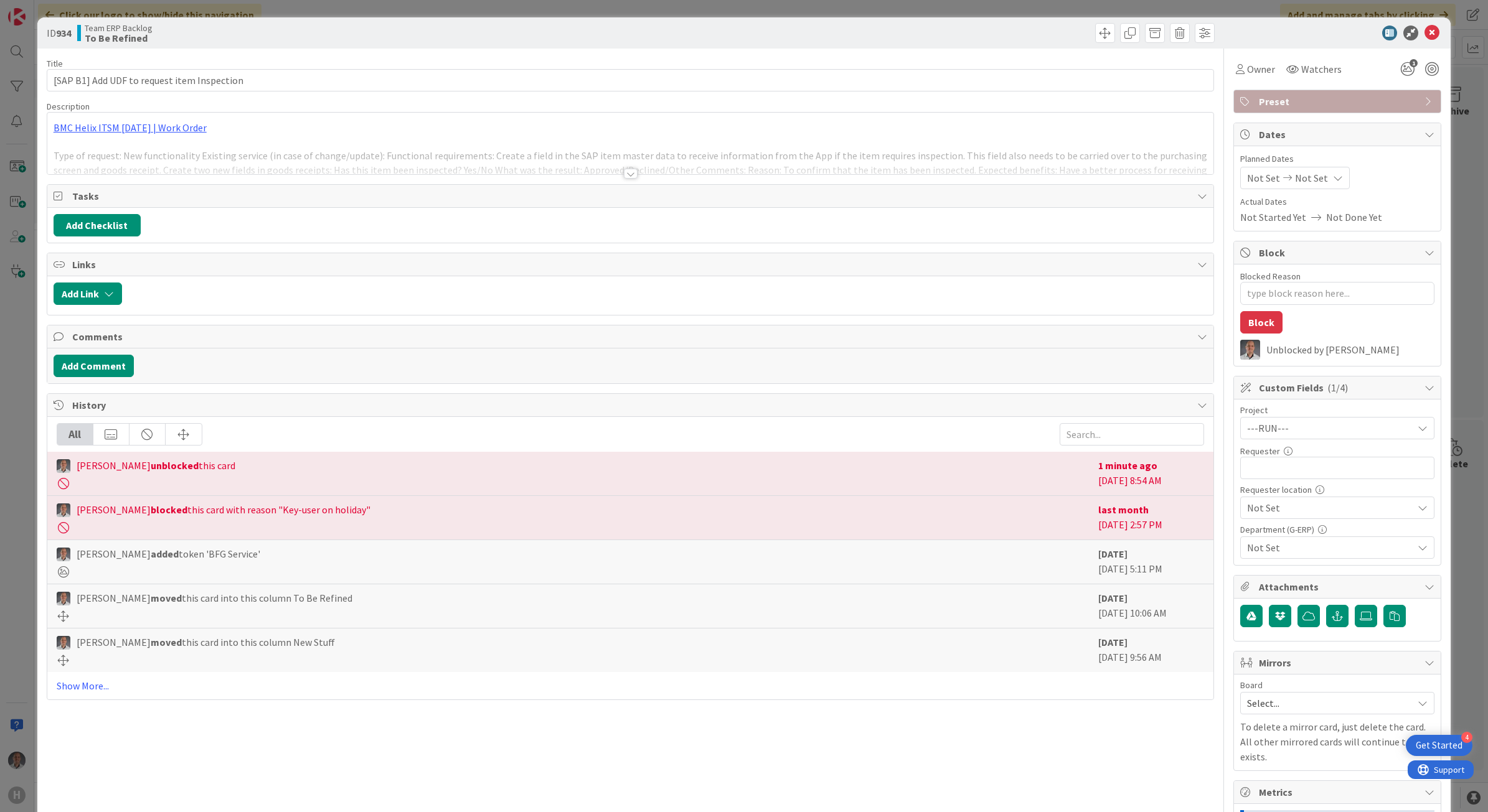
type textarea "x"
click at [1279, 474] on input "text" at bounding box center [1338, 468] width 194 height 23
type input "[PERSON_NAME]"
type textarea "x"
type input "[PERSON_NAME]"
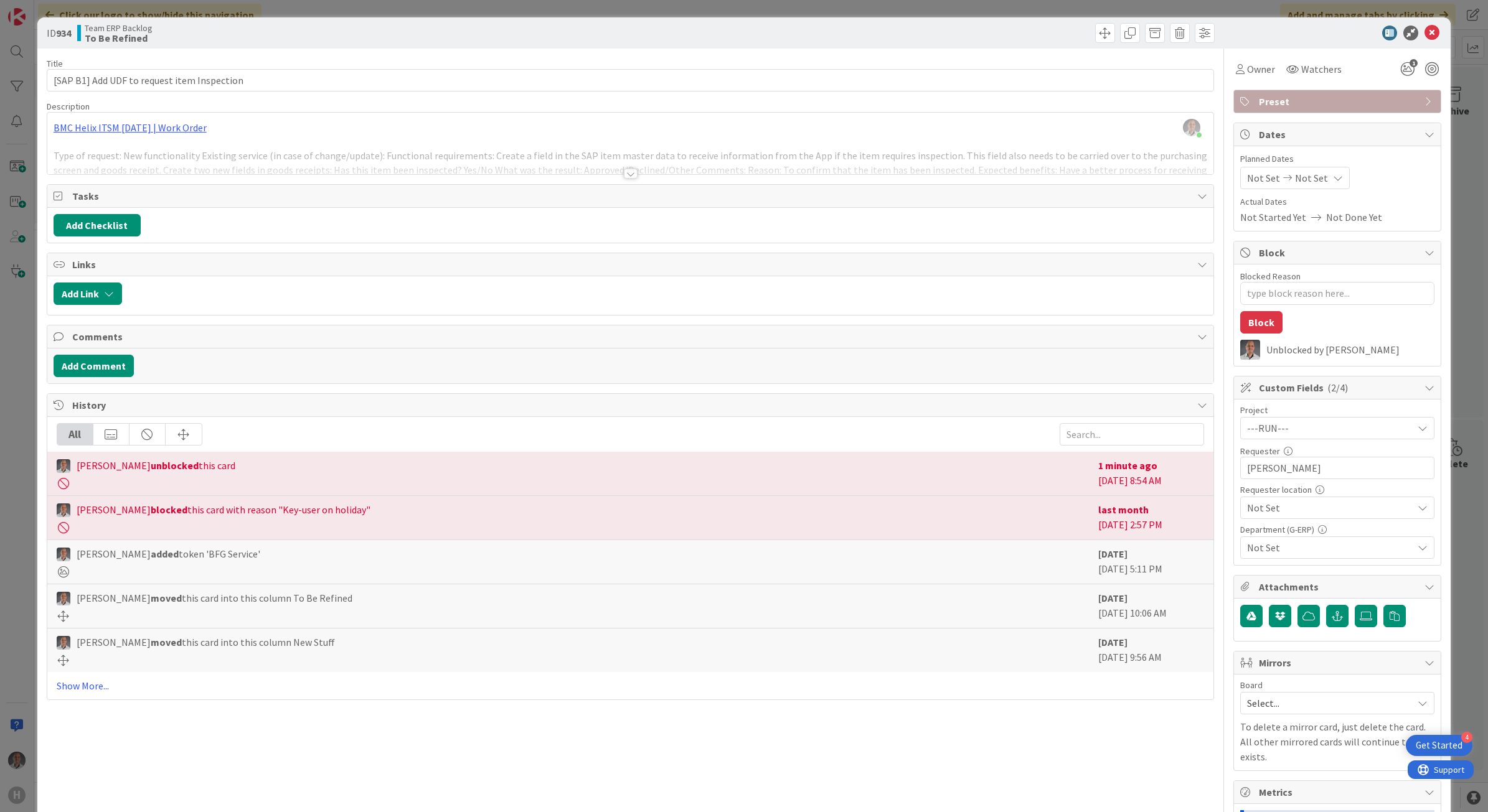
click at [1260, 437] on span "Not Set" at bounding box center [1327, 428] width 160 height 18
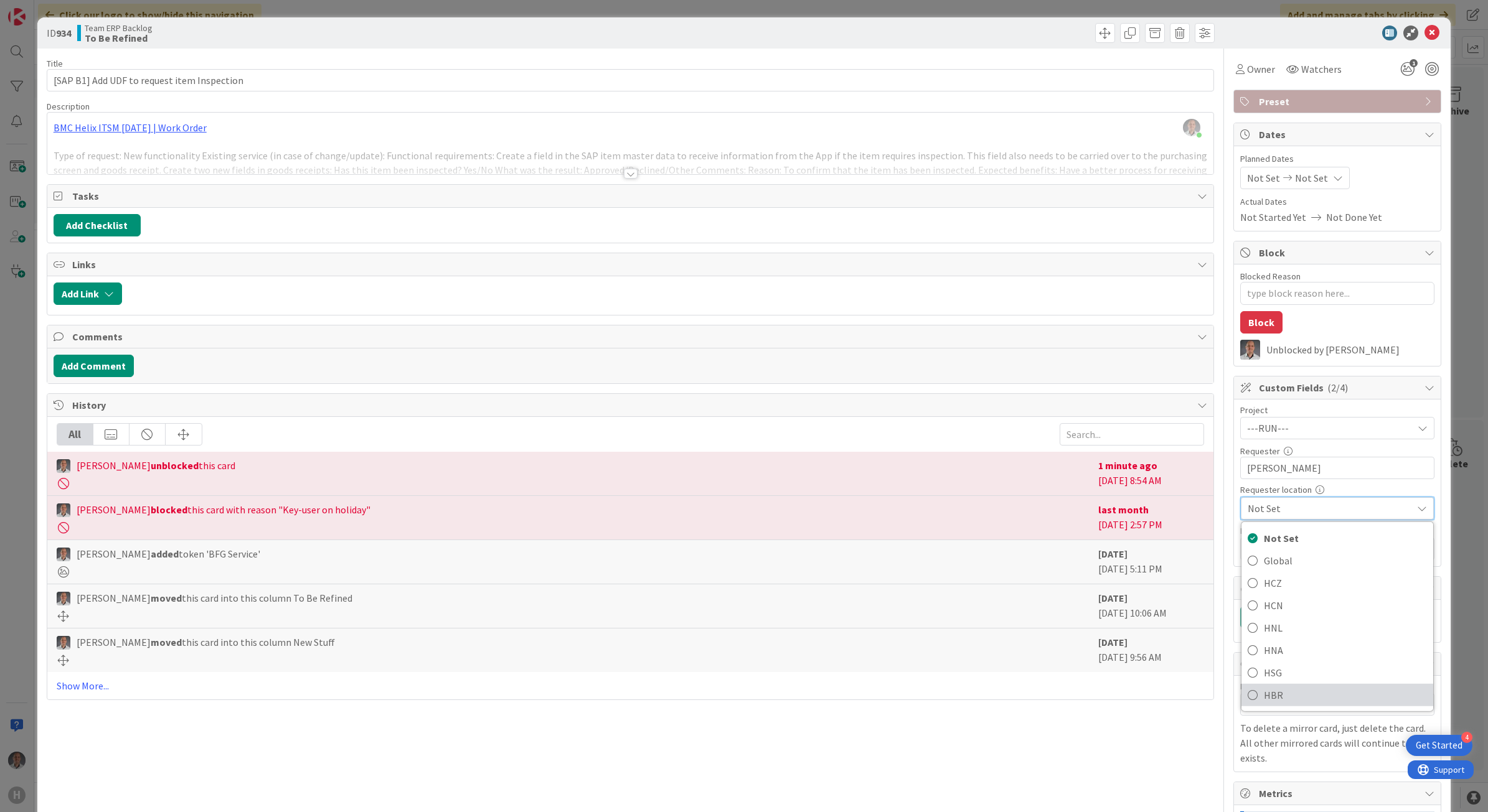
drag, startPoint x: 1256, startPoint y: 691, endPoint x: 1258, endPoint y: 655, distance: 36.1
click at [1264, 691] on span "HBR" at bounding box center [1345, 694] width 163 height 18
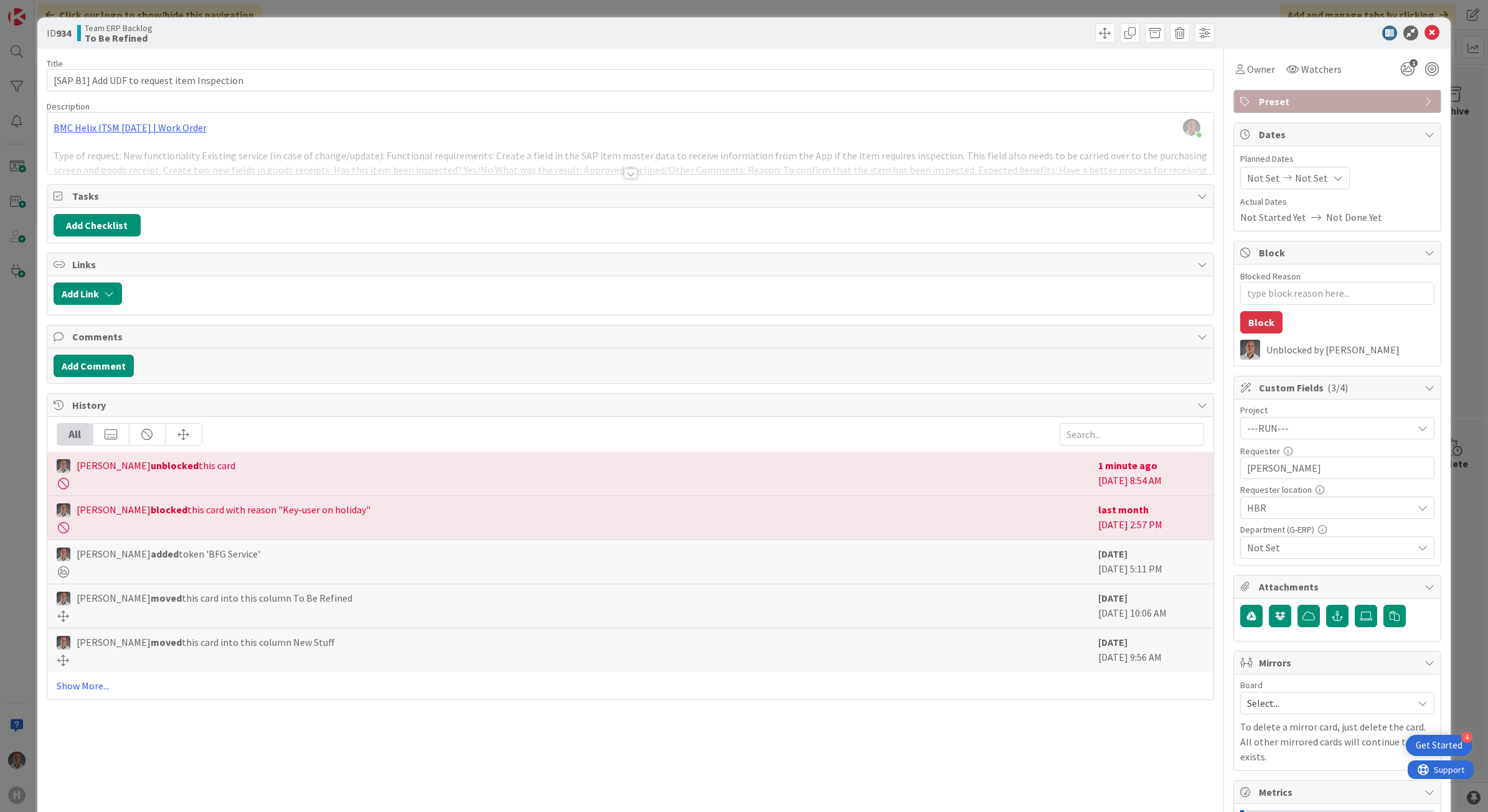
click at [1277, 555] on span "Not Set" at bounding box center [1330, 547] width 165 height 15
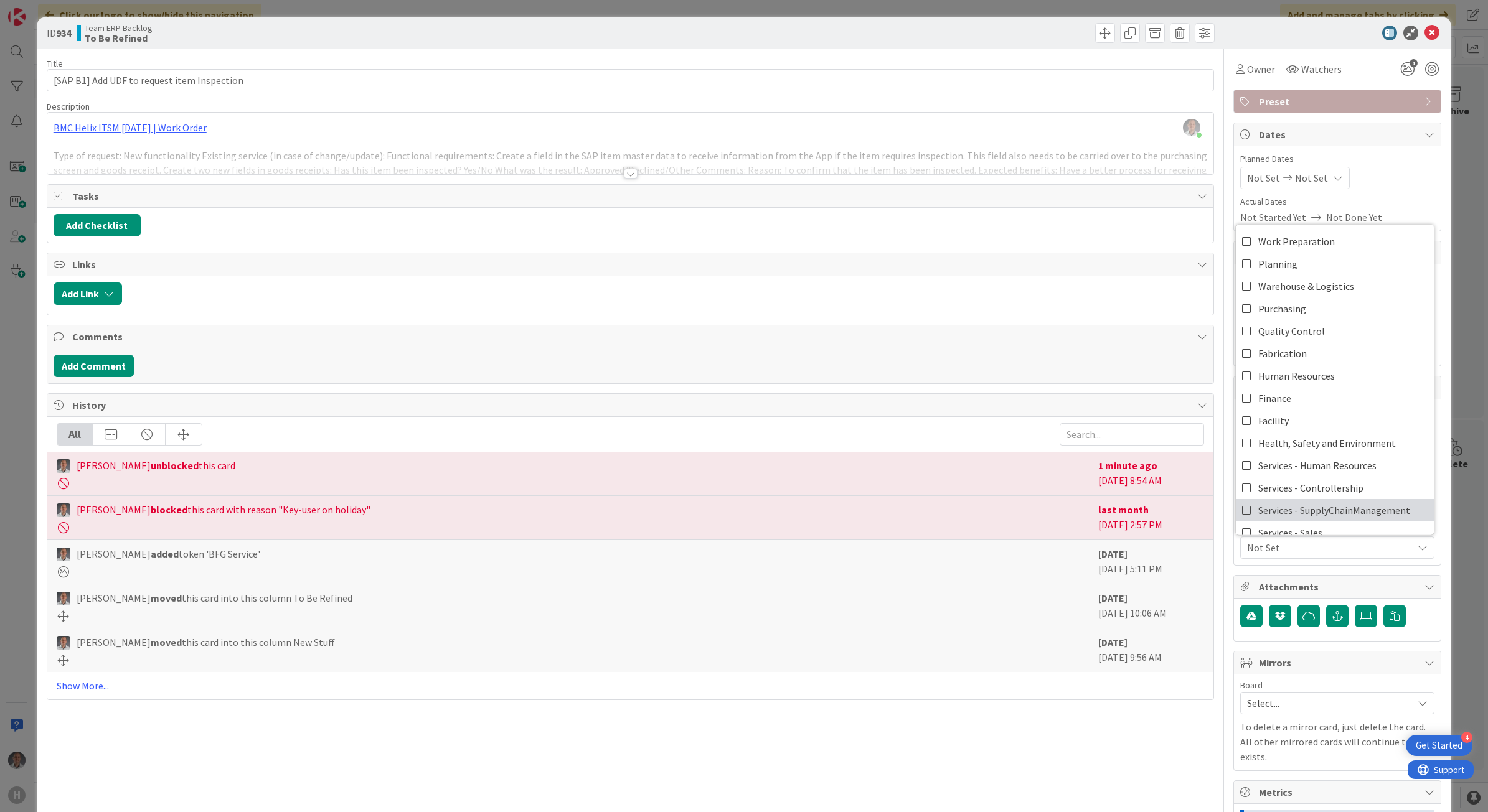
click at [1325, 507] on span "Services - SupplyChainManagement" at bounding box center [1334, 510] width 152 height 18
click at [1425, 30] on icon at bounding box center [1432, 33] width 15 height 15
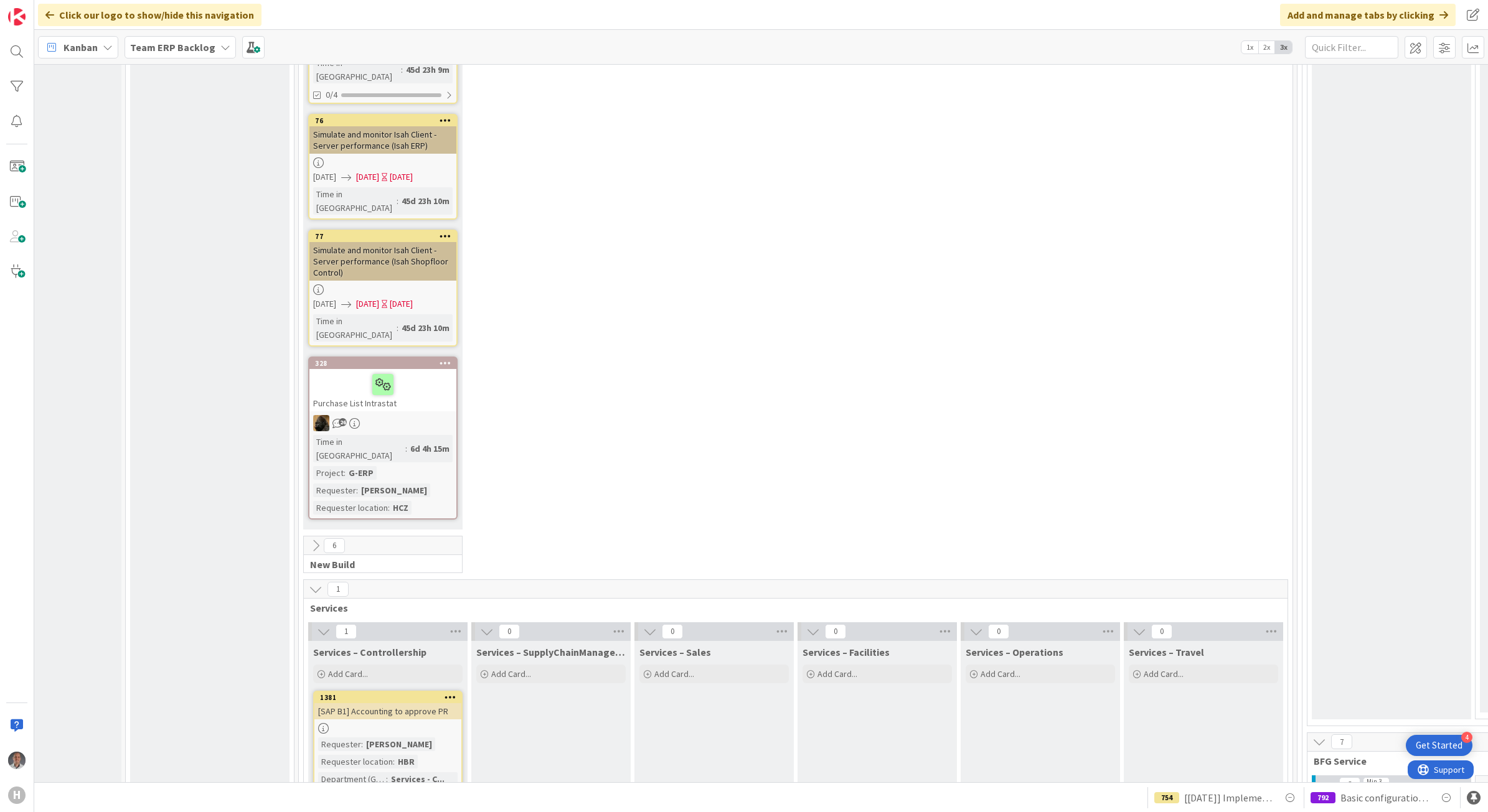
scroll to position [3113, 77]
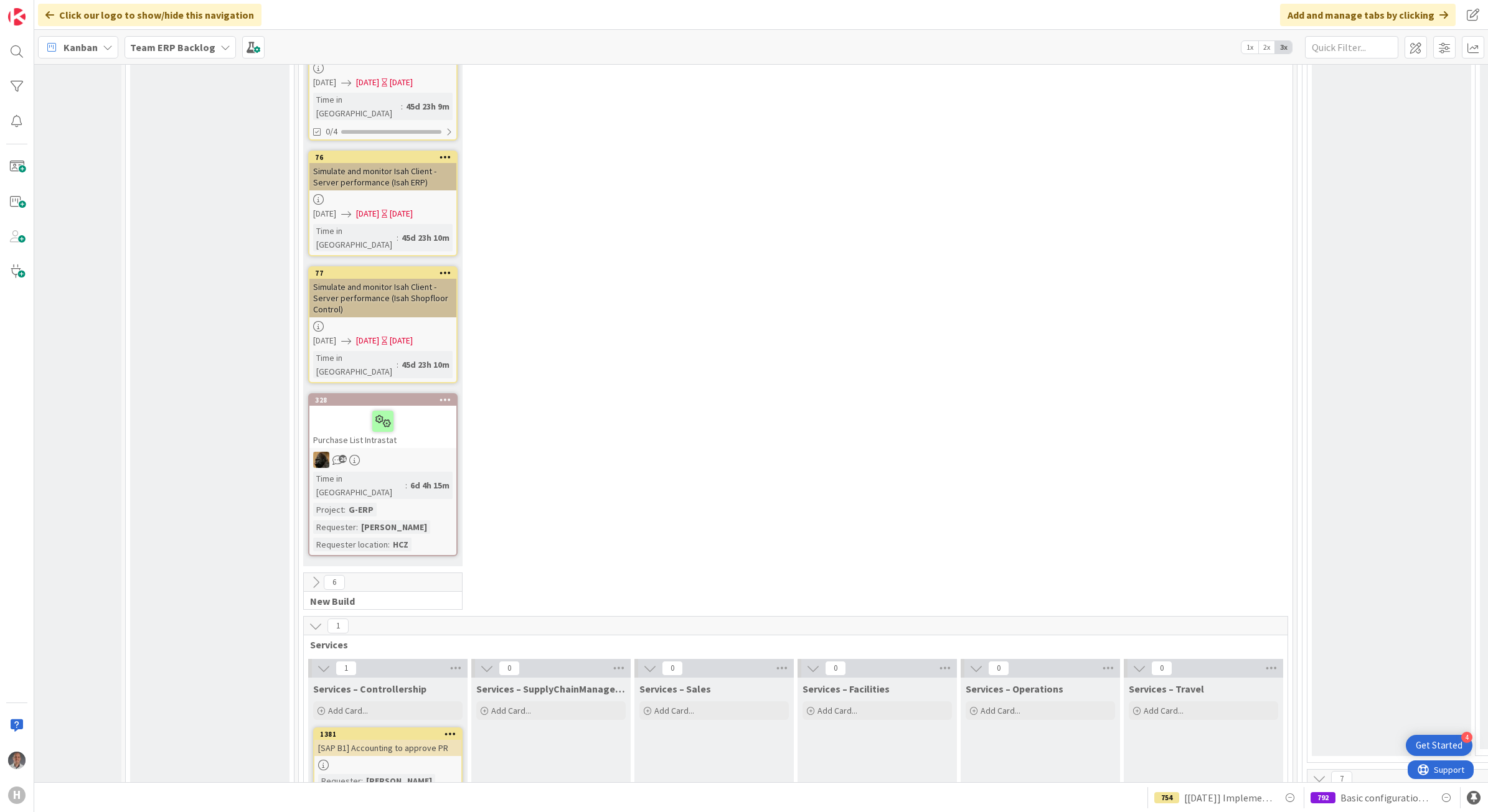
click at [413, 774] on div "[PERSON_NAME]" at bounding box center [399, 781] width 72 height 13
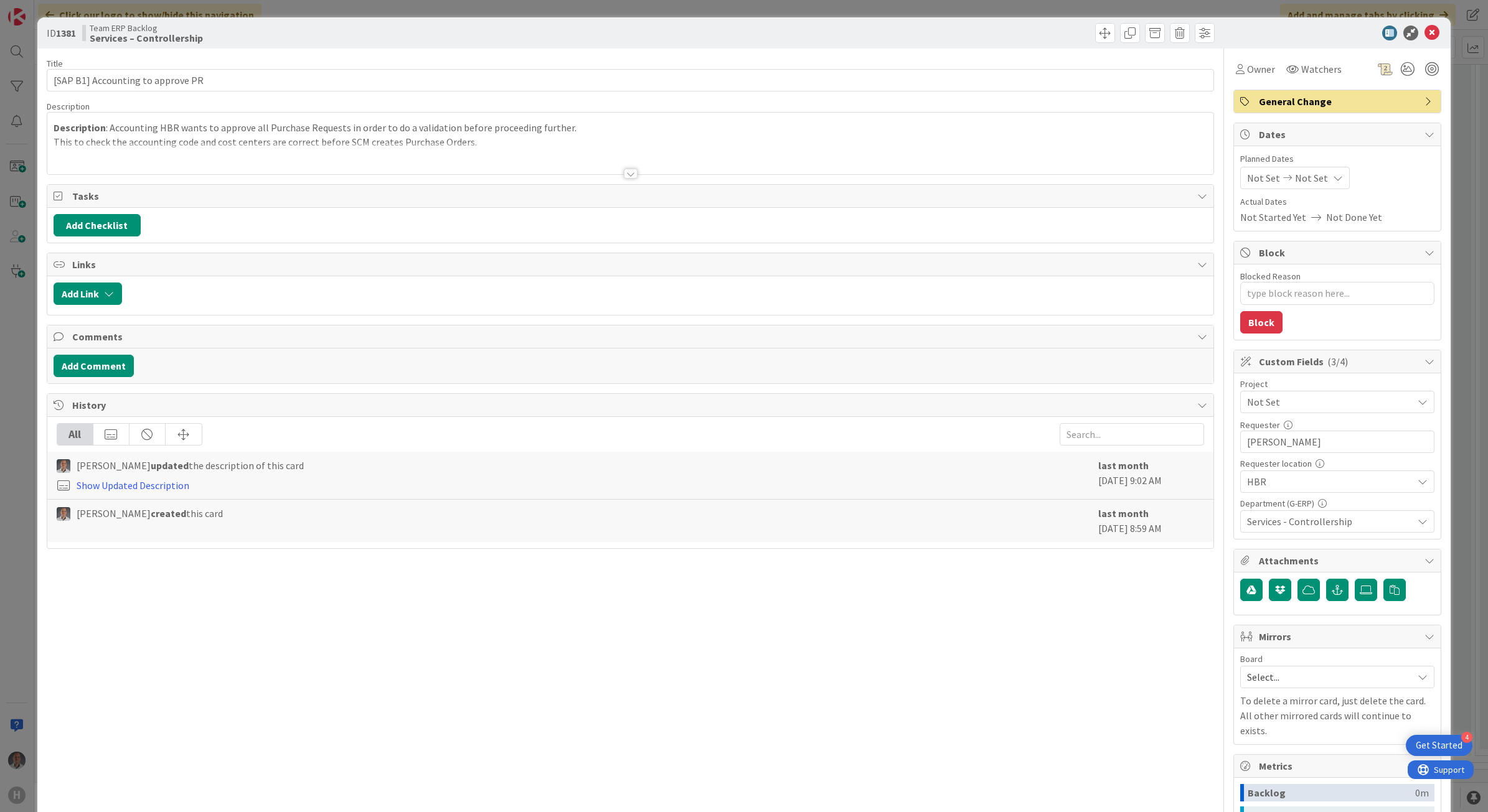
click at [1312, 409] on span "Not Set" at bounding box center [1327, 402] width 160 height 18
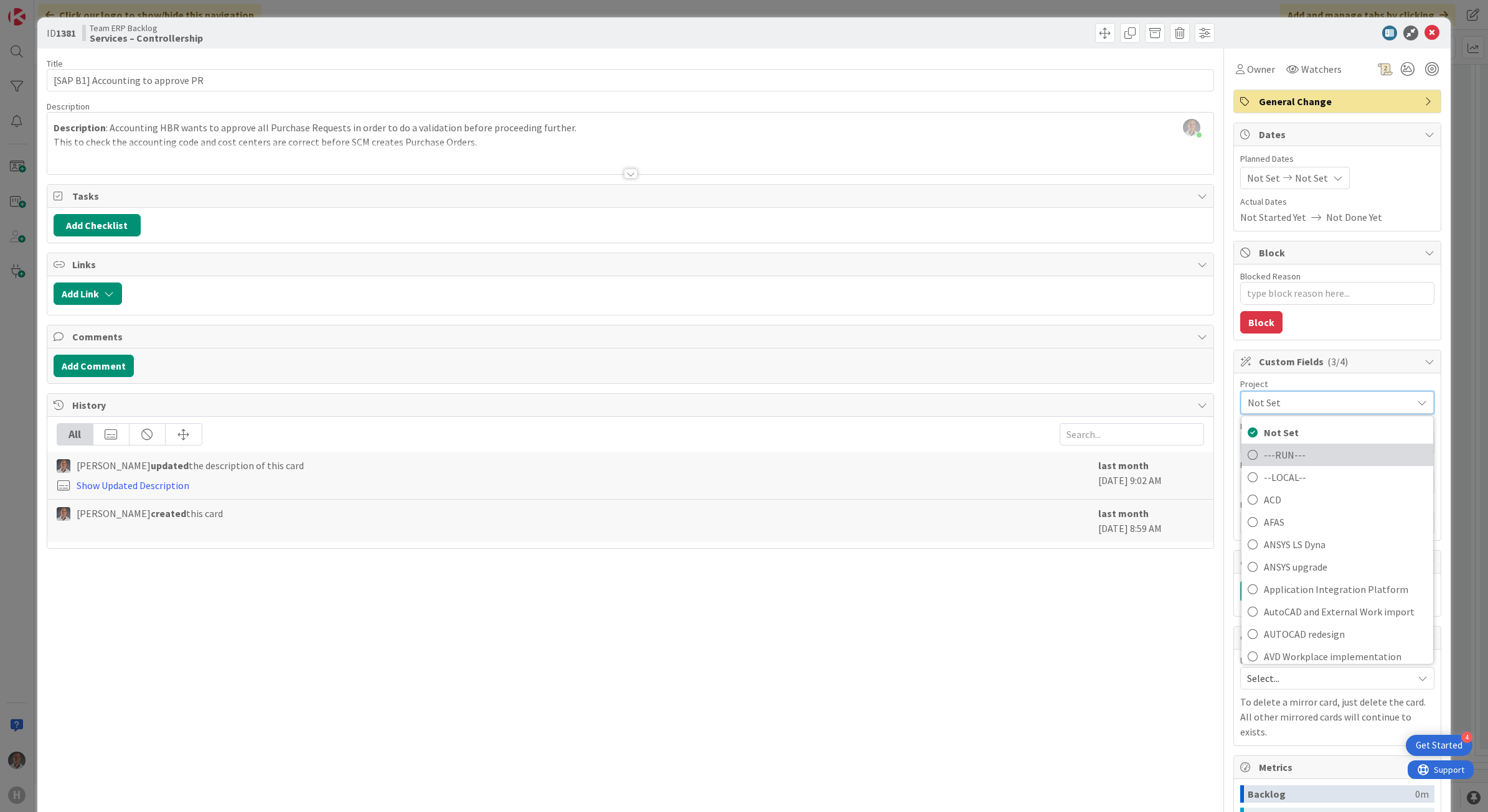
click at [1294, 452] on span "---RUN---" at bounding box center [1345, 454] width 163 height 18
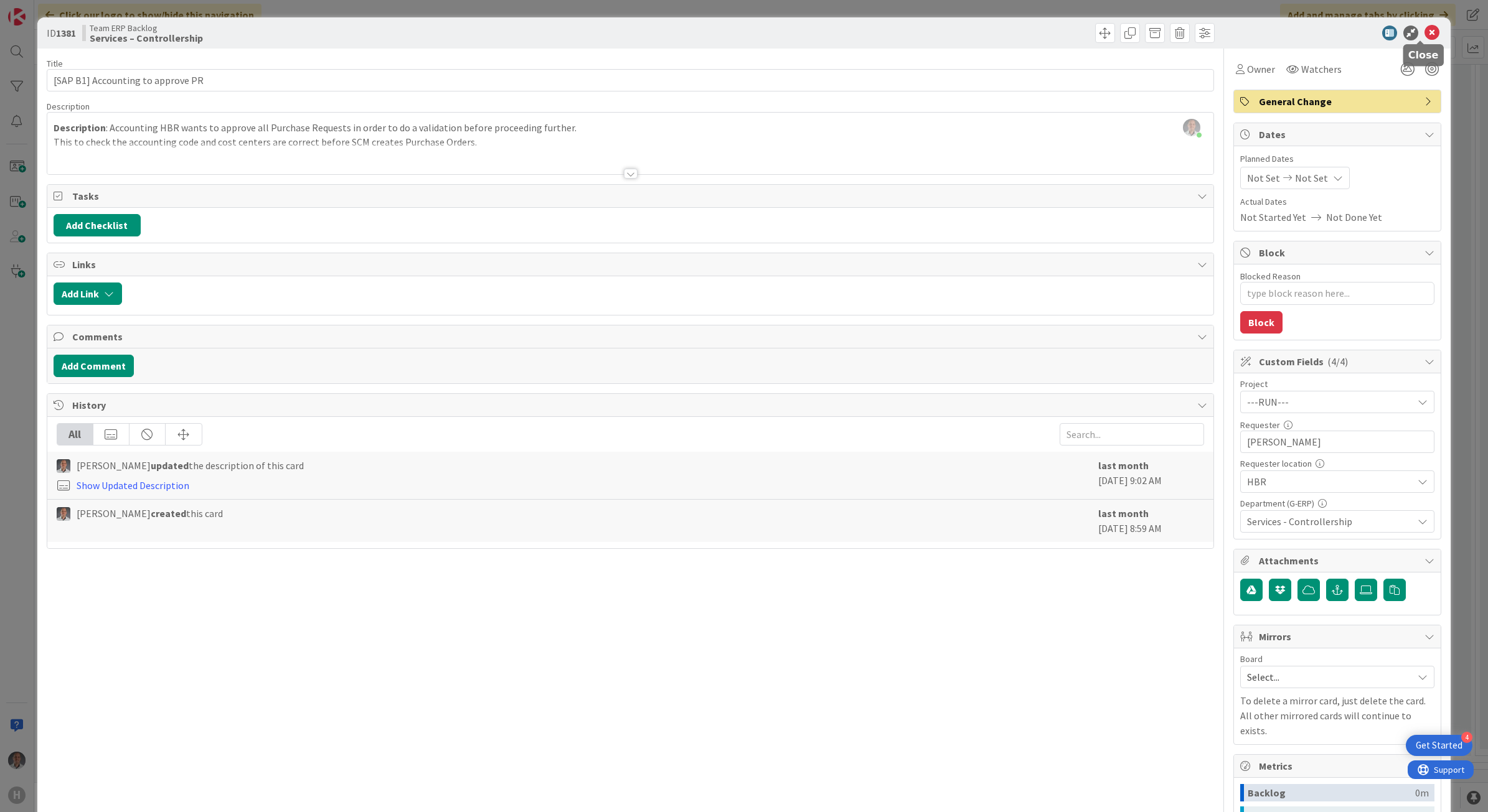
click at [1425, 33] on icon at bounding box center [1432, 33] width 15 height 15
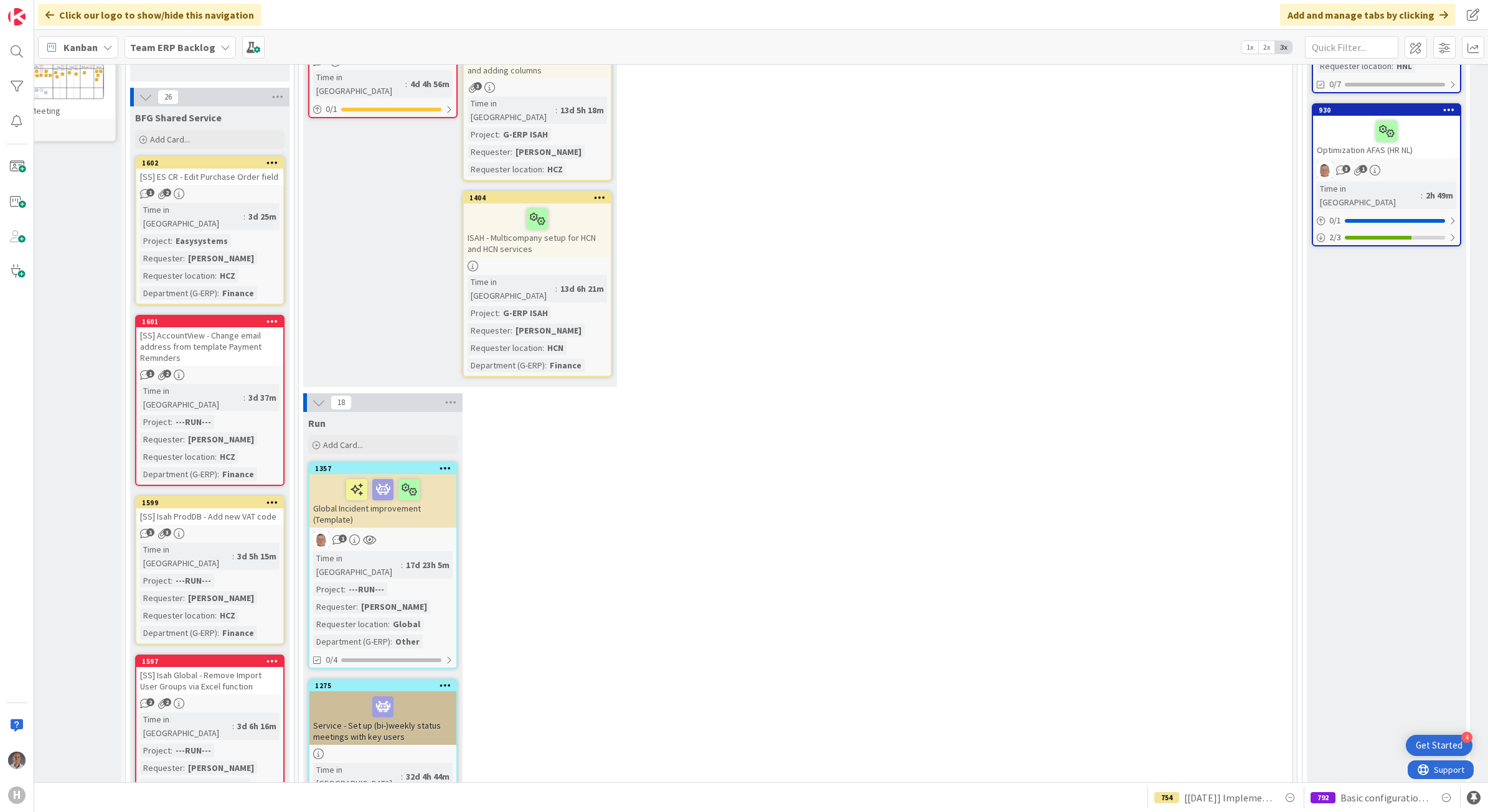
scroll to position [624, 77]
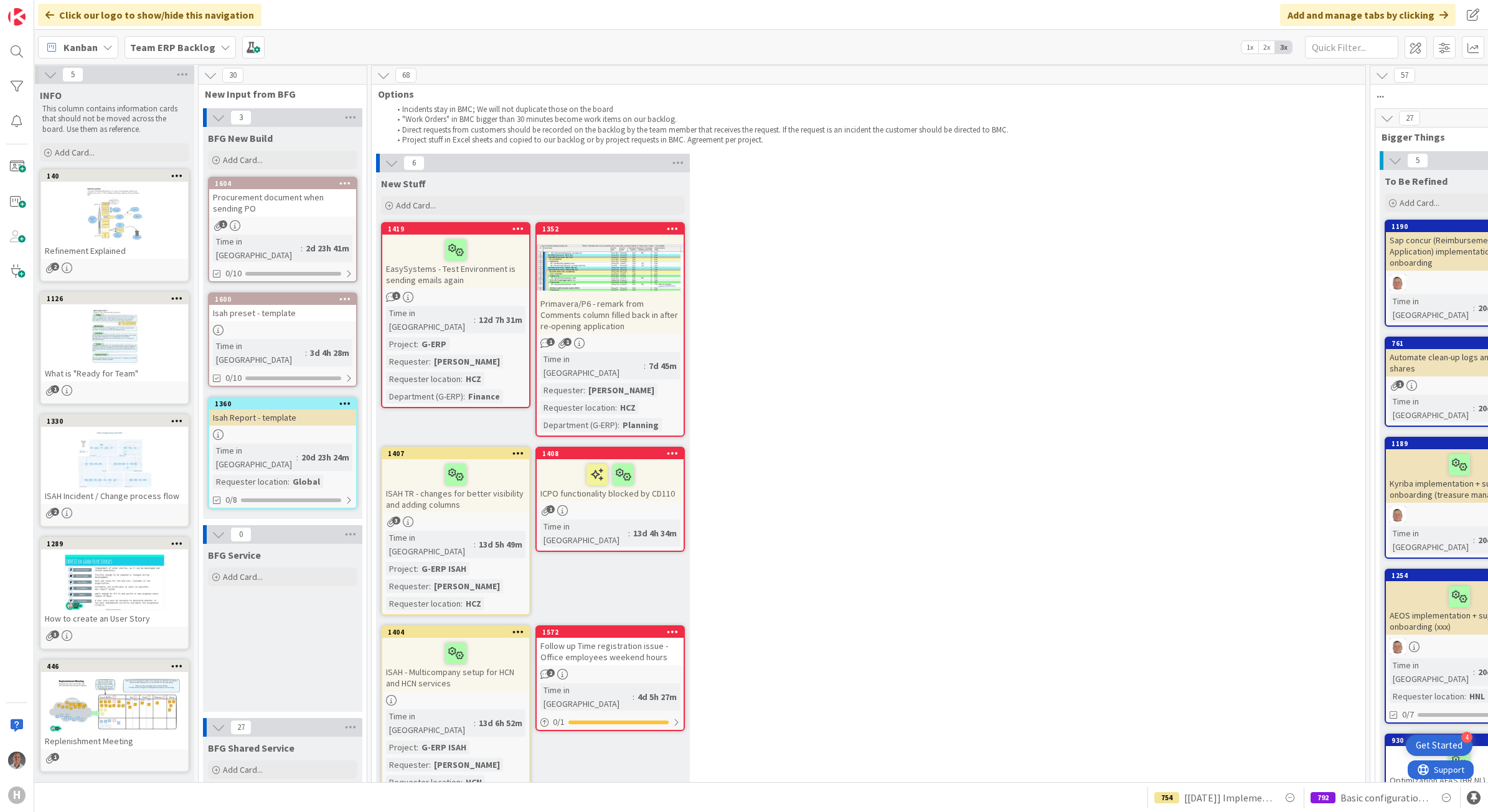
scroll to position [2, 0]
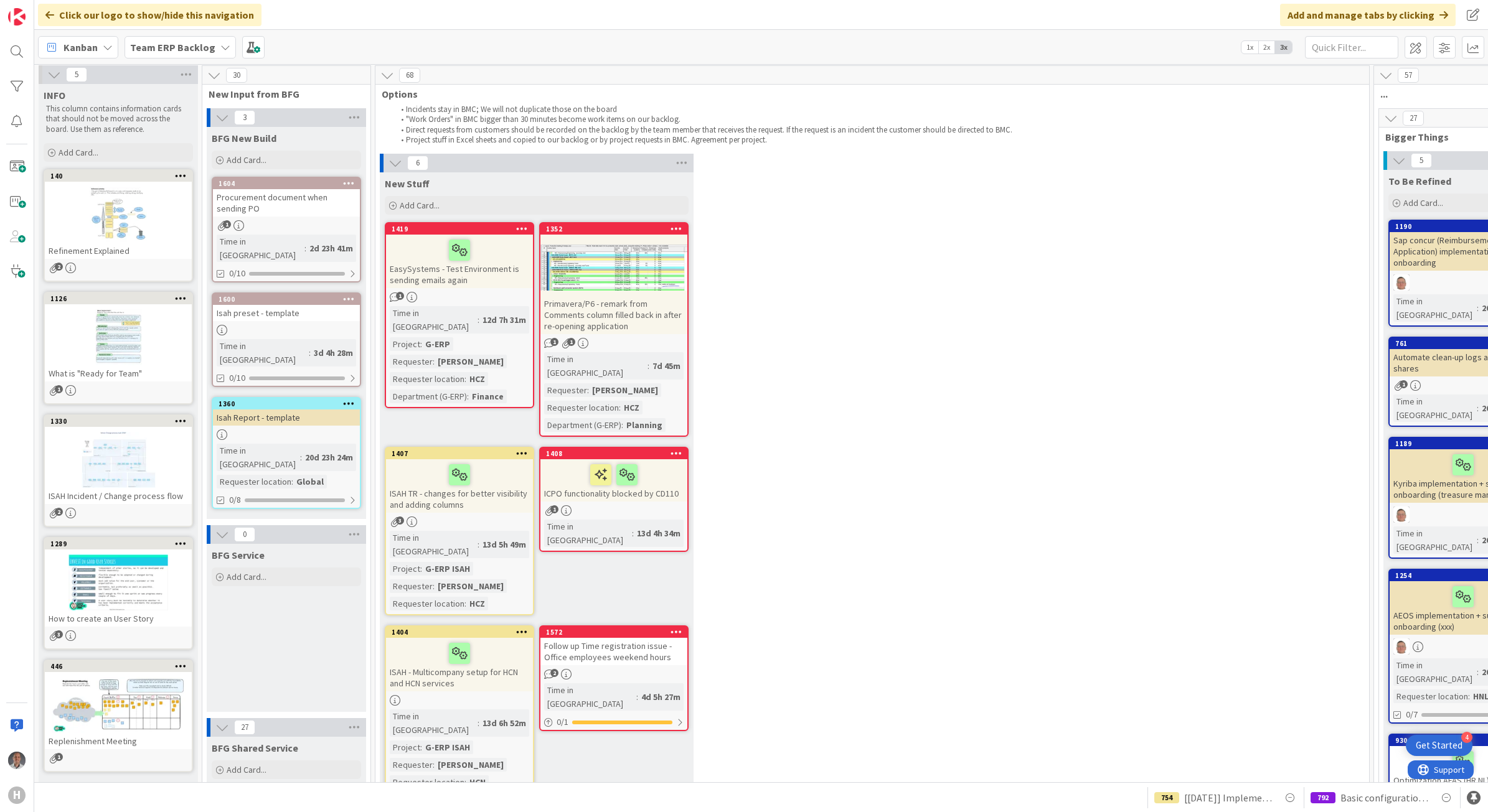
click at [201, 53] on div "Team ERP Backlog" at bounding box center [180, 48] width 111 height 23
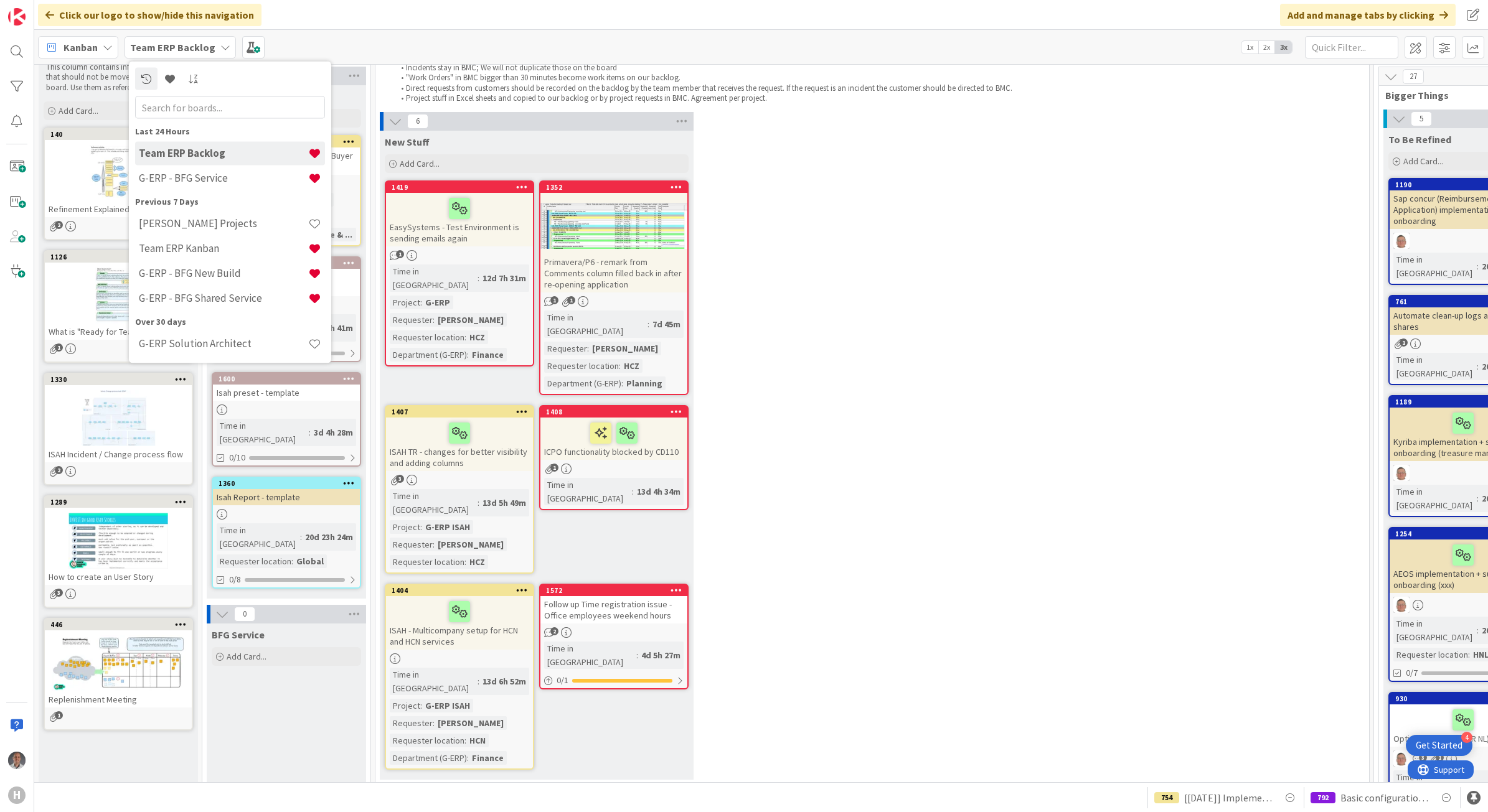
scroll to position [79, 0]
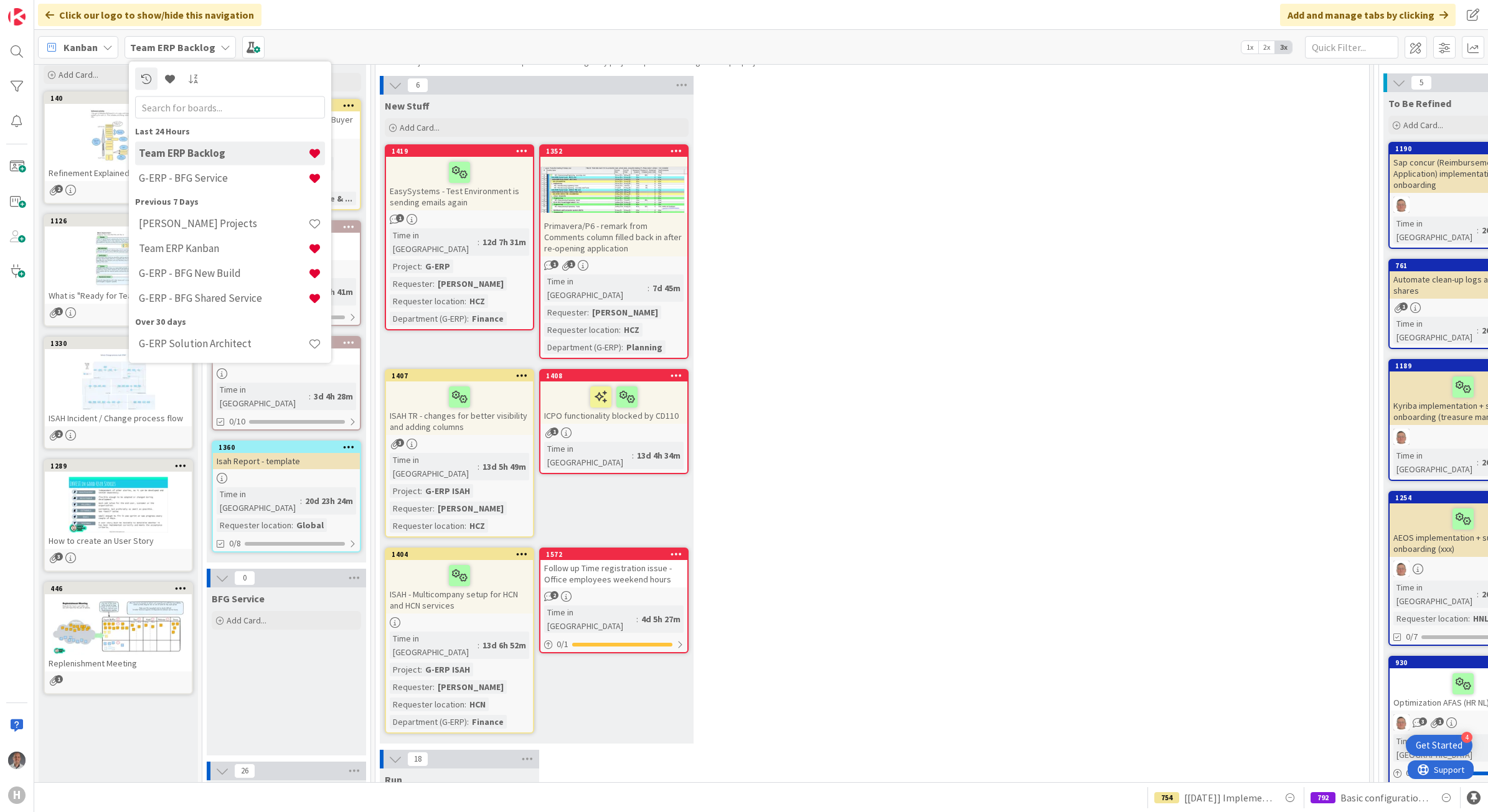
click at [789, 418] on div "6 New Stuff Add Card... 1352 Primavera/P6 - remark from Comments column filled …" at bounding box center [872, 413] width 988 height 674
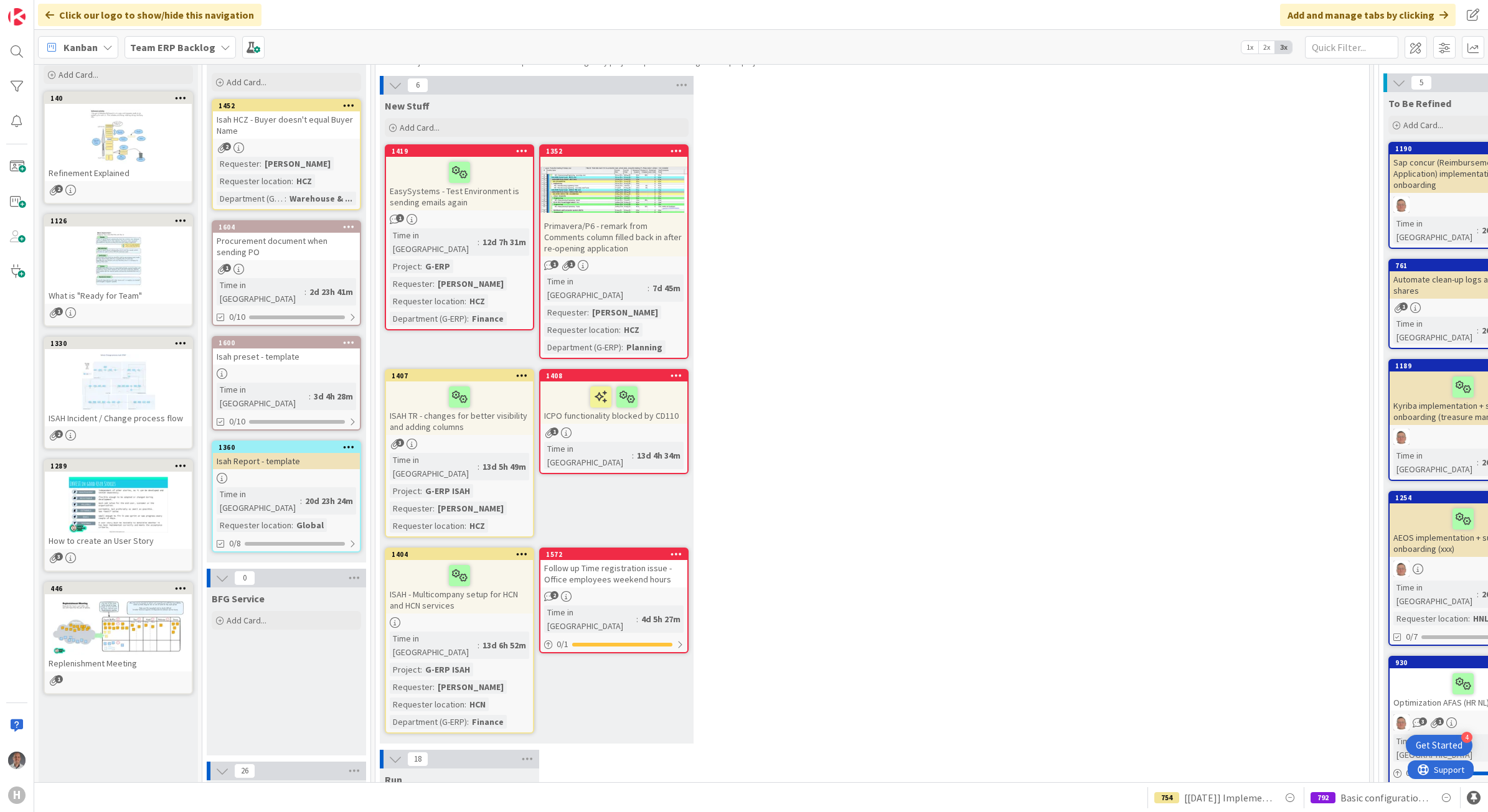
click at [207, 44] on b "Team ERP Backlog" at bounding box center [172, 48] width 85 height 13
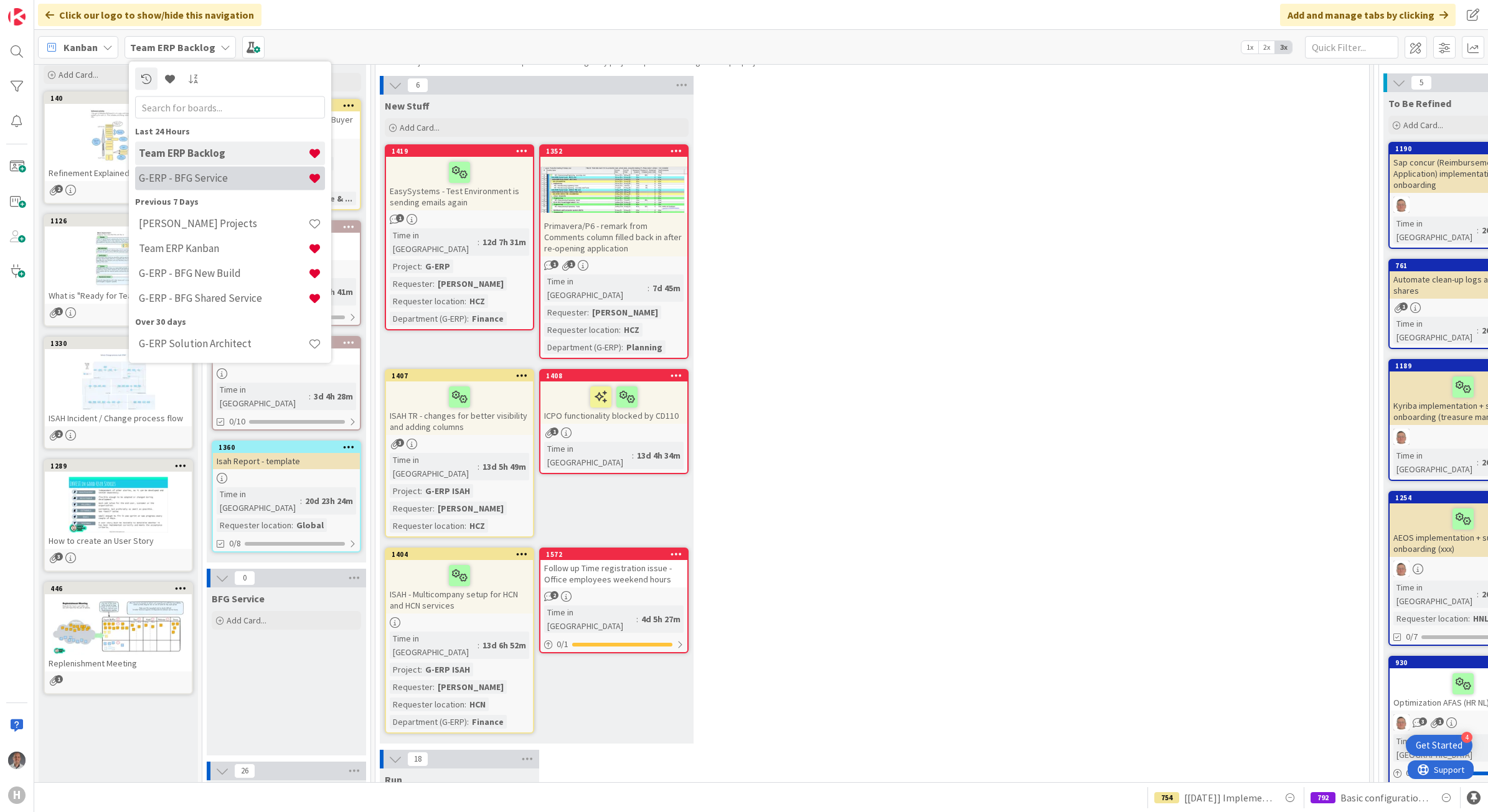
click at [216, 180] on h4 "G-ERP - BFG Service" at bounding box center [224, 178] width 170 height 13
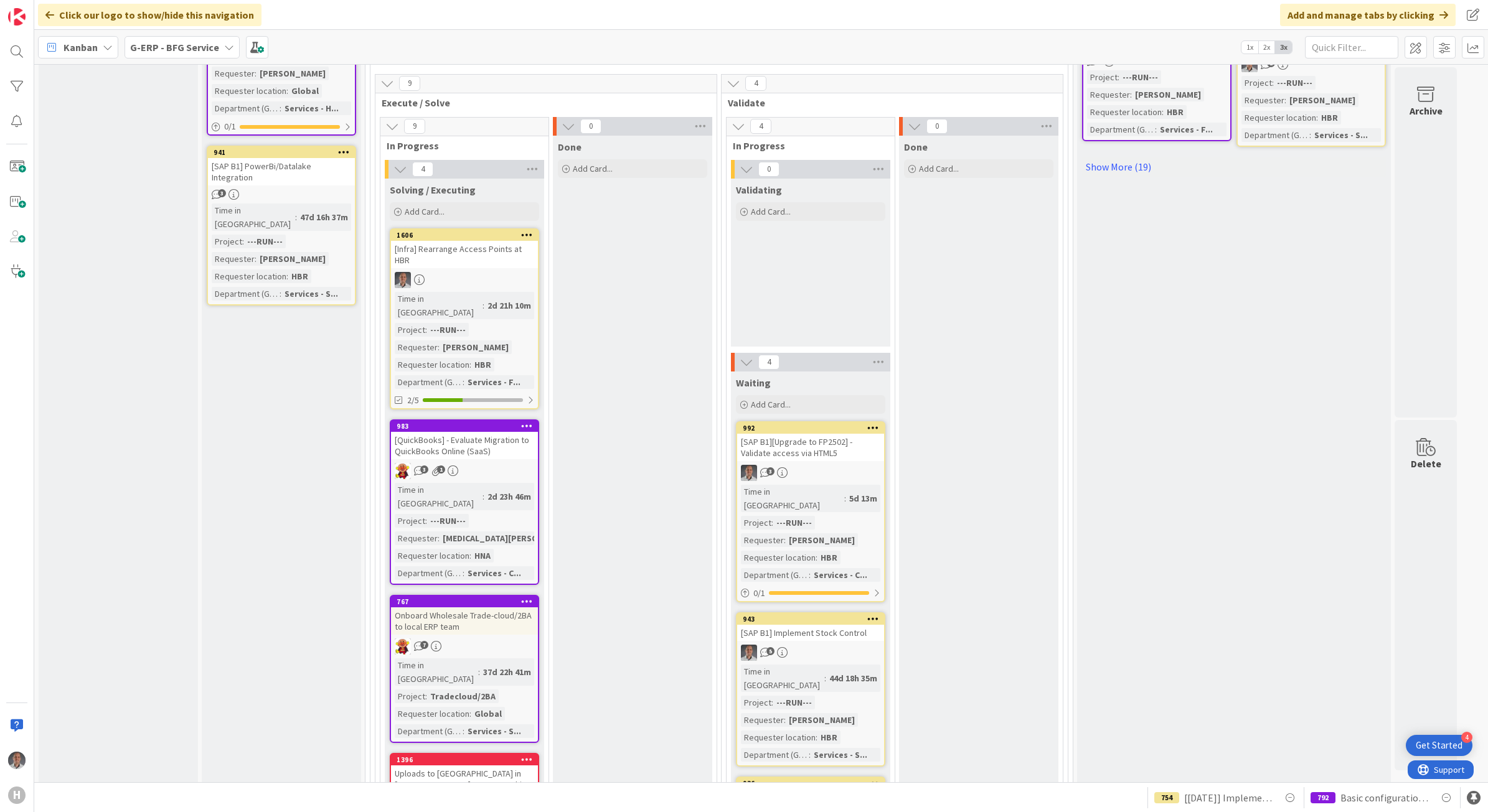
scroll to position [778, 0]
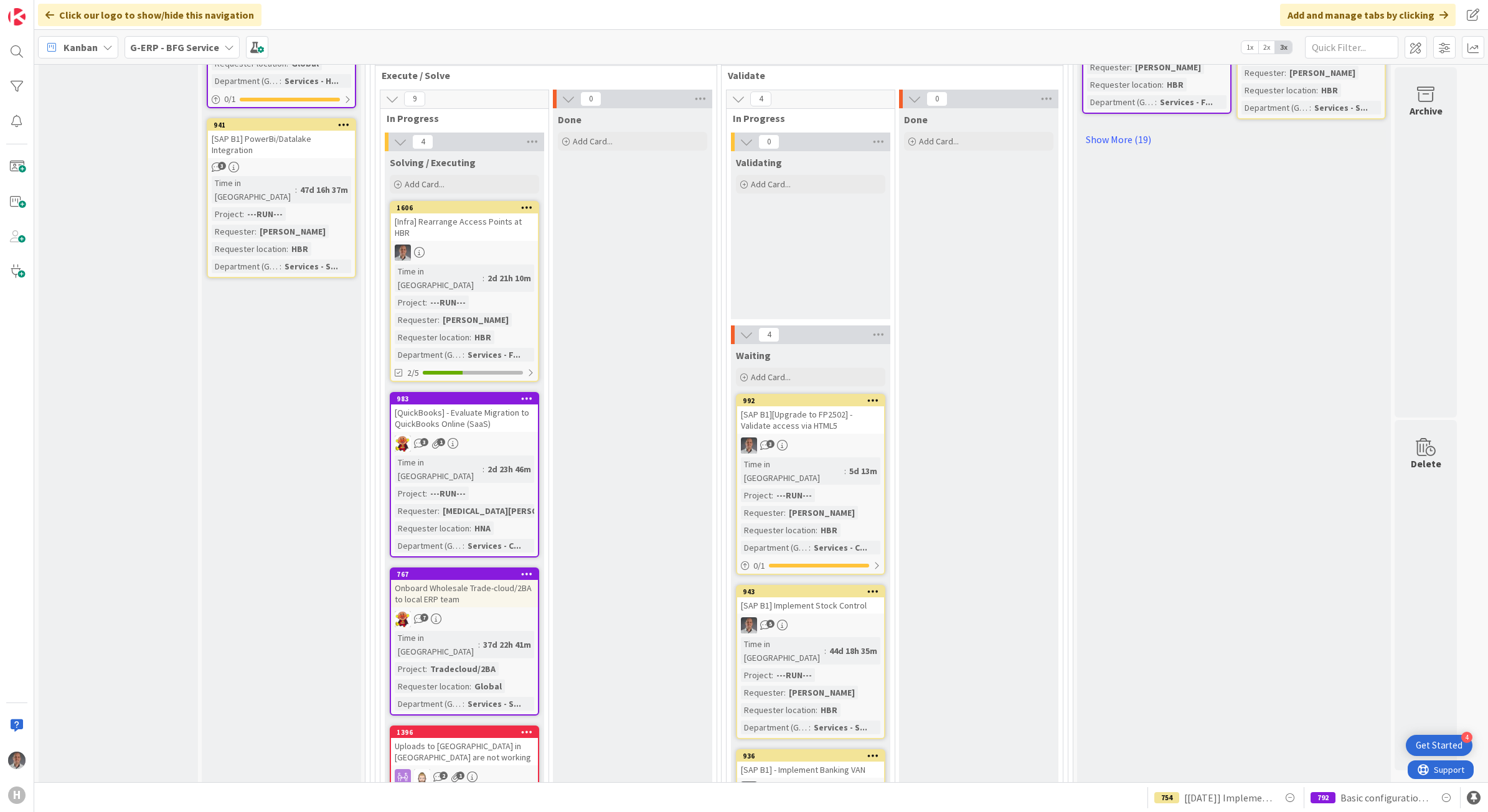
click at [483, 580] on div "Onboard Wholesale Trade-cloud/2BA to local ERP team" at bounding box center [464, 594] width 147 height 28
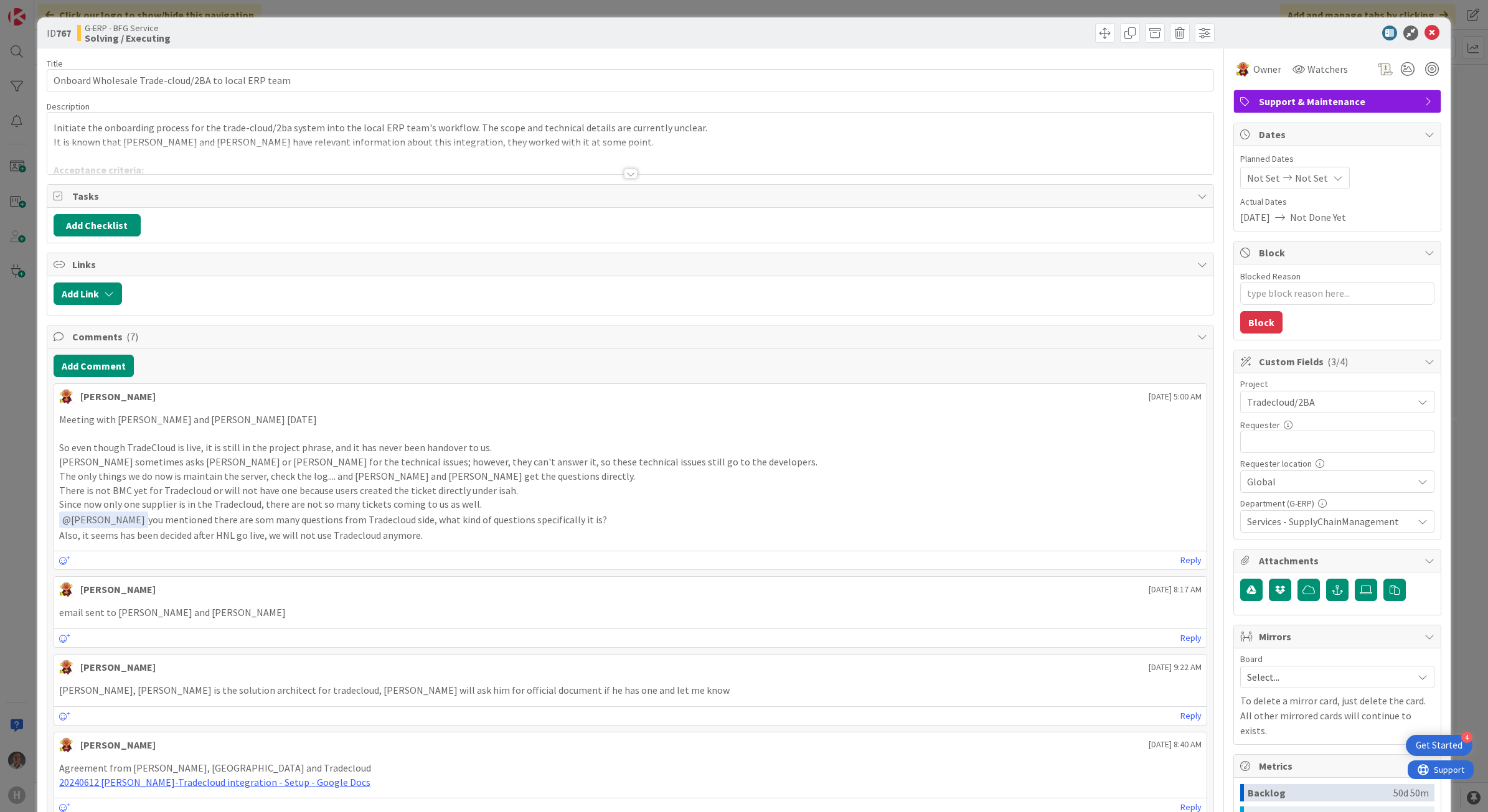
type textarea "x"
click at [1425, 33] on icon at bounding box center [1432, 33] width 15 height 15
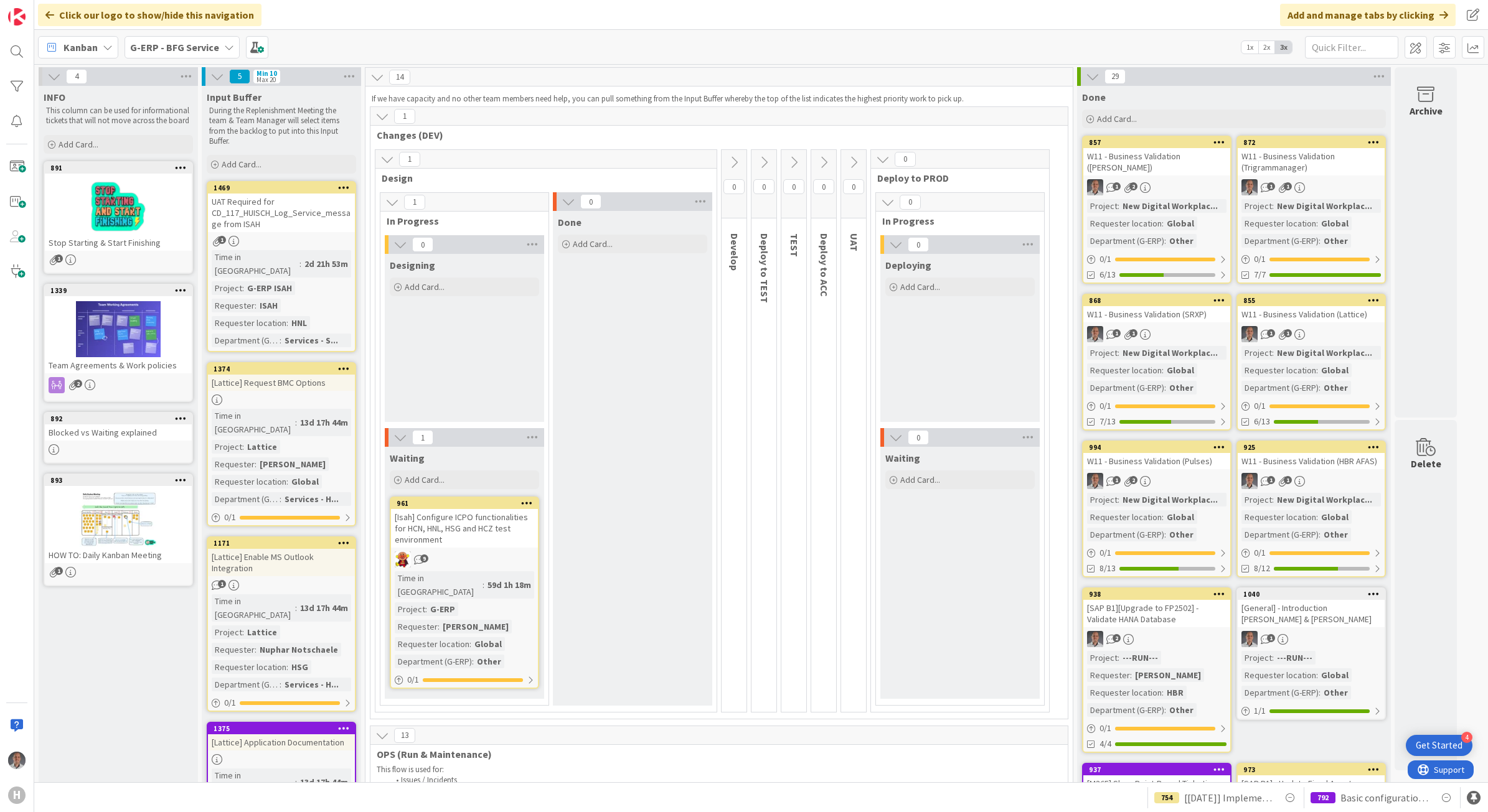
click at [201, 43] on b "G-ERP - BFG Service" at bounding box center [174, 48] width 89 height 13
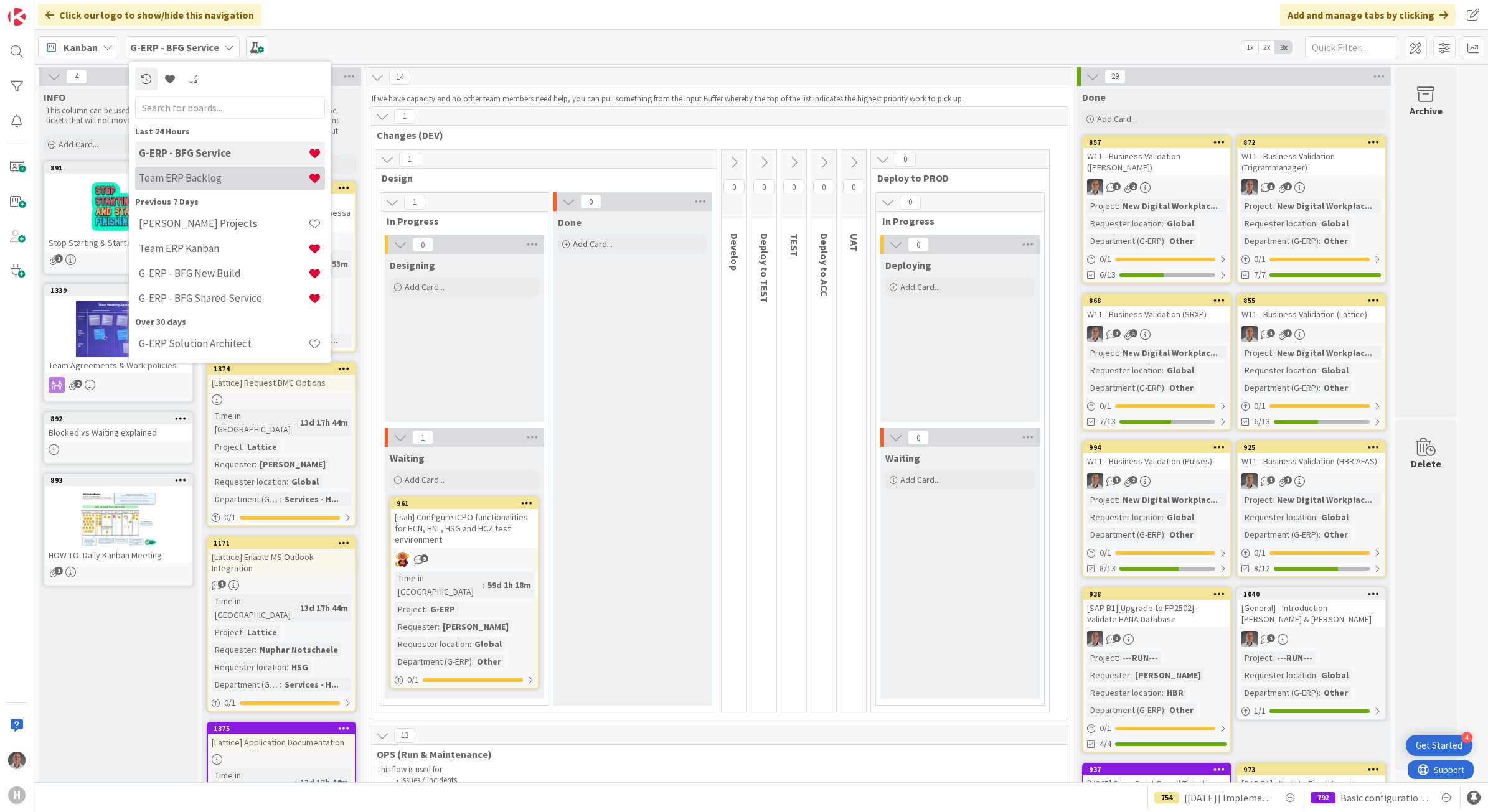
click at [225, 179] on h4 "Team ERP Backlog" at bounding box center [224, 178] width 170 height 13
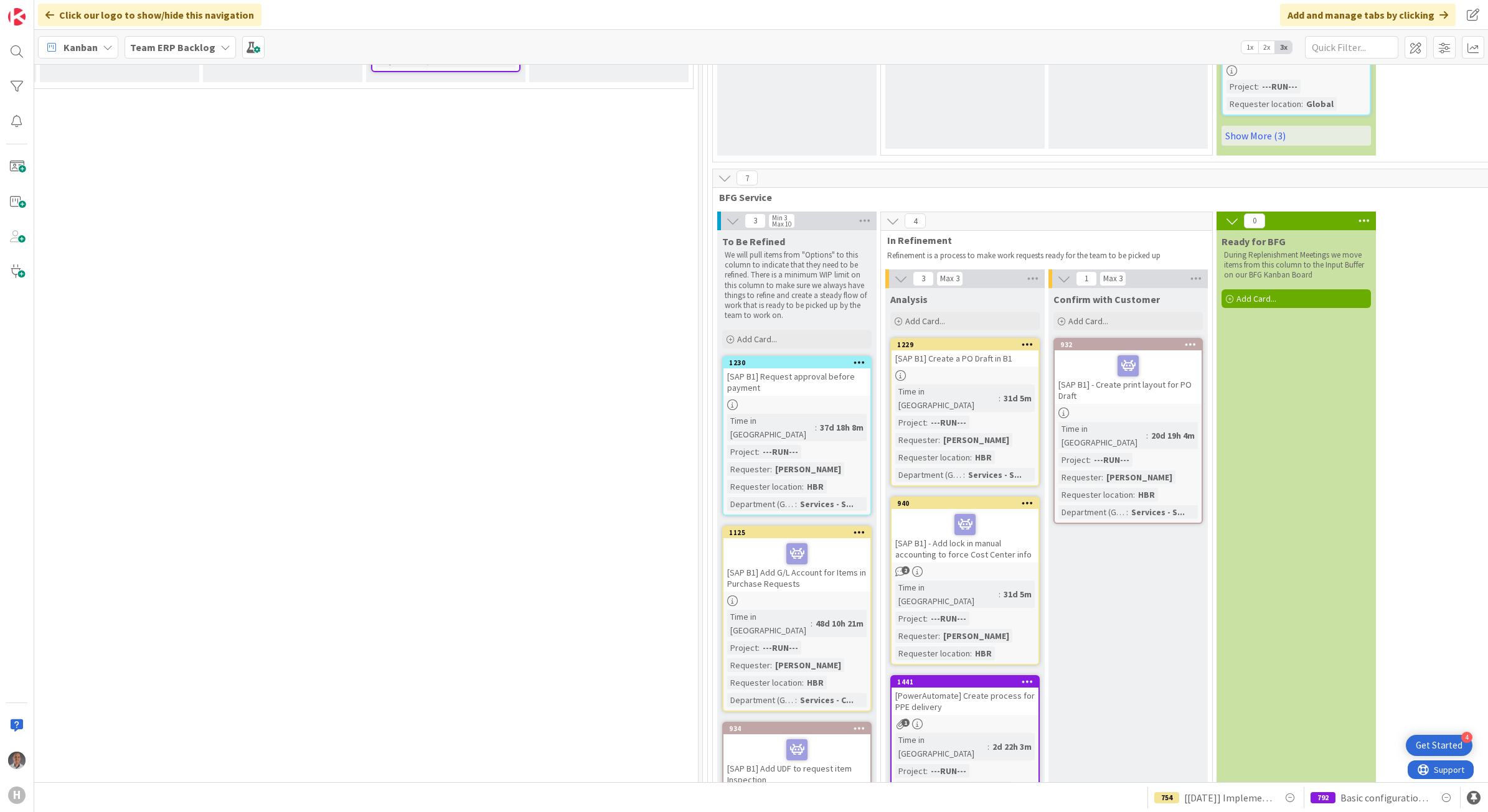
scroll to position [3734, 671]
